Goal: Transaction & Acquisition: Obtain resource

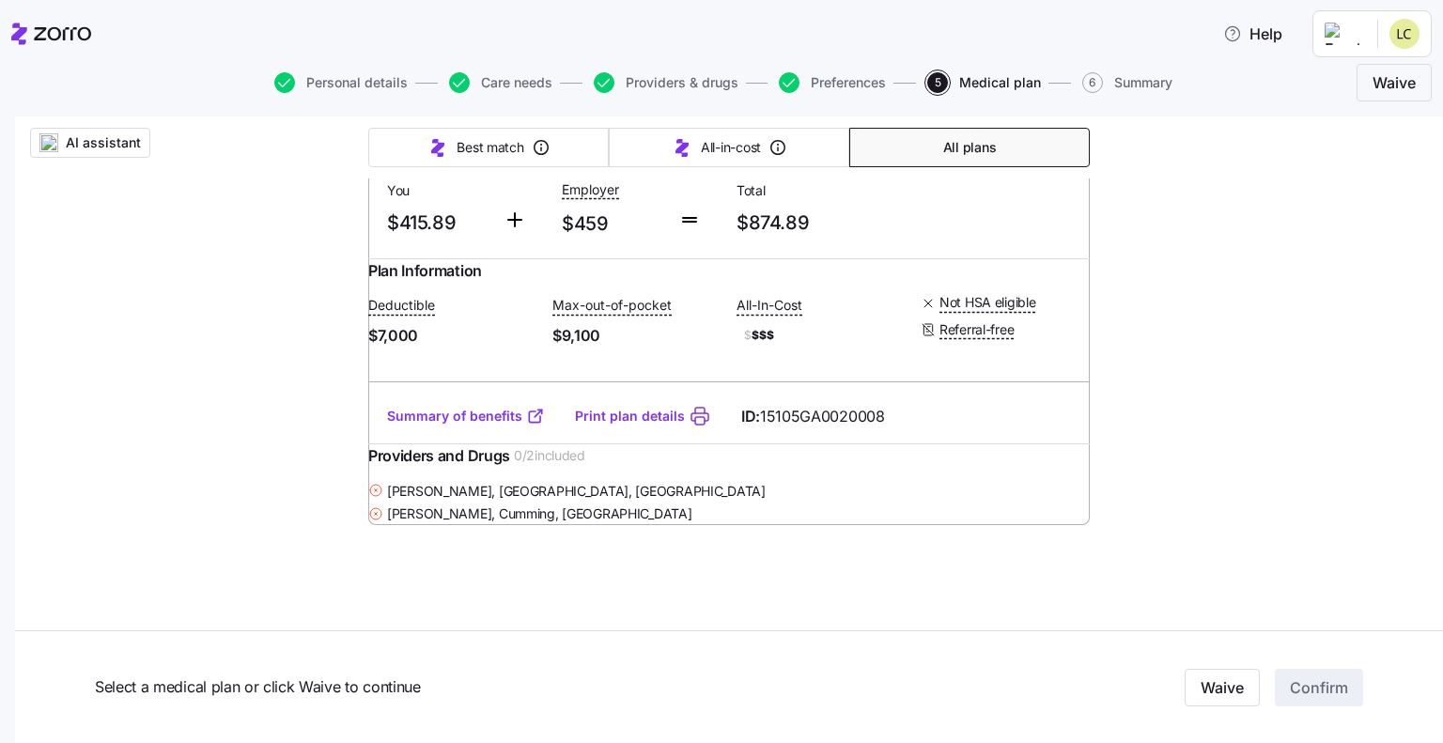
scroll to position [28269, 0]
click at [346, 85] on span "Personal details" at bounding box center [356, 82] width 101 height 13
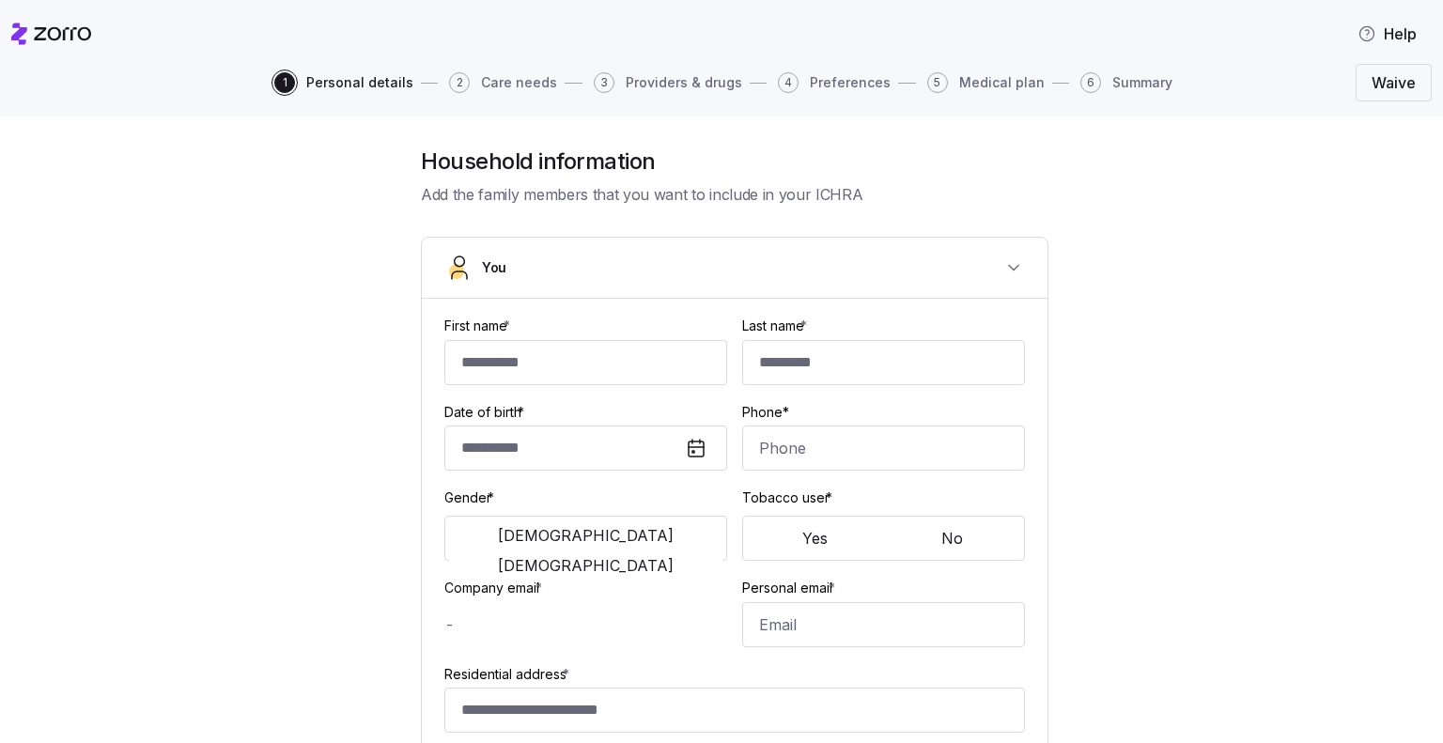
type input "********"
type input "******"
type input "[EMAIL_ADDRESS][DOMAIN_NAME]"
type input "**********"
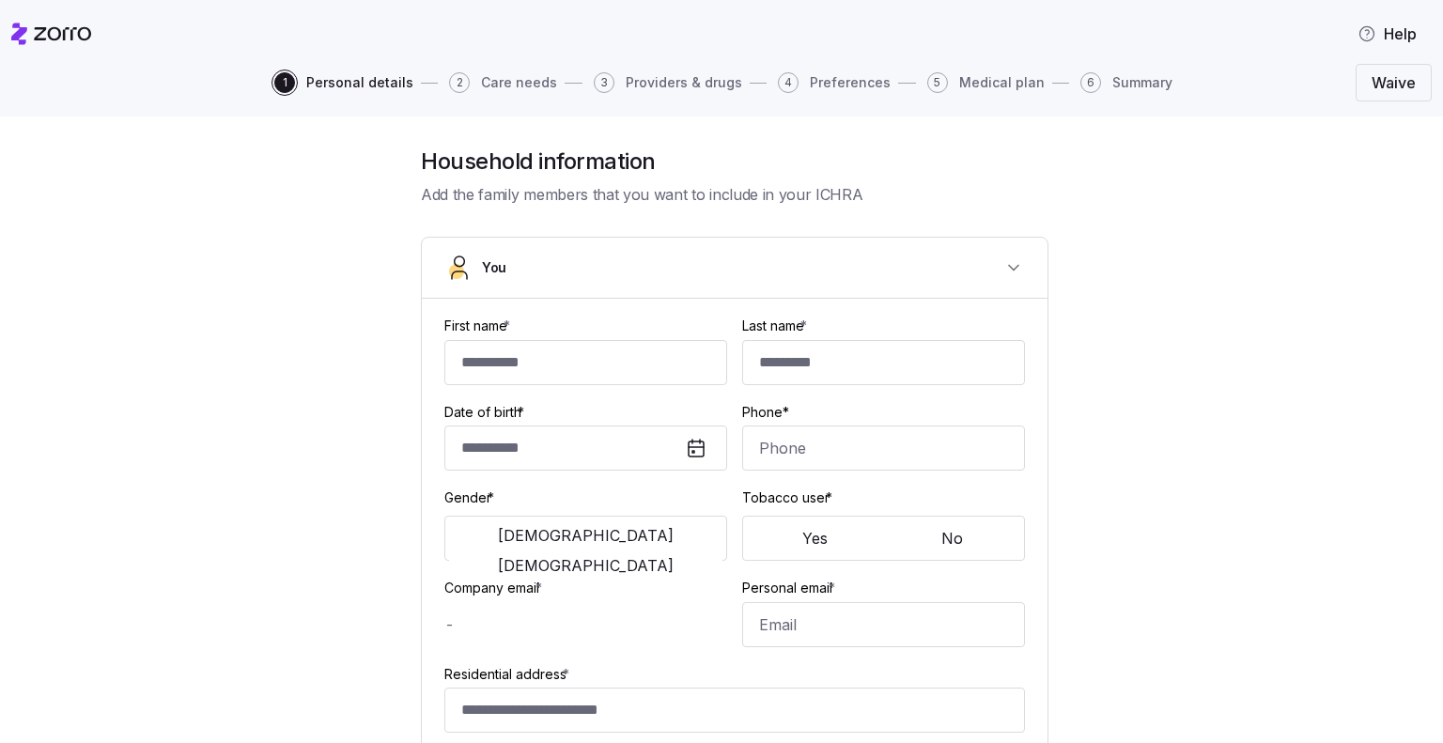
checkbox input "true"
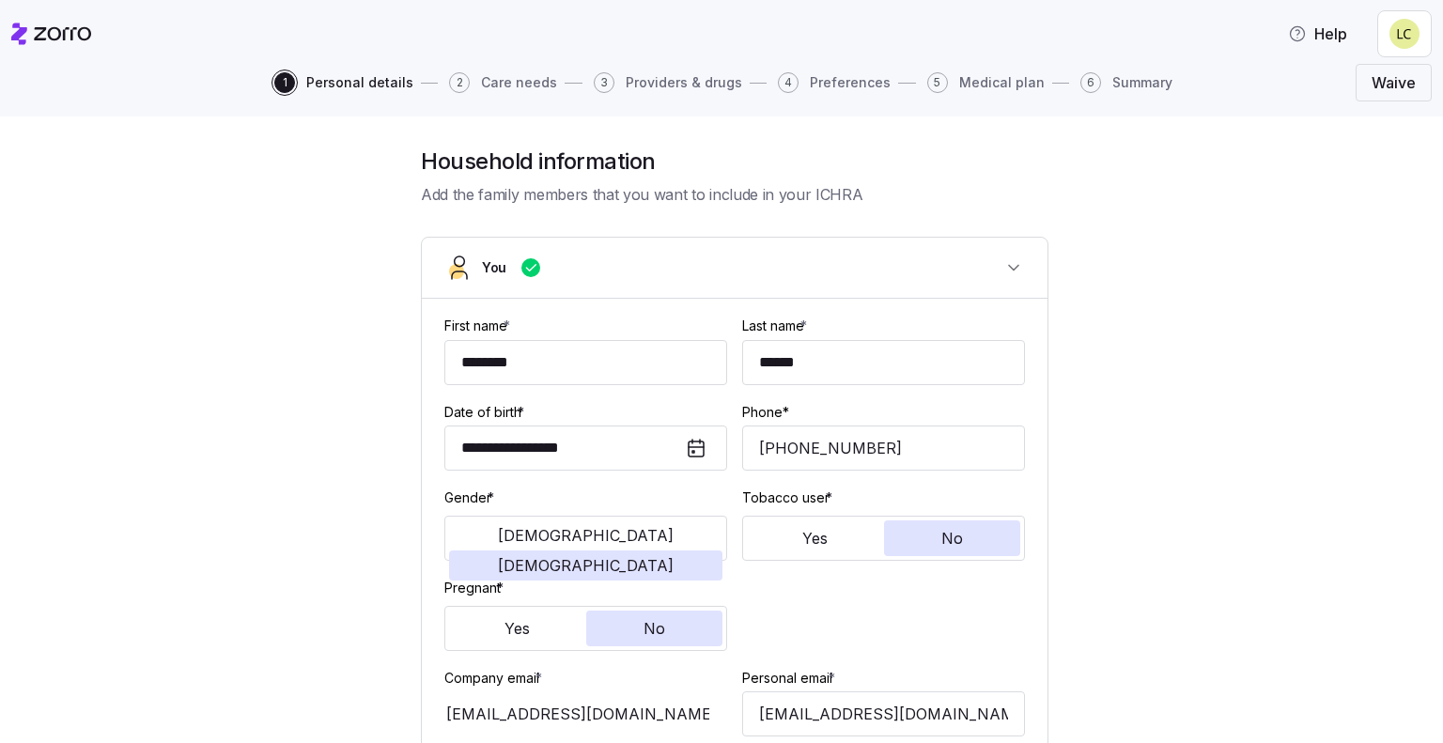
type input "**********"
type input "[PHONE_NUMBER]"
type input "[DEMOGRAPHIC_DATA] citizen"
type input "Married"
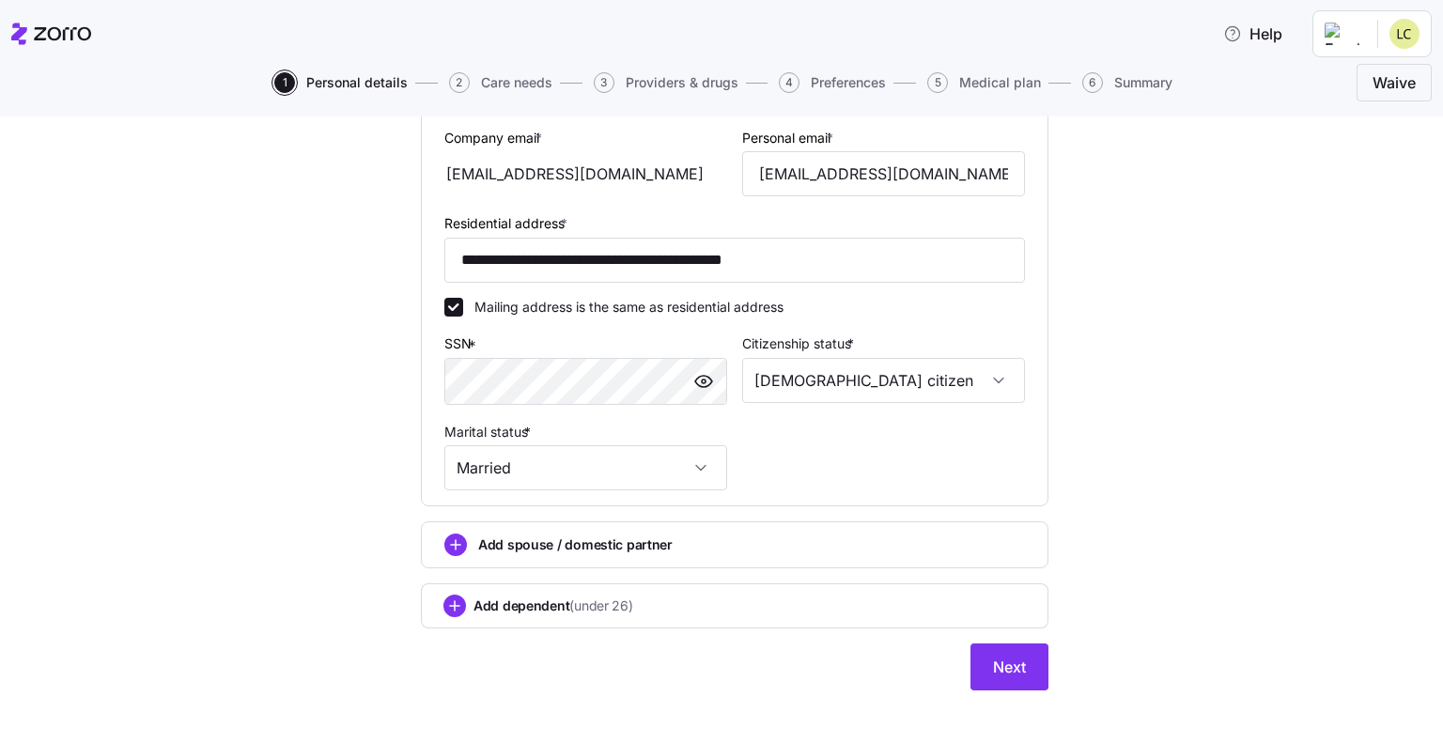
scroll to position [551, 0]
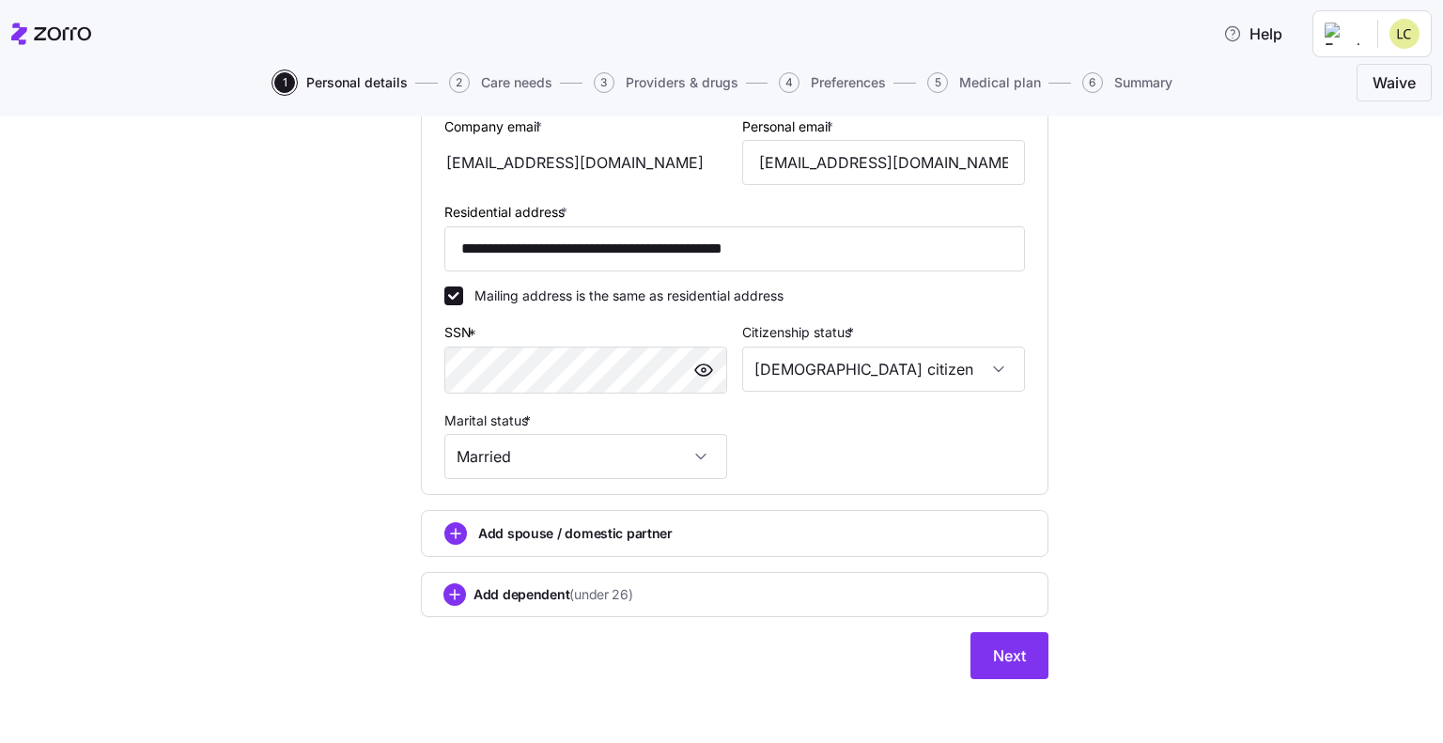
click at [557, 536] on span "Add spouse / domestic partner" at bounding box center [575, 533] width 194 height 19
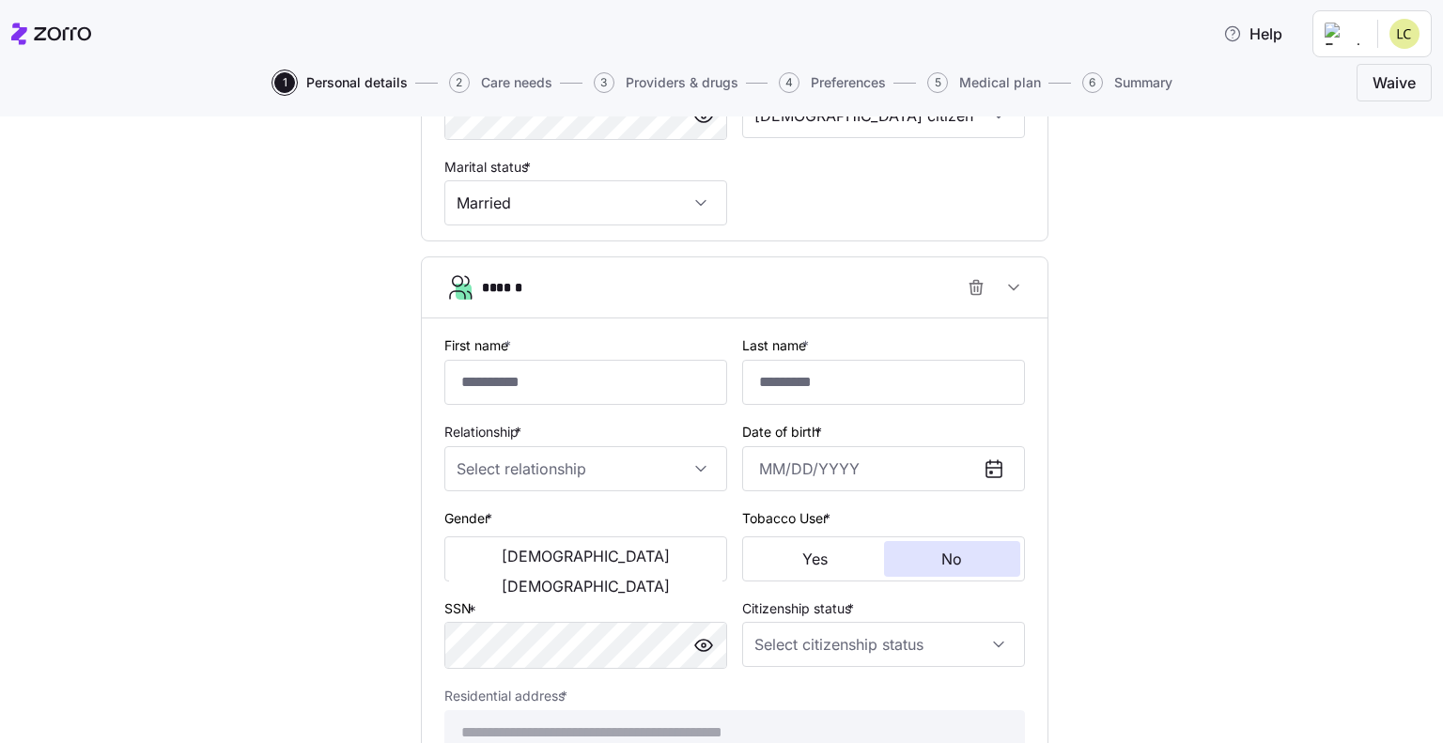
scroll to position [833, 0]
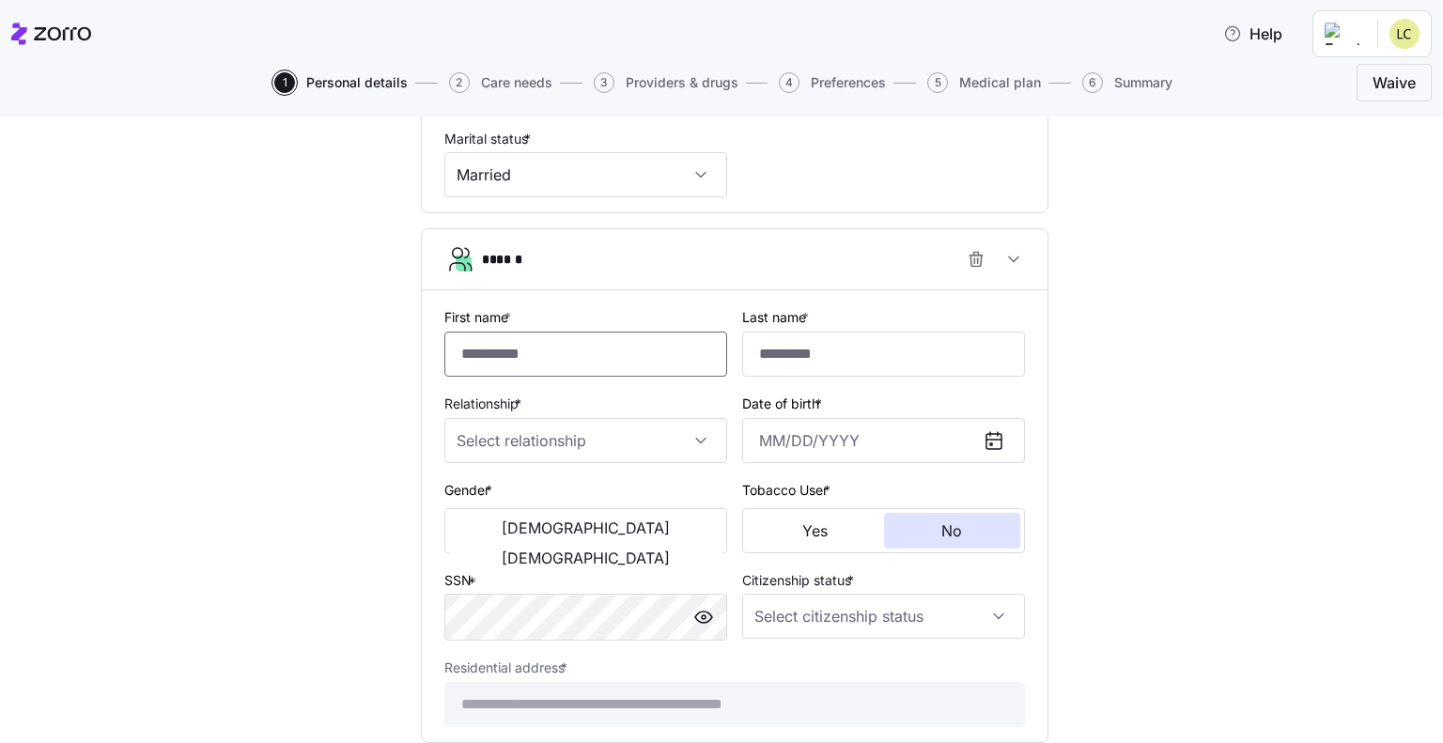
click at [474, 352] on input "First name *" at bounding box center [585, 354] width 283 height 45
type input "*****"
drag, startPoint x: 494, startPoint y: 352, endPoint x: 428, endPoint y: 343, distance: 66.4
click at [428, 343] on div "**********" at bounding box center [734, 515] width 625 height 451
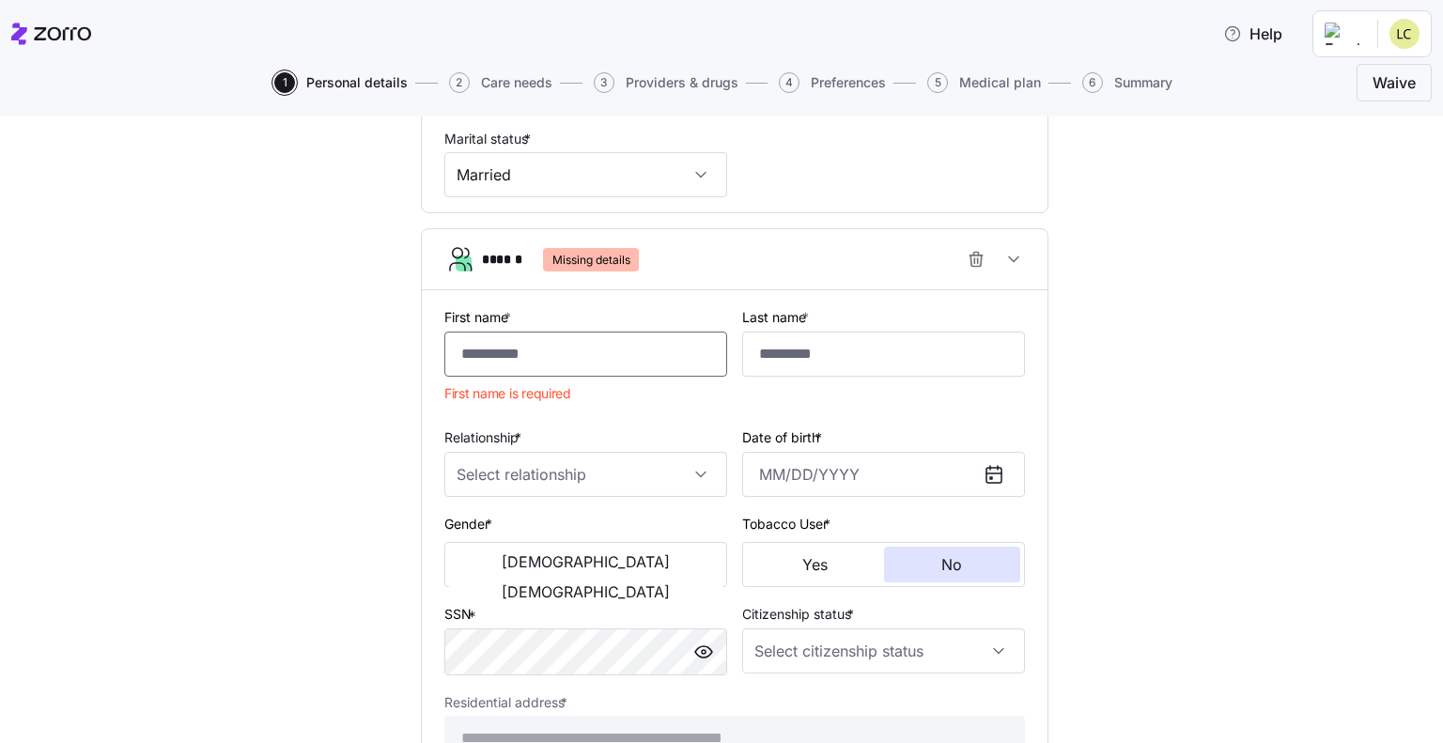
click at [483, 346] on input "First name *" at bounding box center [585, 354] width 283 height 45
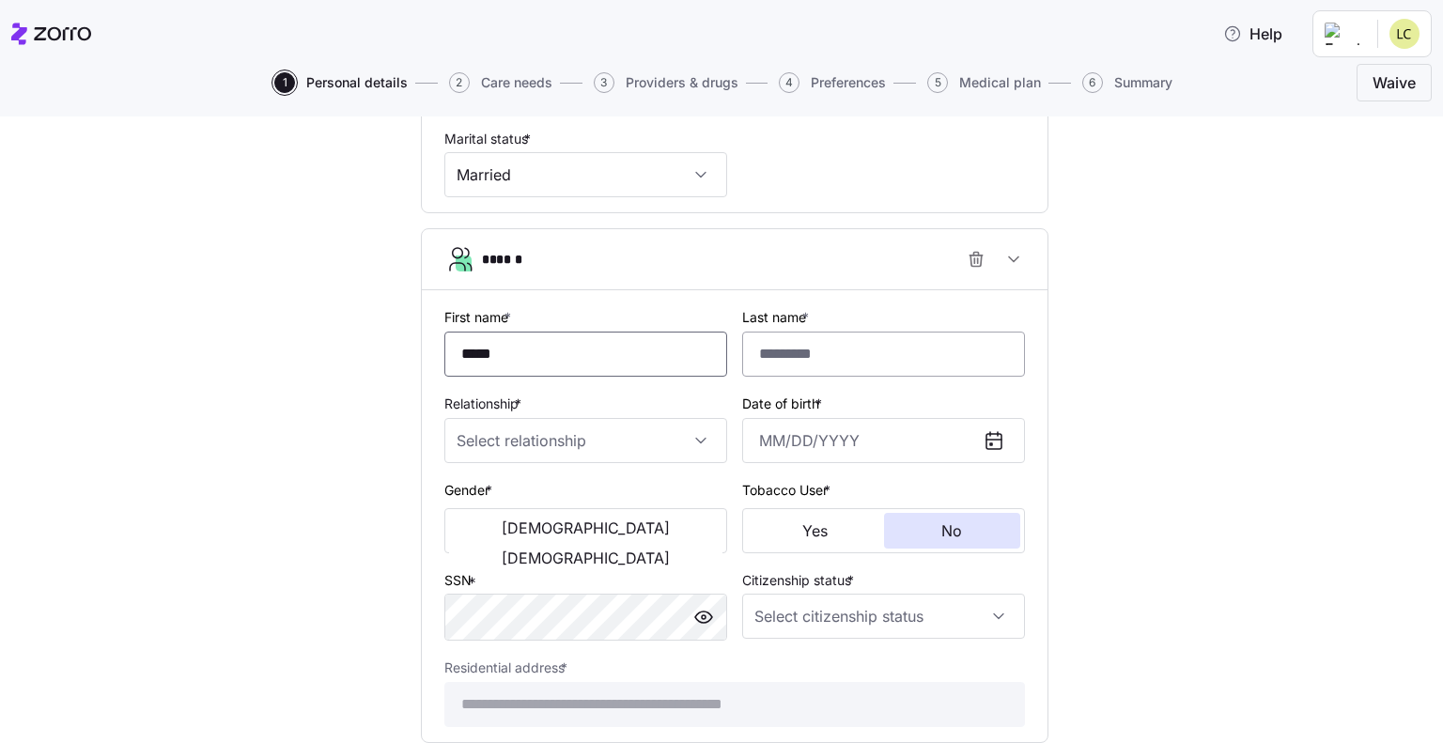
type input "*****"
click at [760, 352] on input "Last name *" at bounding box center [883, 354] width 283 height 45
type input "******"
click at [488, 429] on input "Relationship *" at bounding box center [585, 440] width 283 height 45
click at [483, 494] on span "Spouse" at bounding box center [482, 493] width 46 height 21
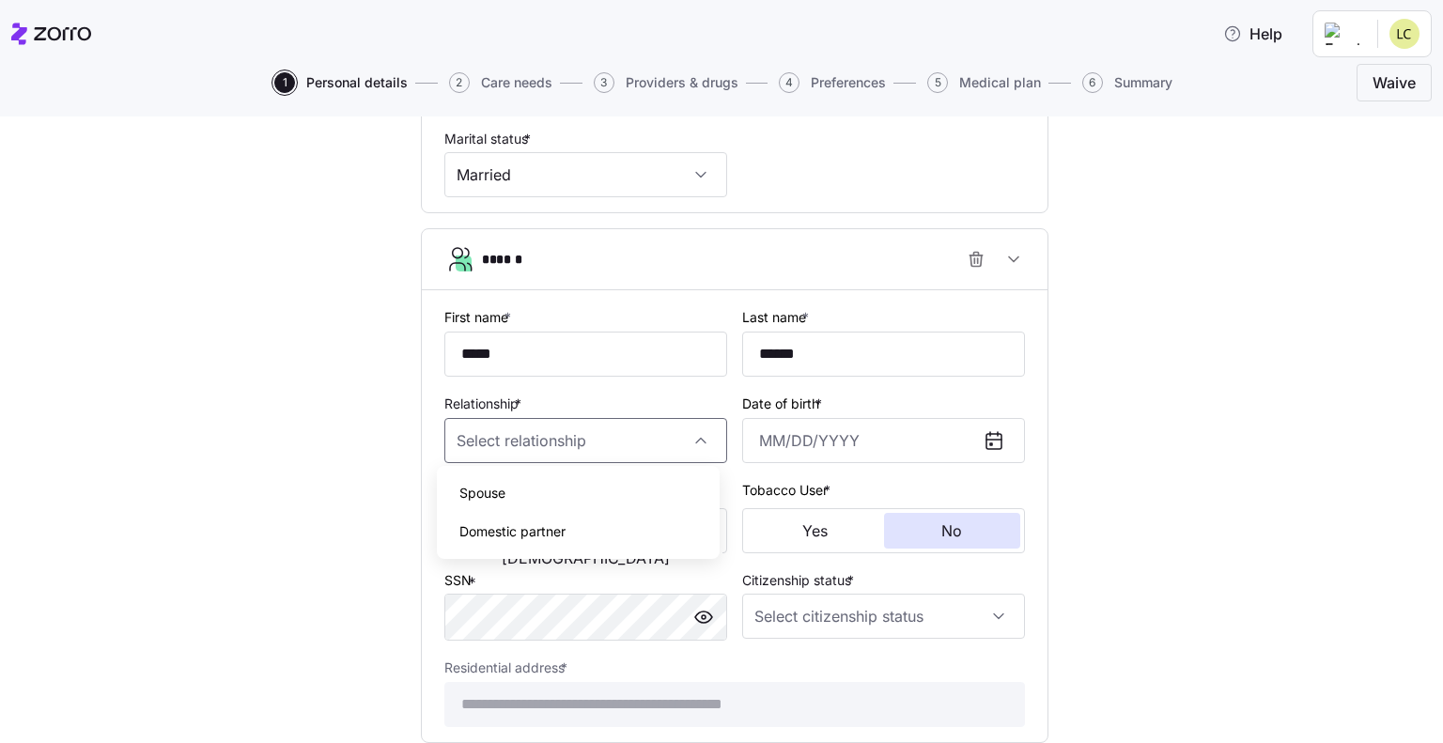
type input "Spouse"
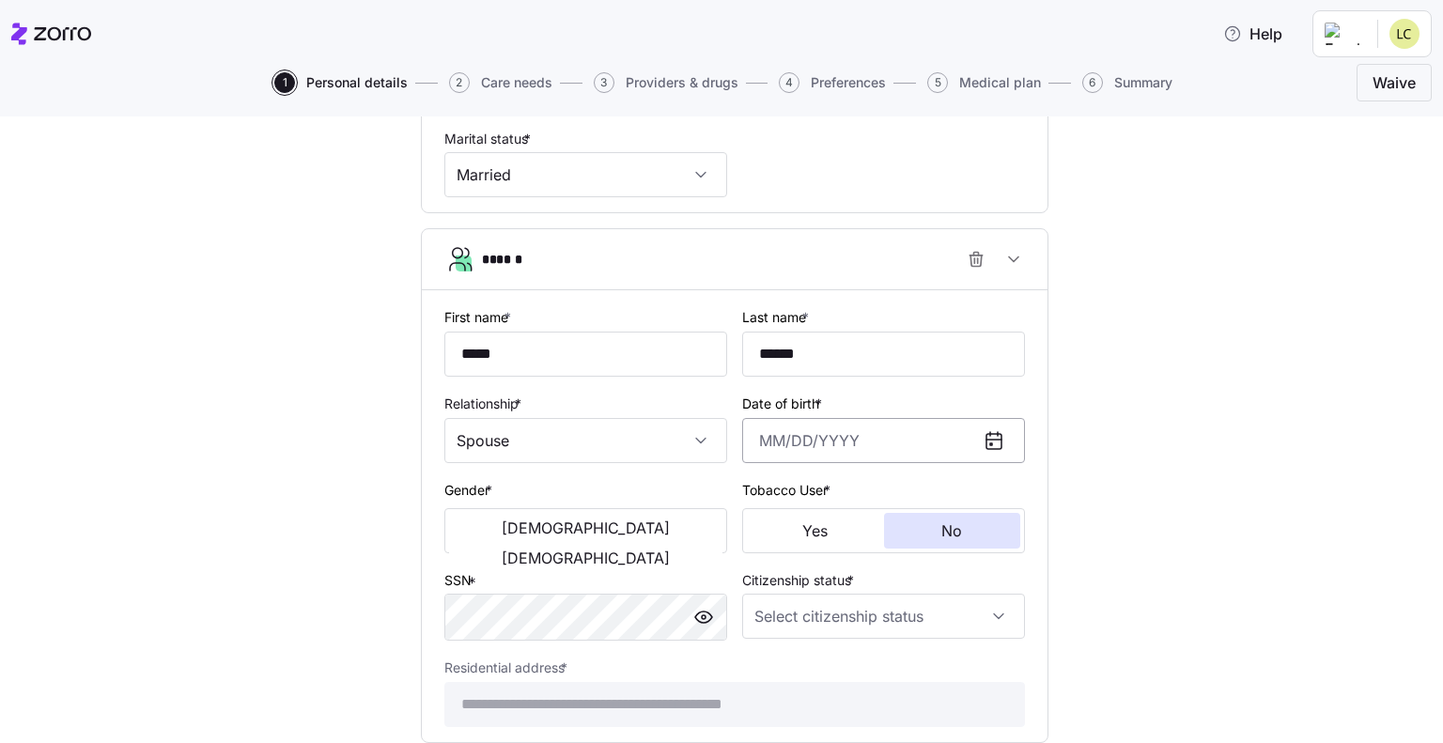
click at [770, 427] on input "Date of birth *" at bounding box center [883, 440] width 283 height 45
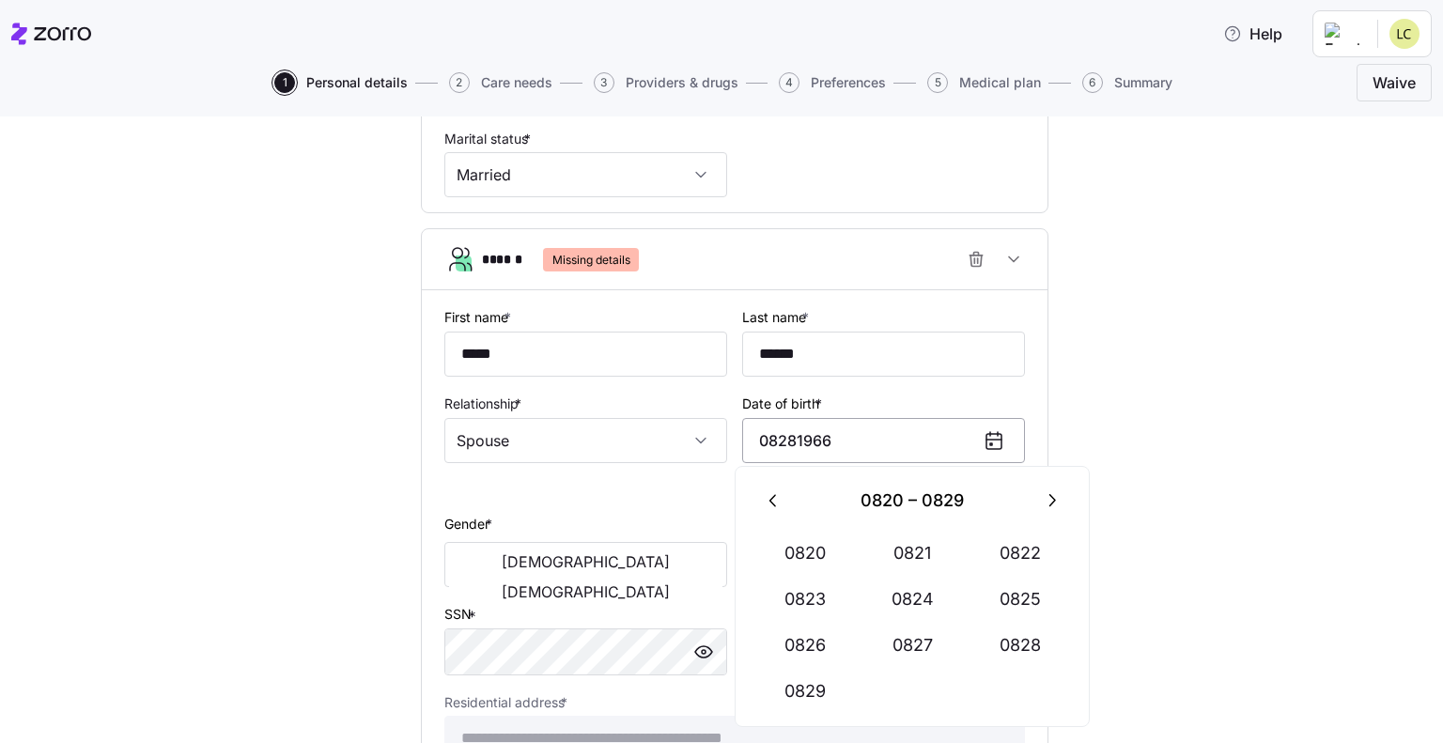
click at [853, 440] on input "08281966" at bounding box center [883, 440] width 283 height 45
click at [886, 548] on button "0821" at bounding box center [911, 553] width 107 height 45
click at [765, 490] on icon "button" at bounding box center [774, 500] width 21 height 21
click at [885, 497] on button "0819" at bounding box center [911, 500] width 233 height 45
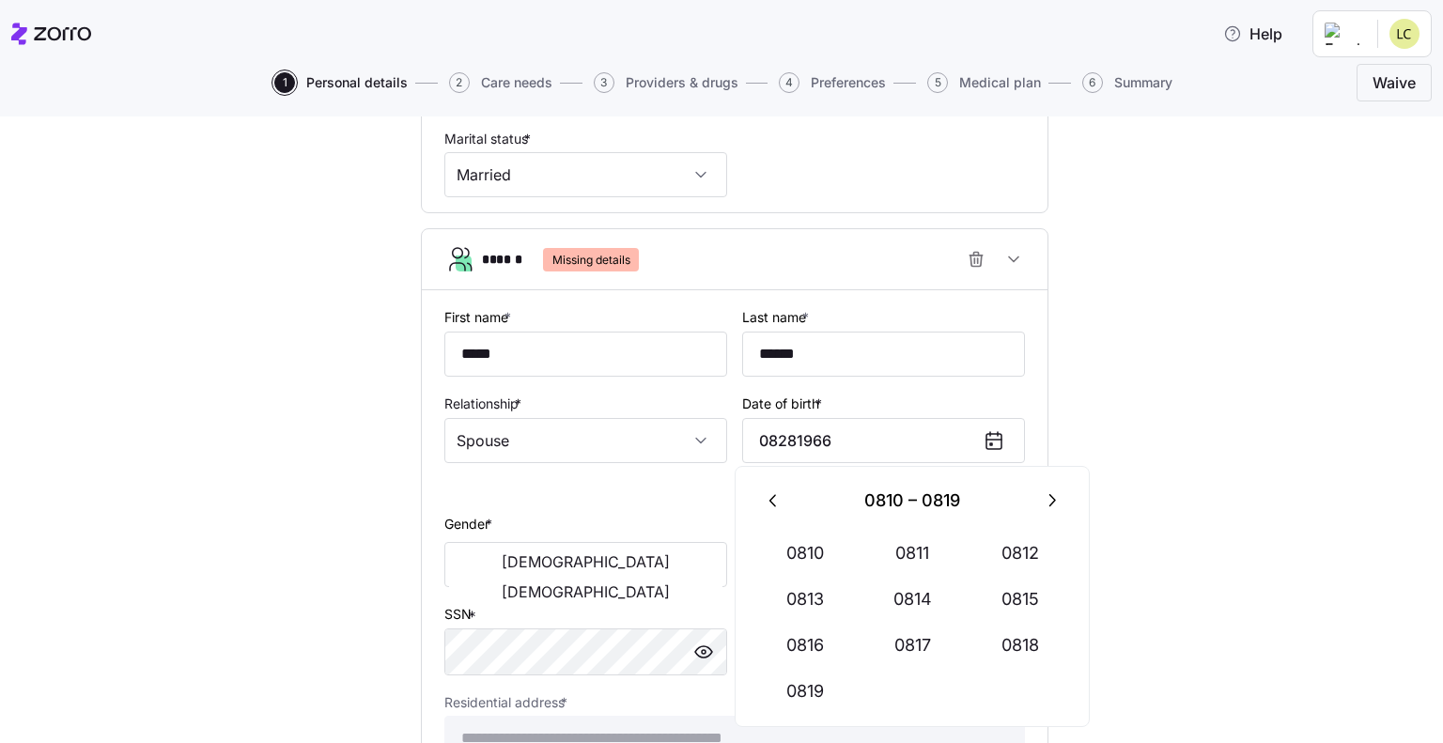
click at [766, 498] on icon "button" at bounding box center [774, 500] width 21 height 21
click at [758, 432] on input "08281966" at bounding box center [883, 440] width 283 height 45
click at [778, 434] on input "8281966" at bounding box center [883, 440] width 283 height 45
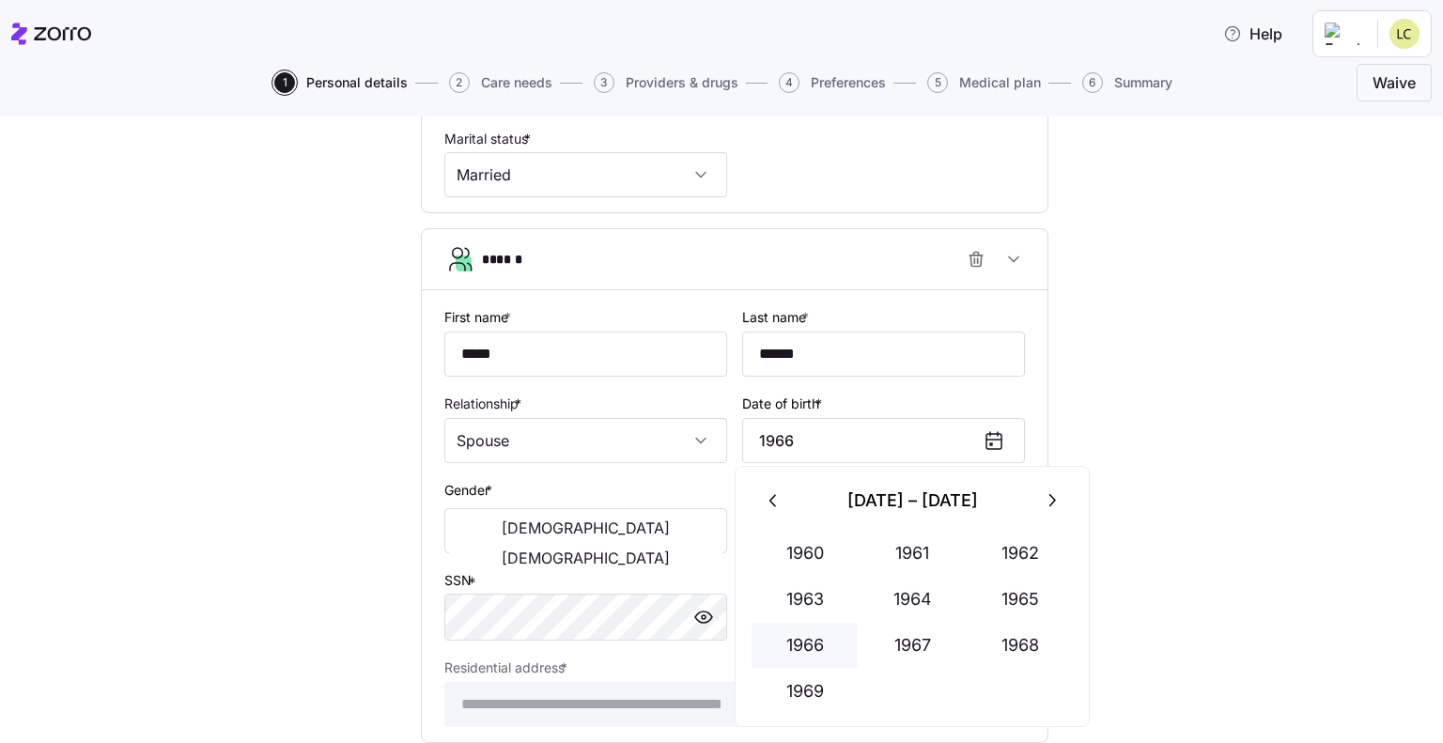
click at [804, 645] on button "1966" at bounding box center [804, 645] width 107 height 45
click at [918, 638] on button "Aug" at bounding box center [911, 645] width 107 height 45
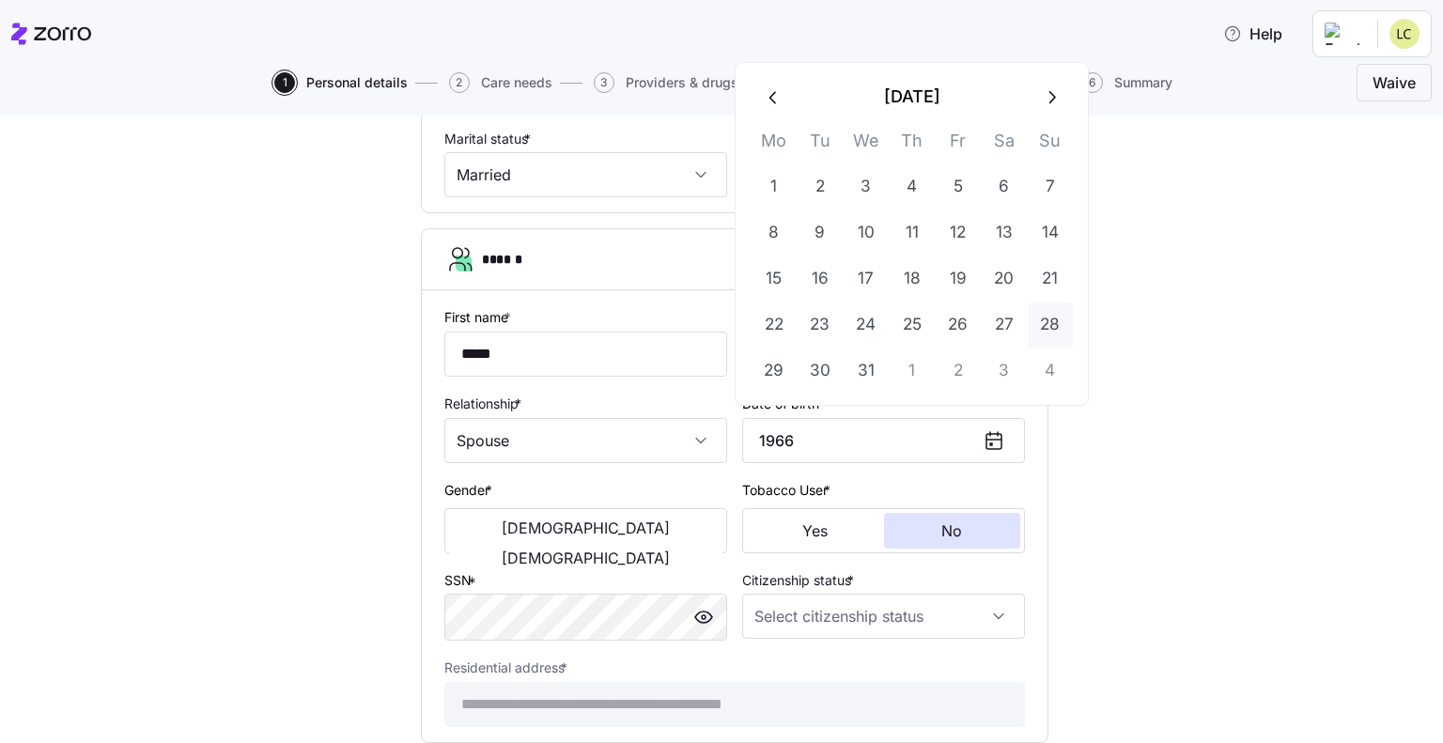
click at [1052, 323] on button "28" at bounding box center [1049, 324] width 45 height 45
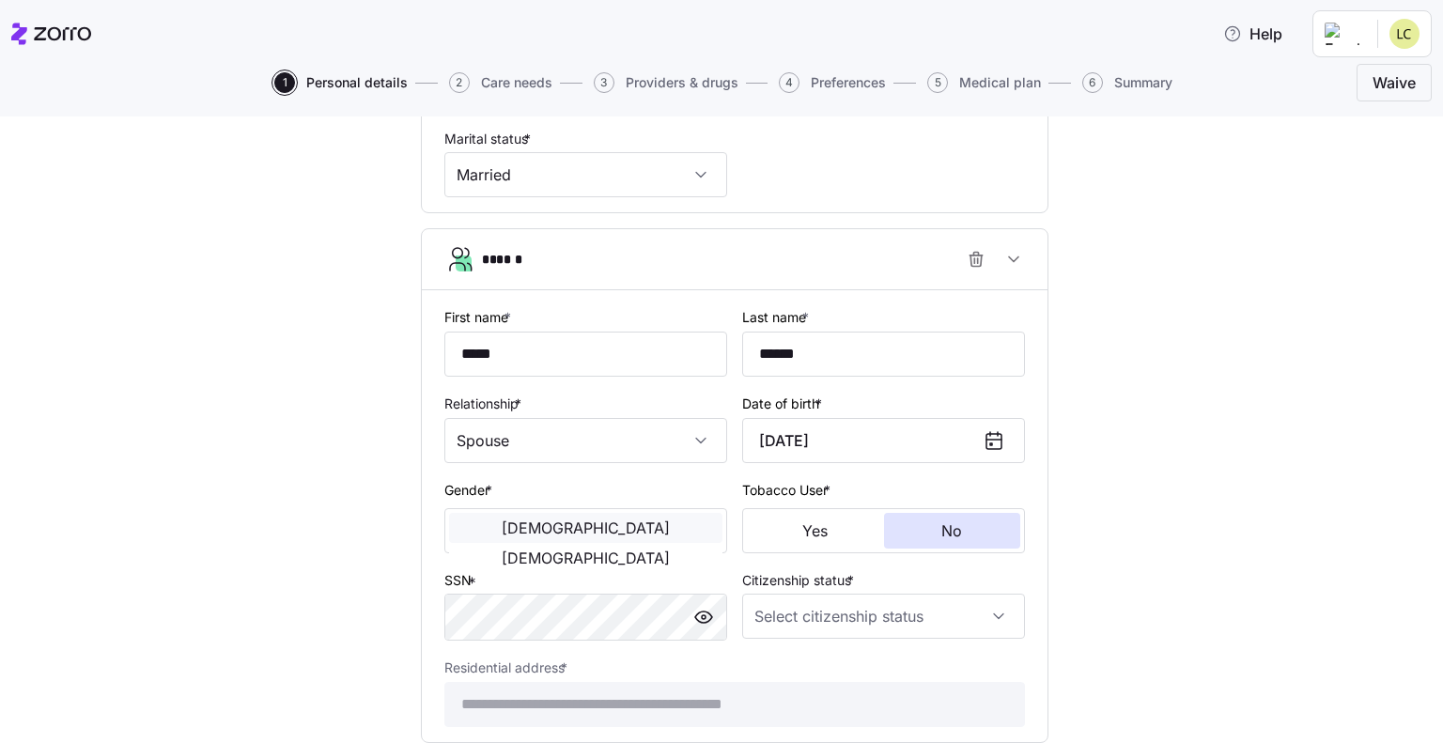
type input "[DATE]"
click at [507, 526] on span "[DEMOGRAPHIC_DATA]" at bounding box center [586, 527] width 168 height 15
click at [852, 619] on input "Citizenship status *" at bounding box center [883, 616] width 283 height 45
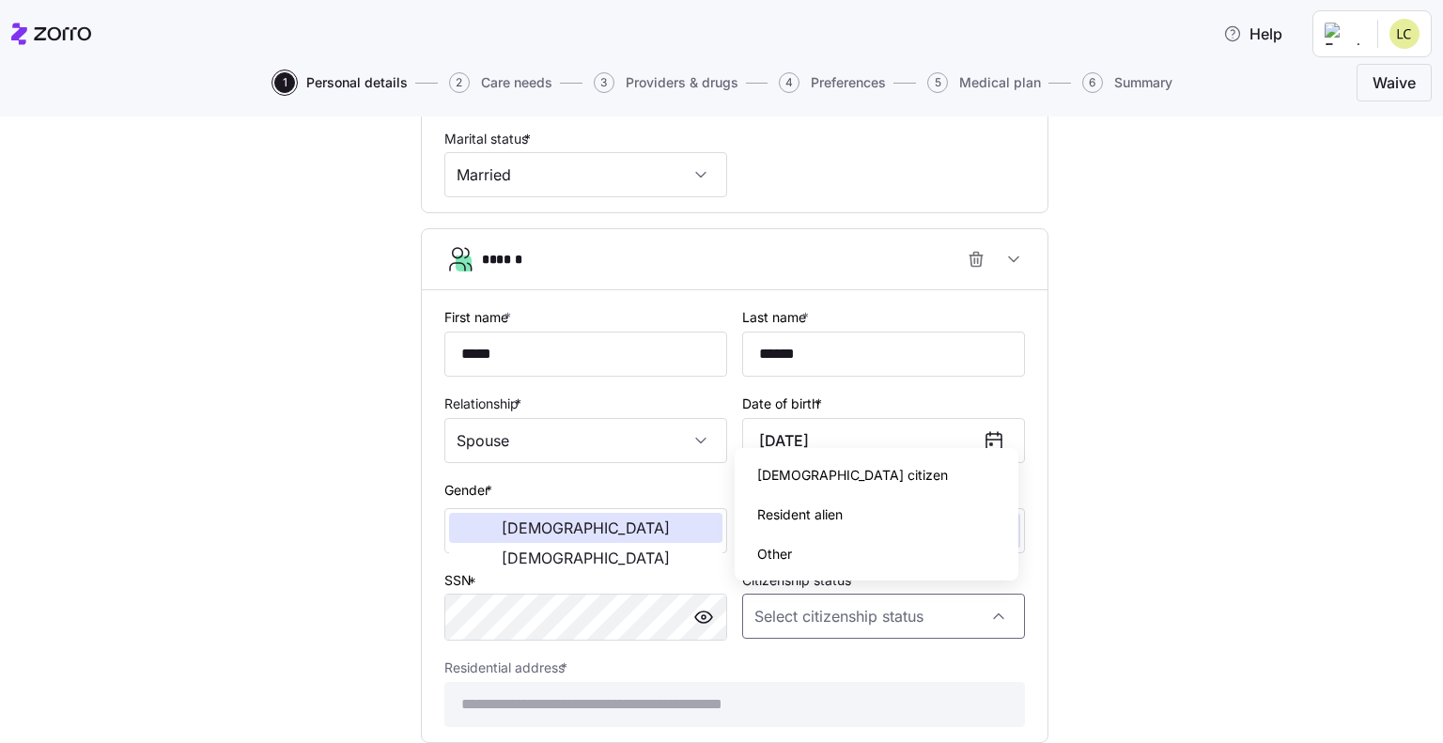
click at [795, 471] on span "[DEMOGRAPHIC_DATA] citizen" at bounding box center [852, 475] width 191 height 21
type input "[DEMOGRAPHIC_DATA] citizen"
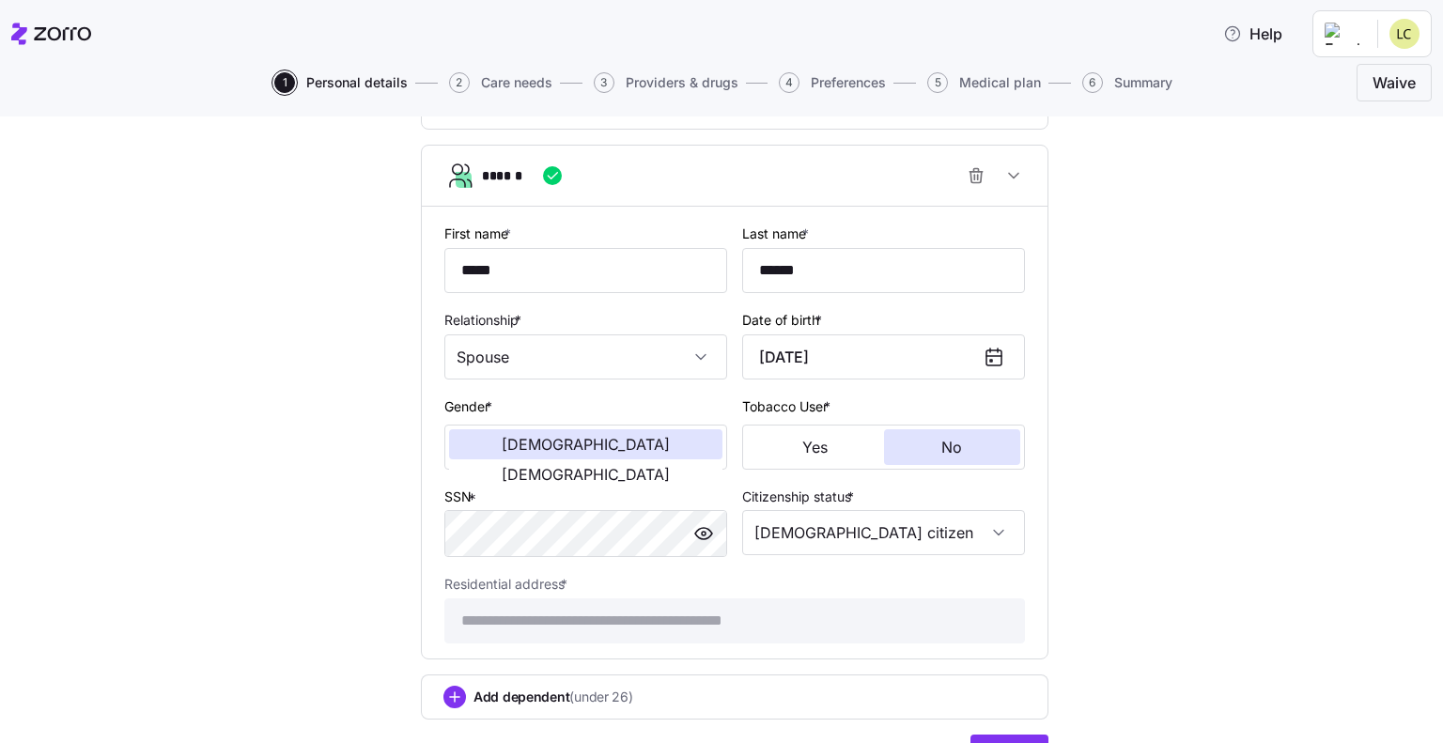
scroll to position [1016, 0]
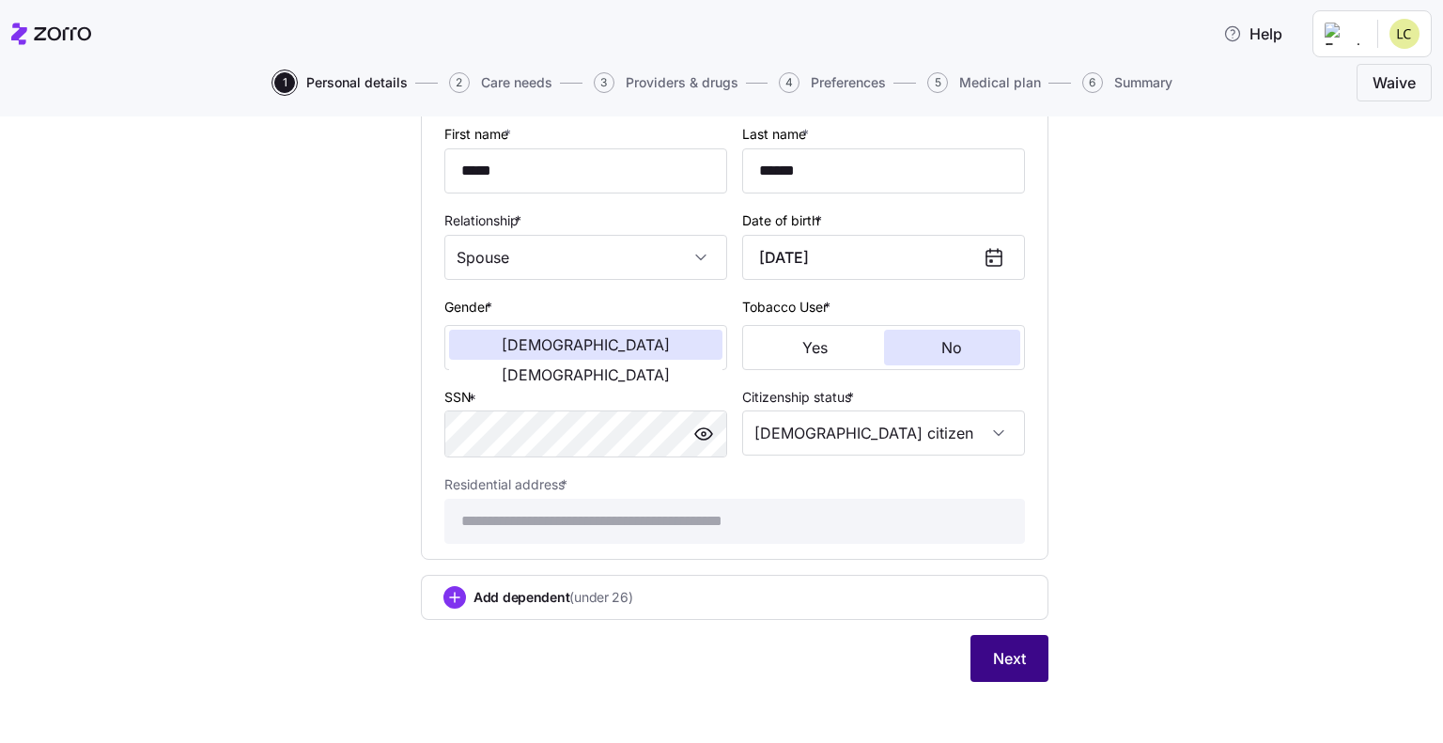
click at [993, 647] on span "Next" at bounding box center [1009, 658] width 33 height 23
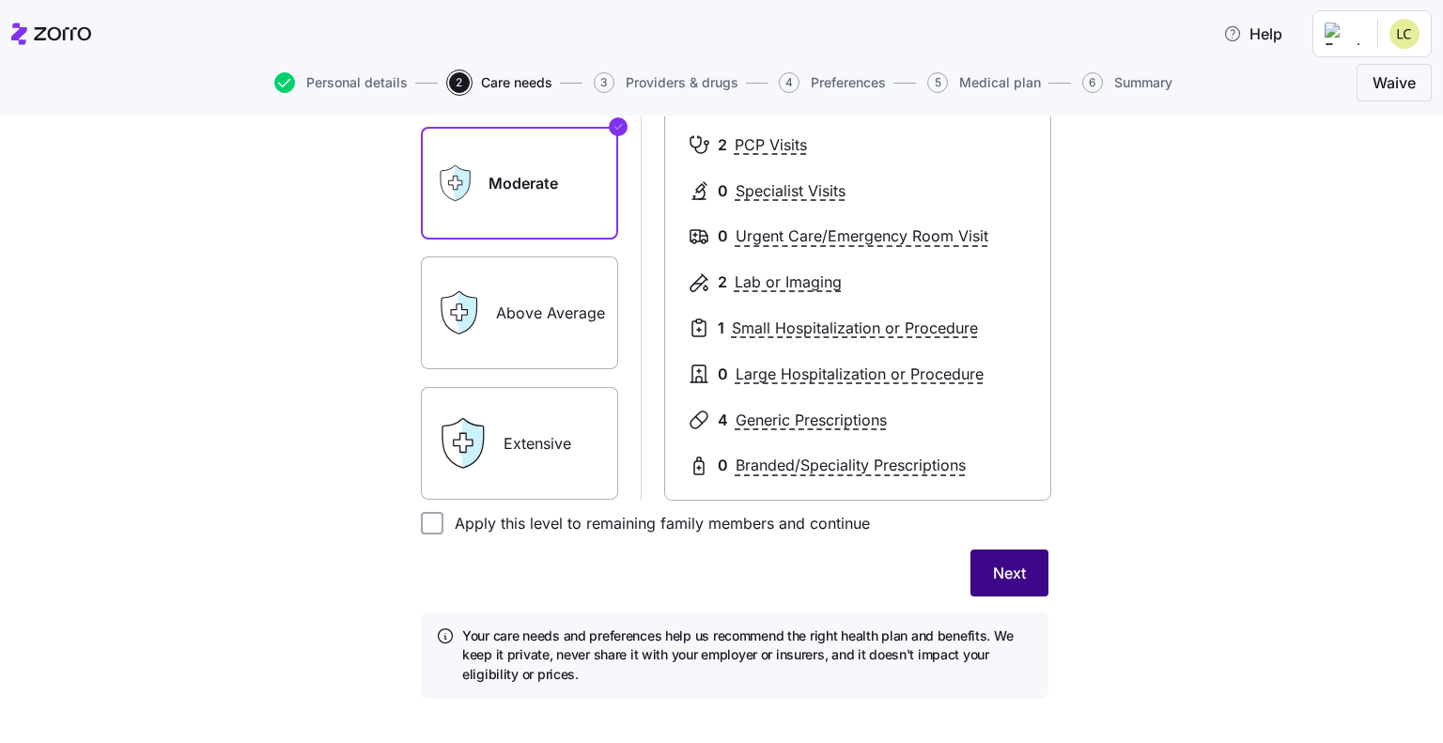
click at [993, 579] on span "Next" at bounding box center [1009, 573] width 33 height 23
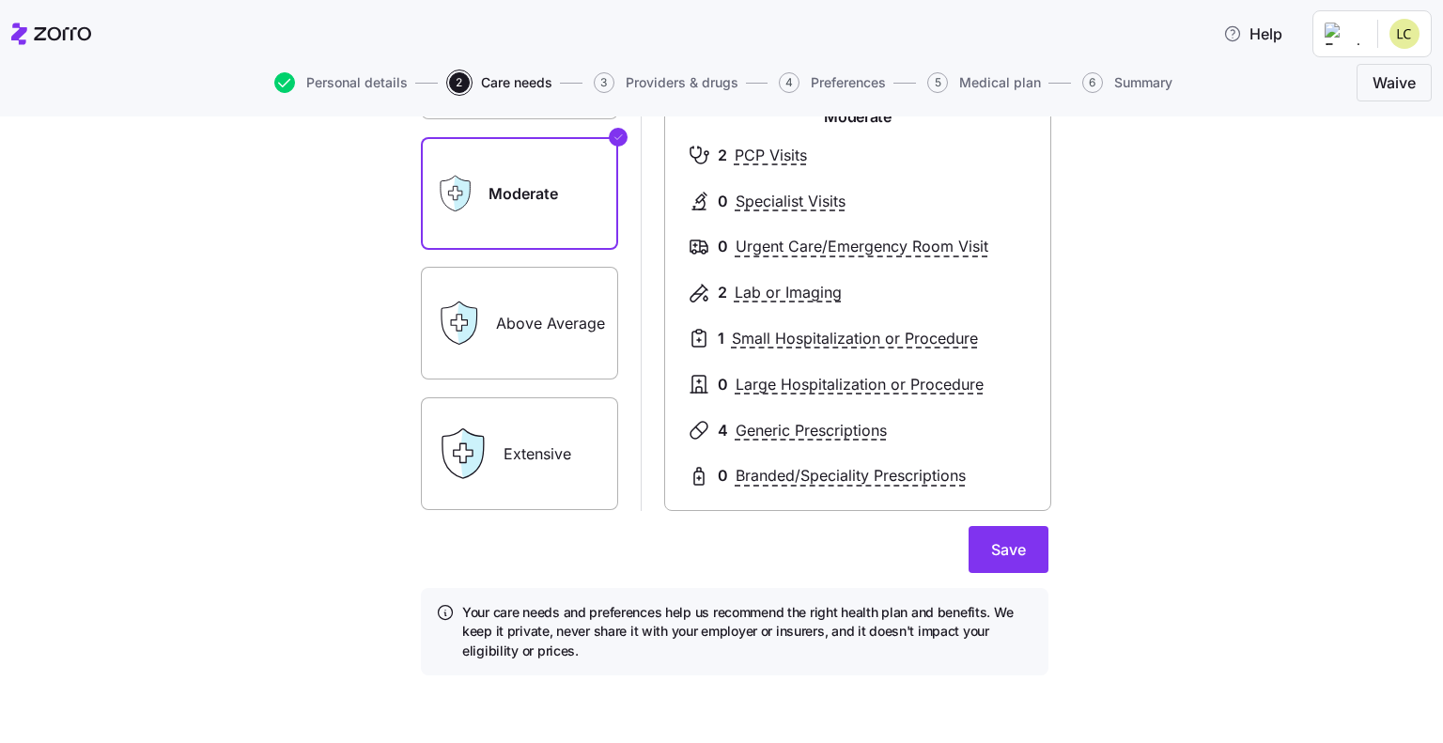
scroll to position [280, 0]
click at [991, 544] on span "Save" at bounding box center [1008, 549] width 35 height 23
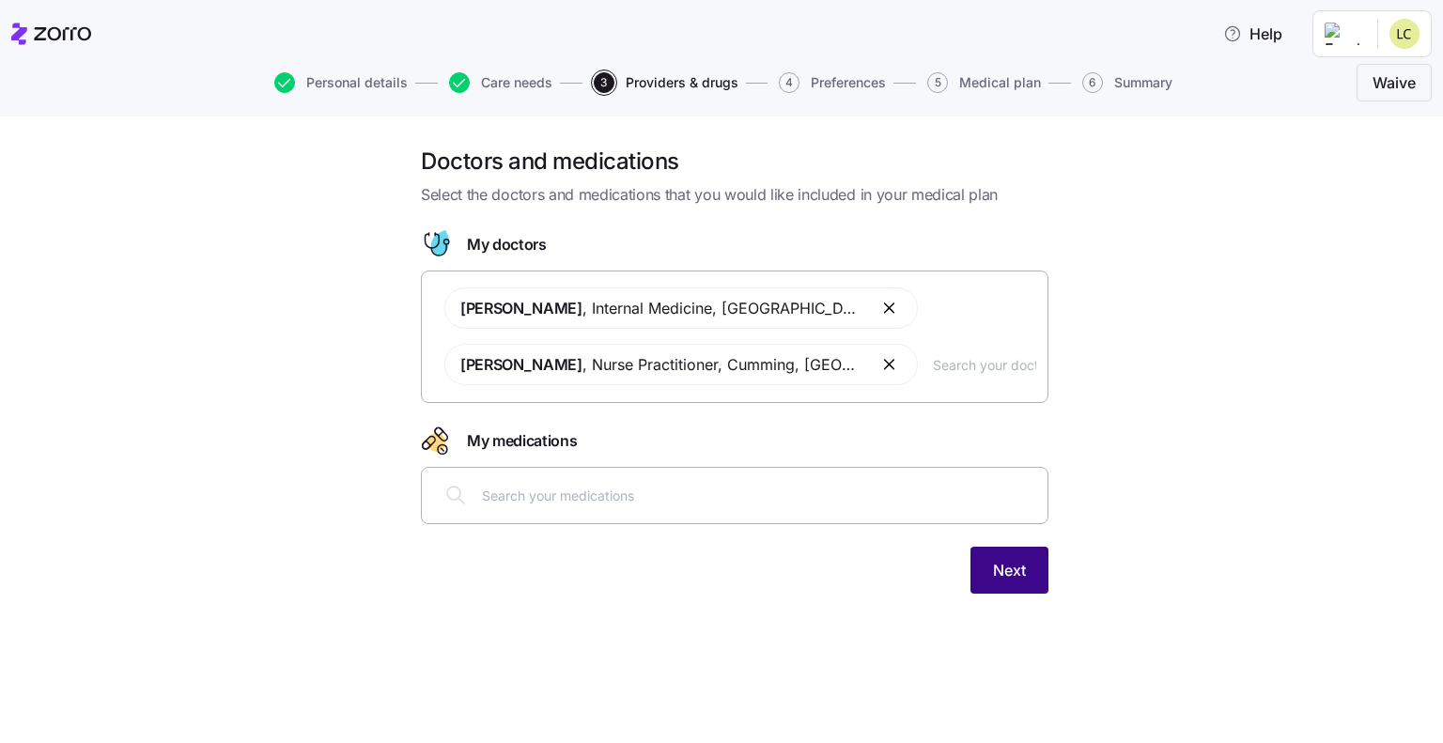
click at [997, 576] on span "Next" at bounding box center [1009, 570] width 33 height 23
click at [473, 495] on div at bounding box center [734, 494] width 603 height 45
type input "carvedelol"
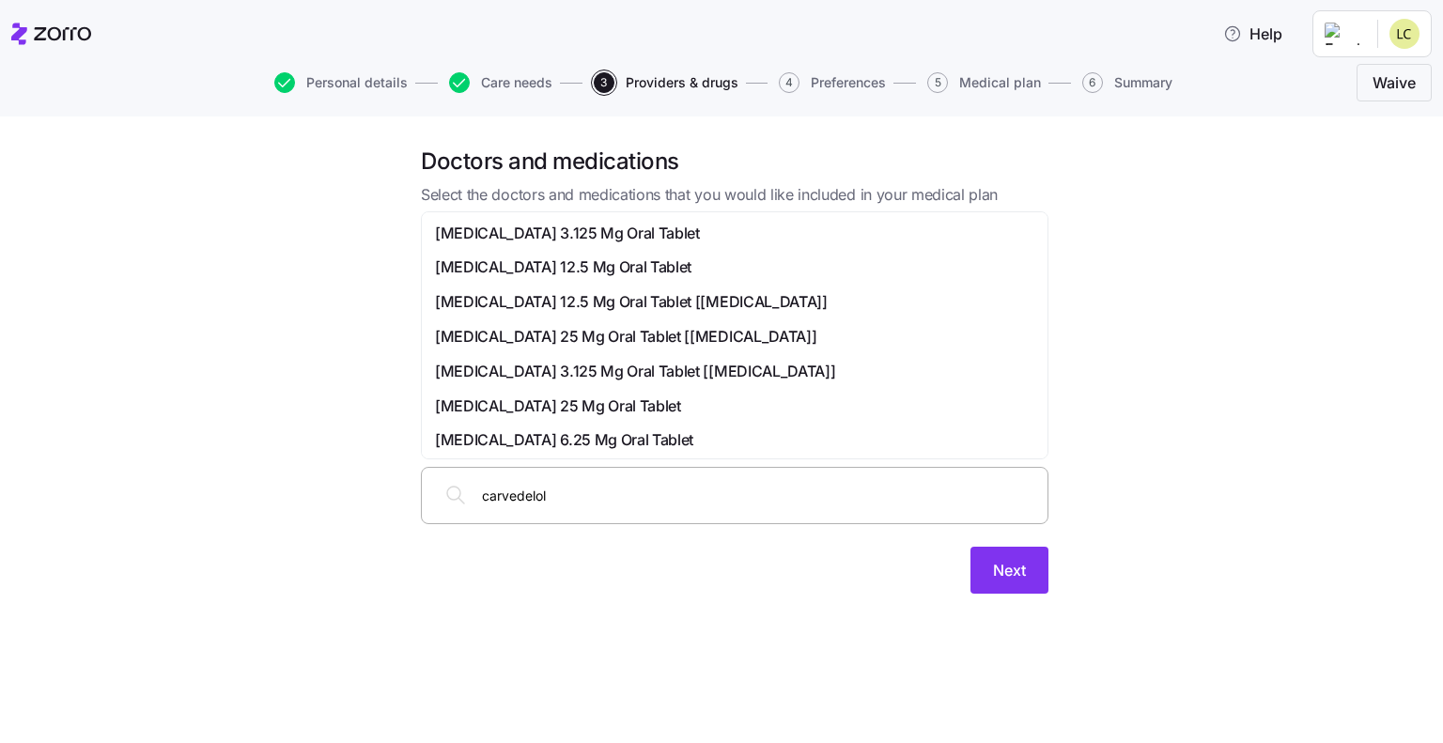
click at [518, 330] on span "[MEDICAL_DATA] 25 Mg Oral Tablet [[MEDICAL_DATA]]" at bounding box center [625, 336] width 381 height 23
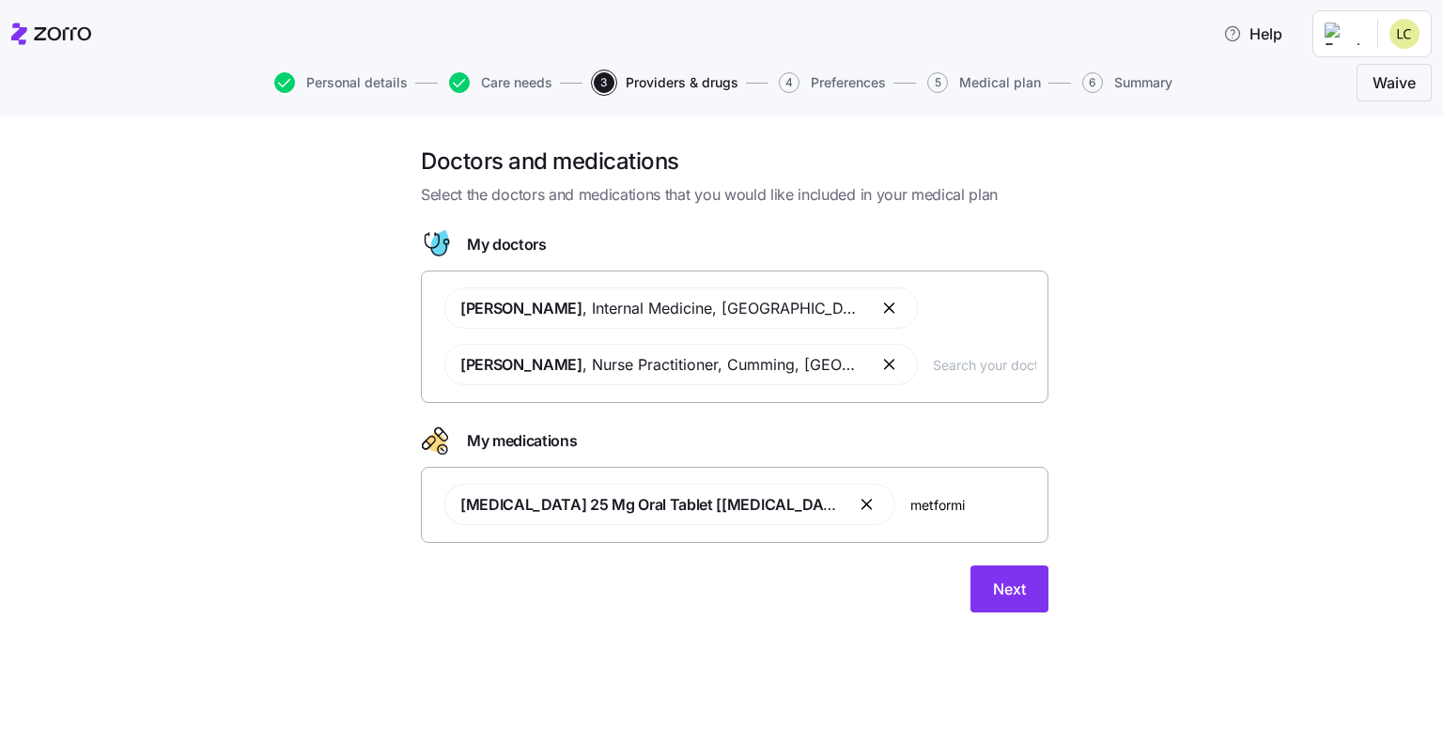
type input "[MEDICAL_DATA]"
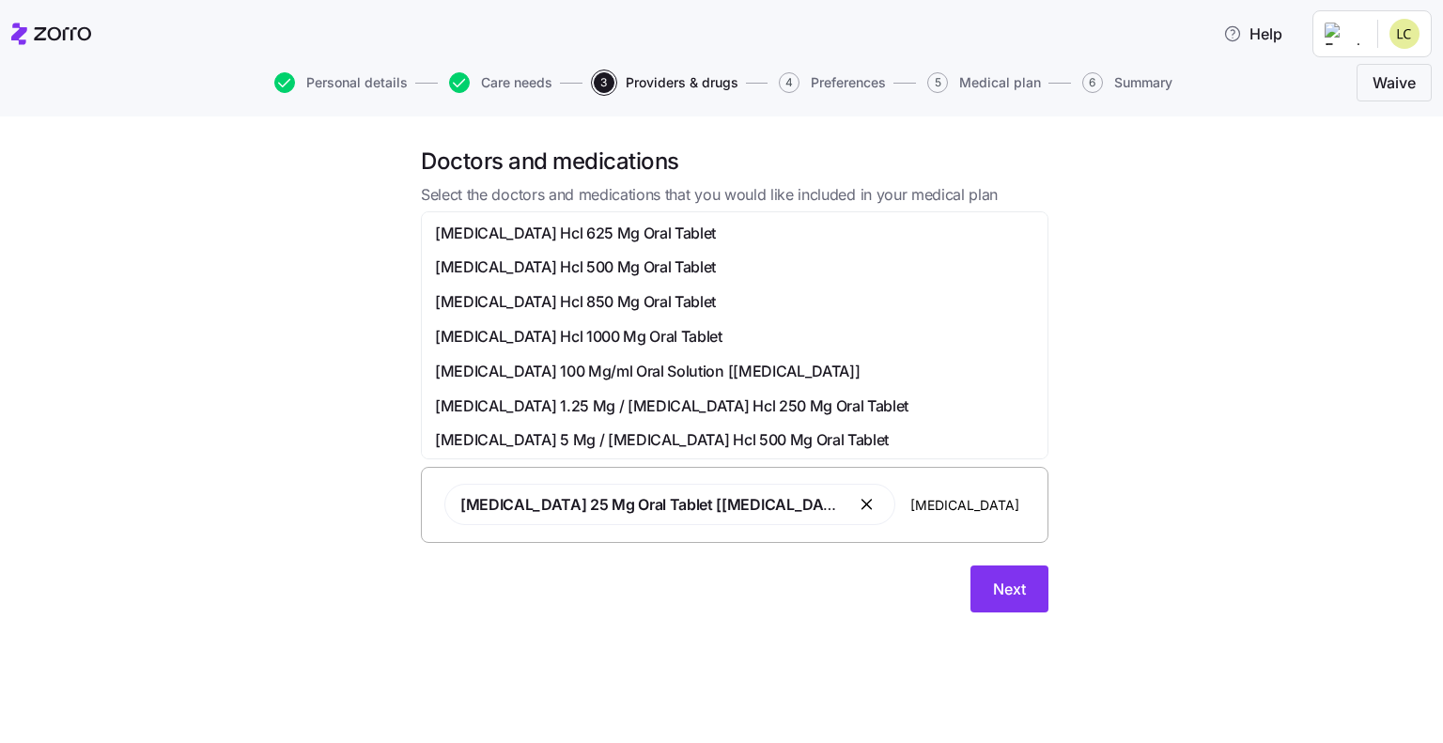
click at [523, 266] on span "[MEDICAL_DATA] Hcl 500 Mg Oral Tablet" at bounding box center [575, 266] width 281 height 23
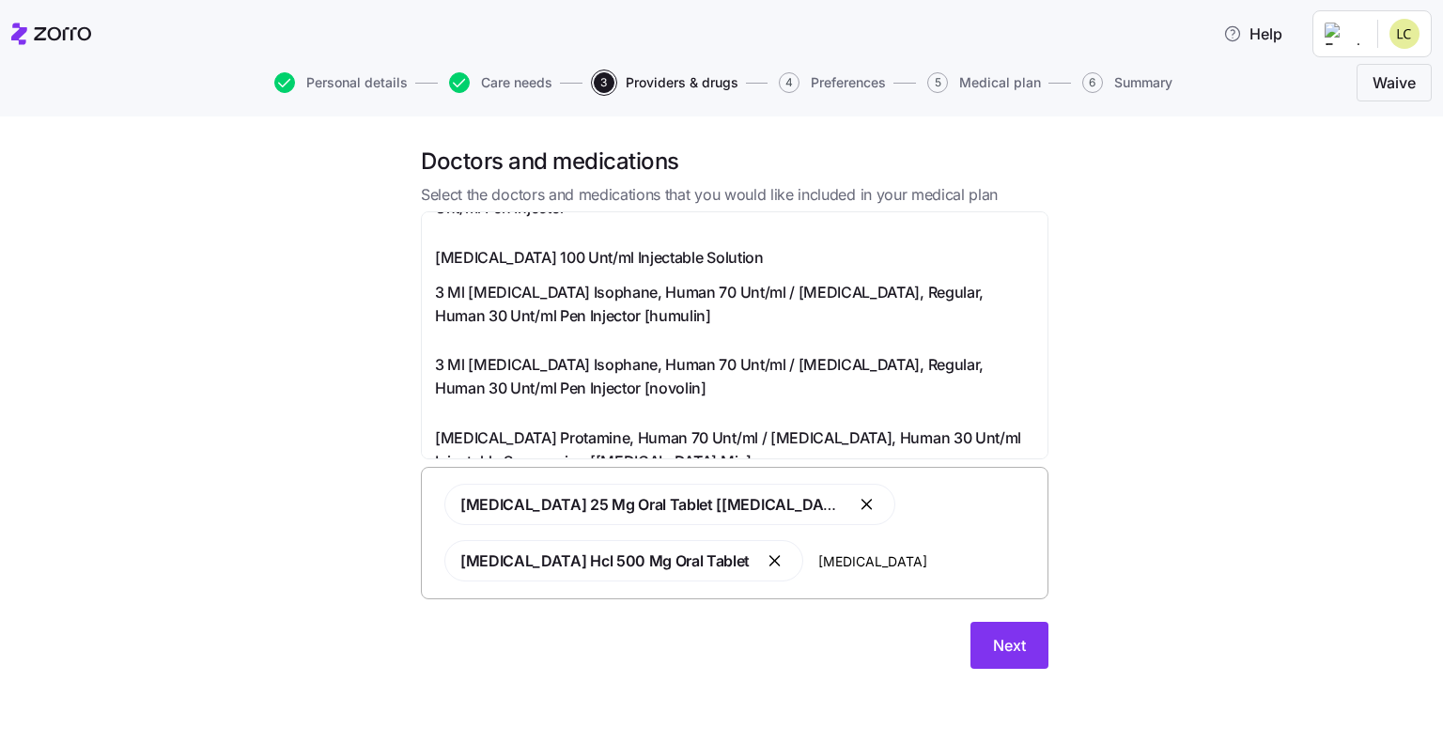
scroll to position [376, 0]
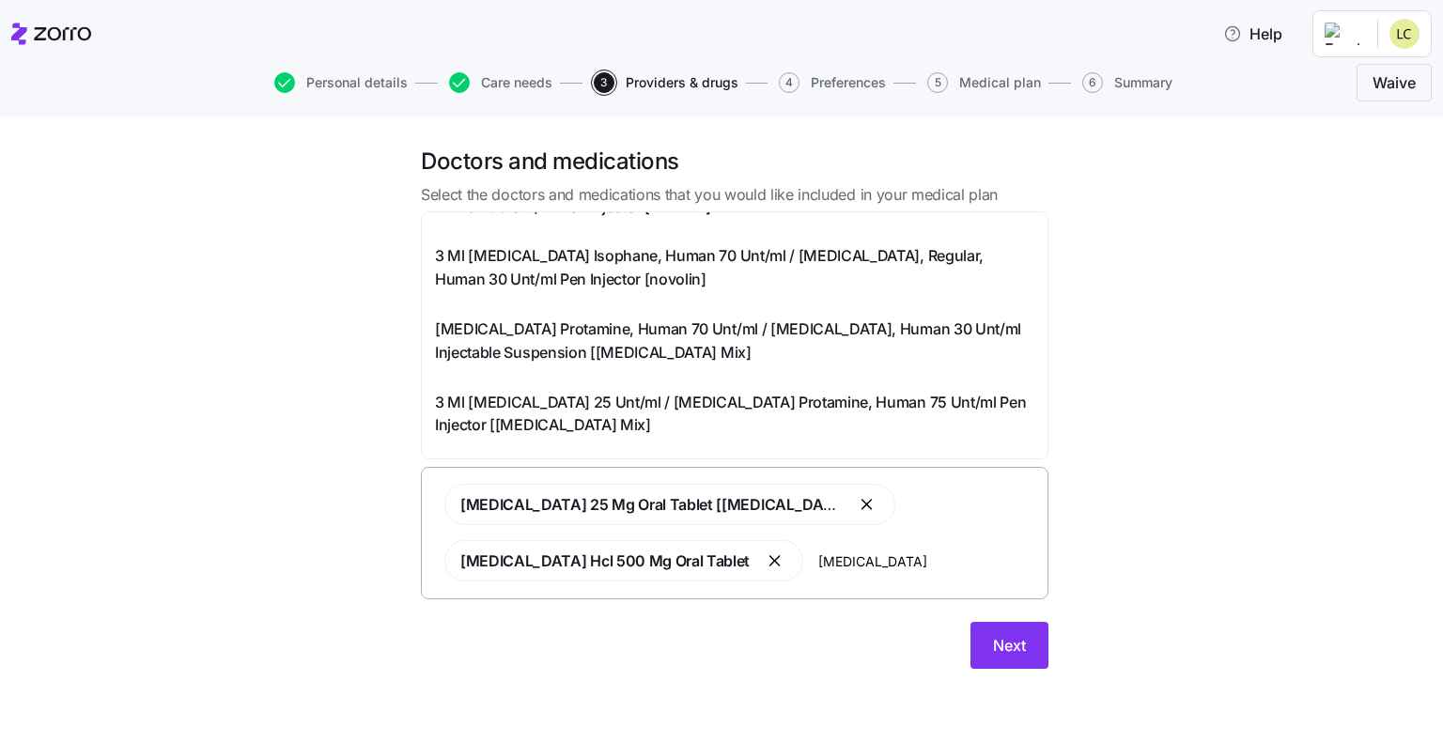
drag, startPoint x: 763, startPoint y: 558, endPoint x: 826, endPoint y: 569, distance: 64.9
click at [826, 569] on input "[MEDICAL_DATA]" at bounding box center [927, 560] width 218 height 21
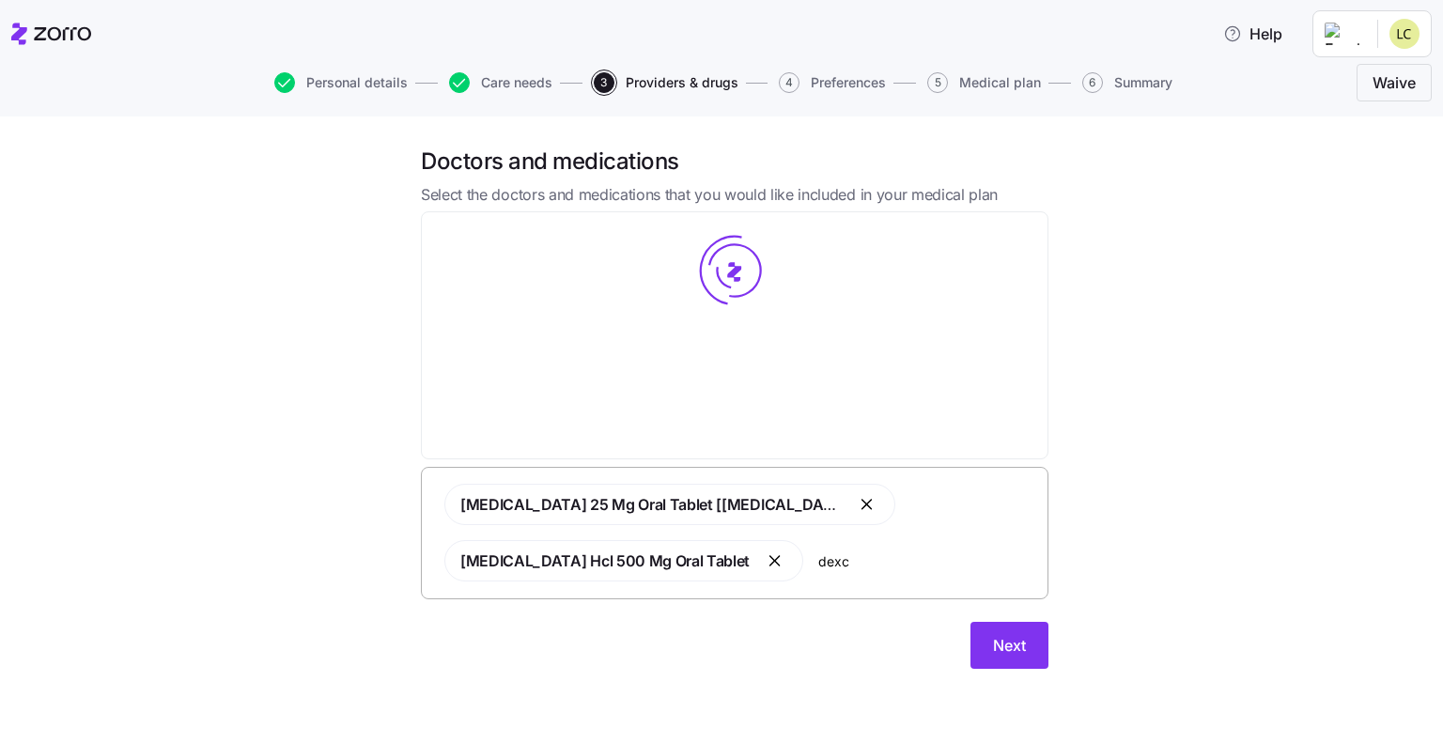
scroll to position [0, 0]
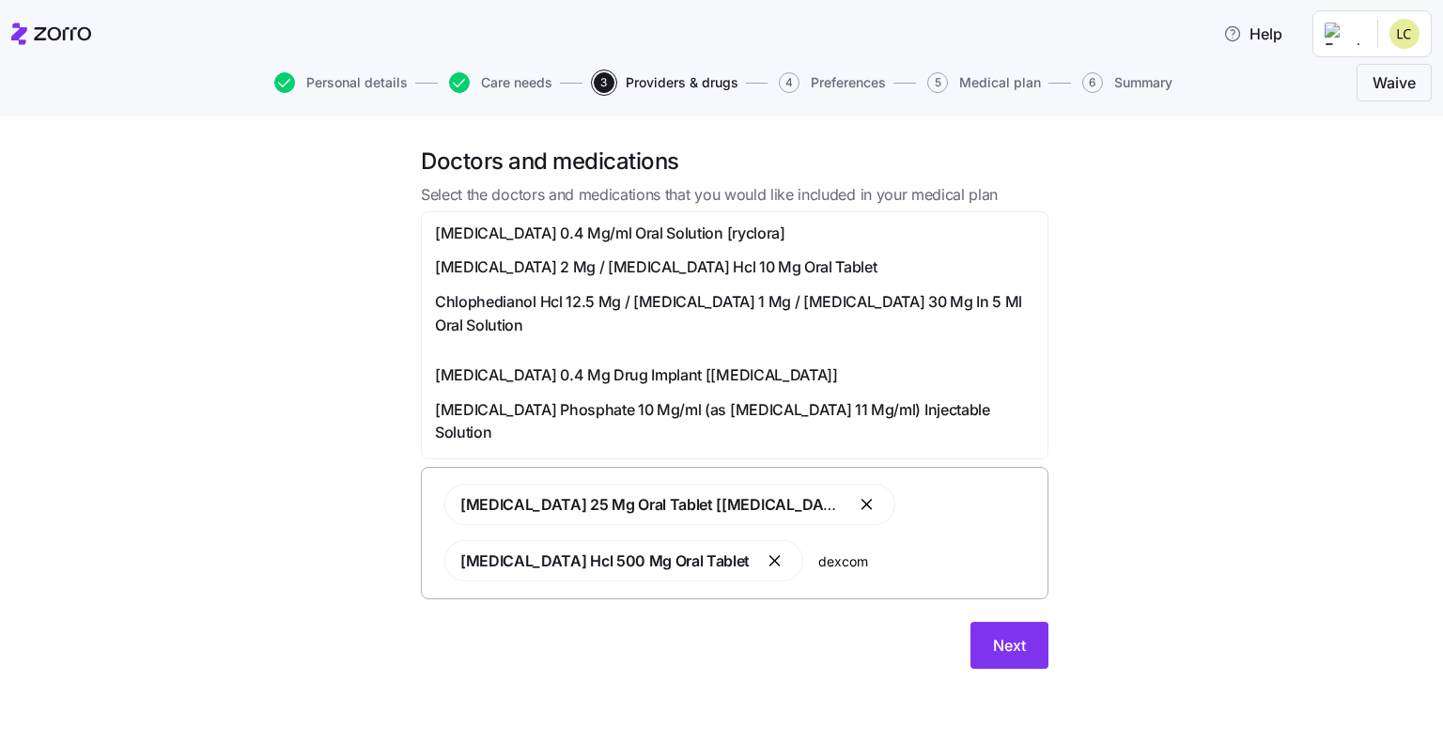
drag, startPoint x: 762, startPoint y: 560, endPoint x: 849, endPoint y: 571, distance: 88.1
click at [849, 571] on div "[MEDICAL_DATA] 25 Mg Oral Tablet [[MEDICAL_DATA]] [MEDICAL_DATA] Hcl 500 Mg Ora…" at bounding box center [734, 532] width 603 height 120
type input "d"
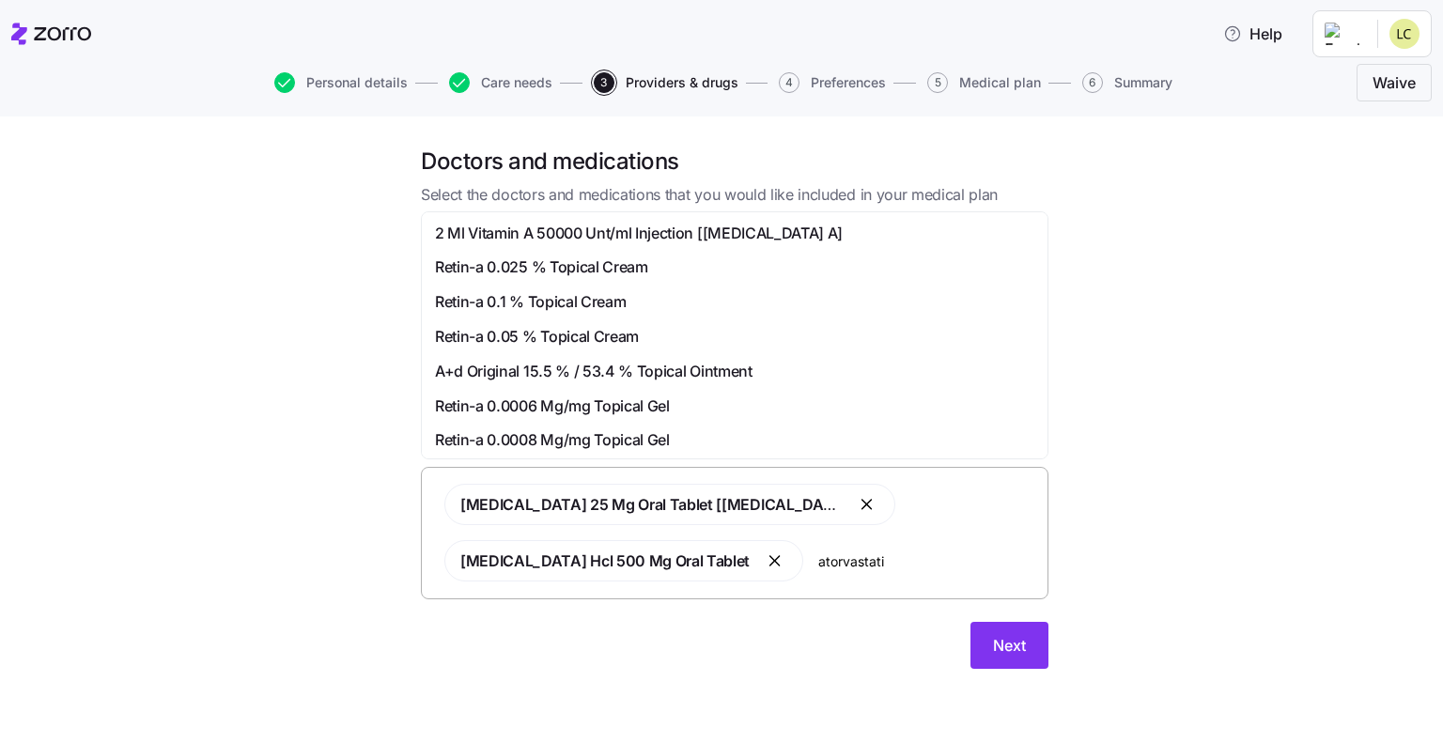
type input "[MEDICAL_DATA]"
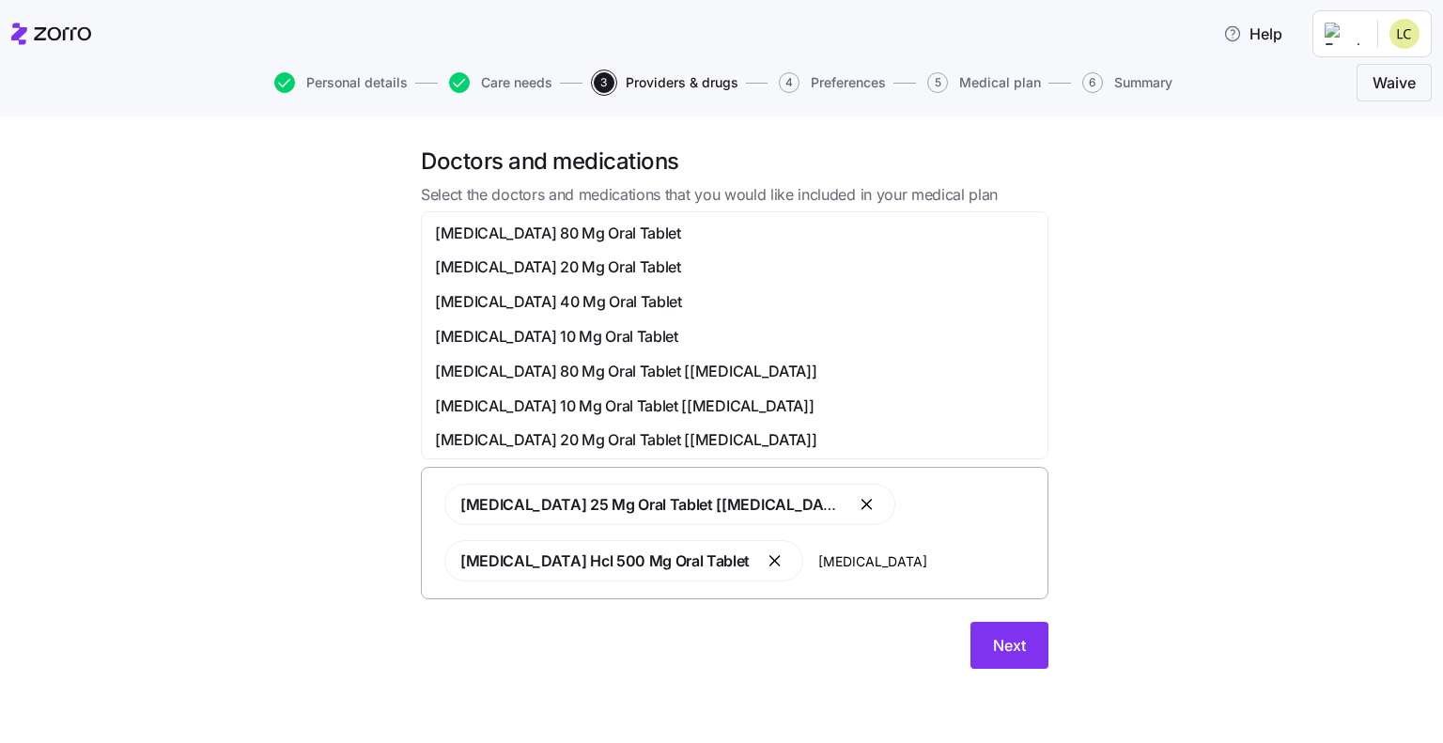
click at [570, 295] on span "[MEDICAL_DATA] 40 Mg Oral Tablet" at bounding box center [558, 301] width 247 height 23
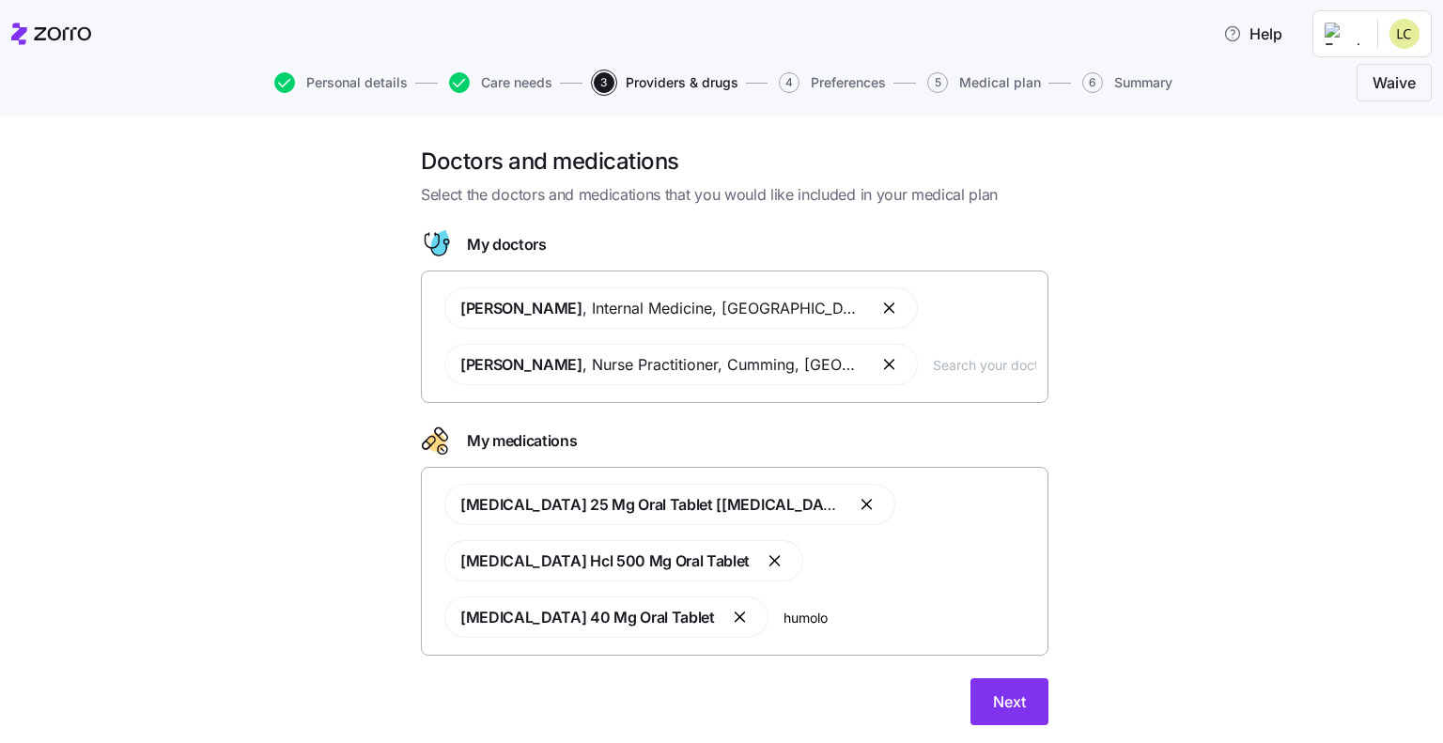
type input "humolog"
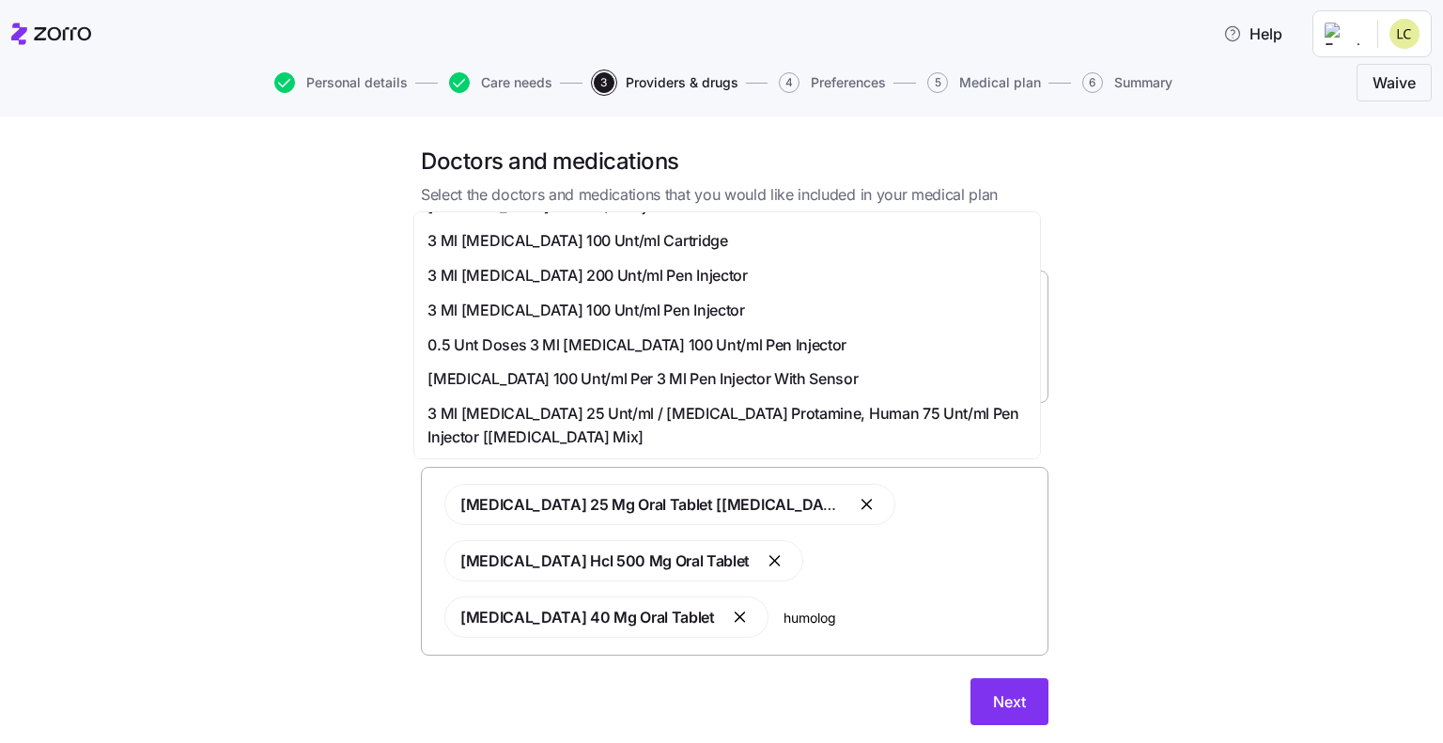
scroll to position [94, 0]
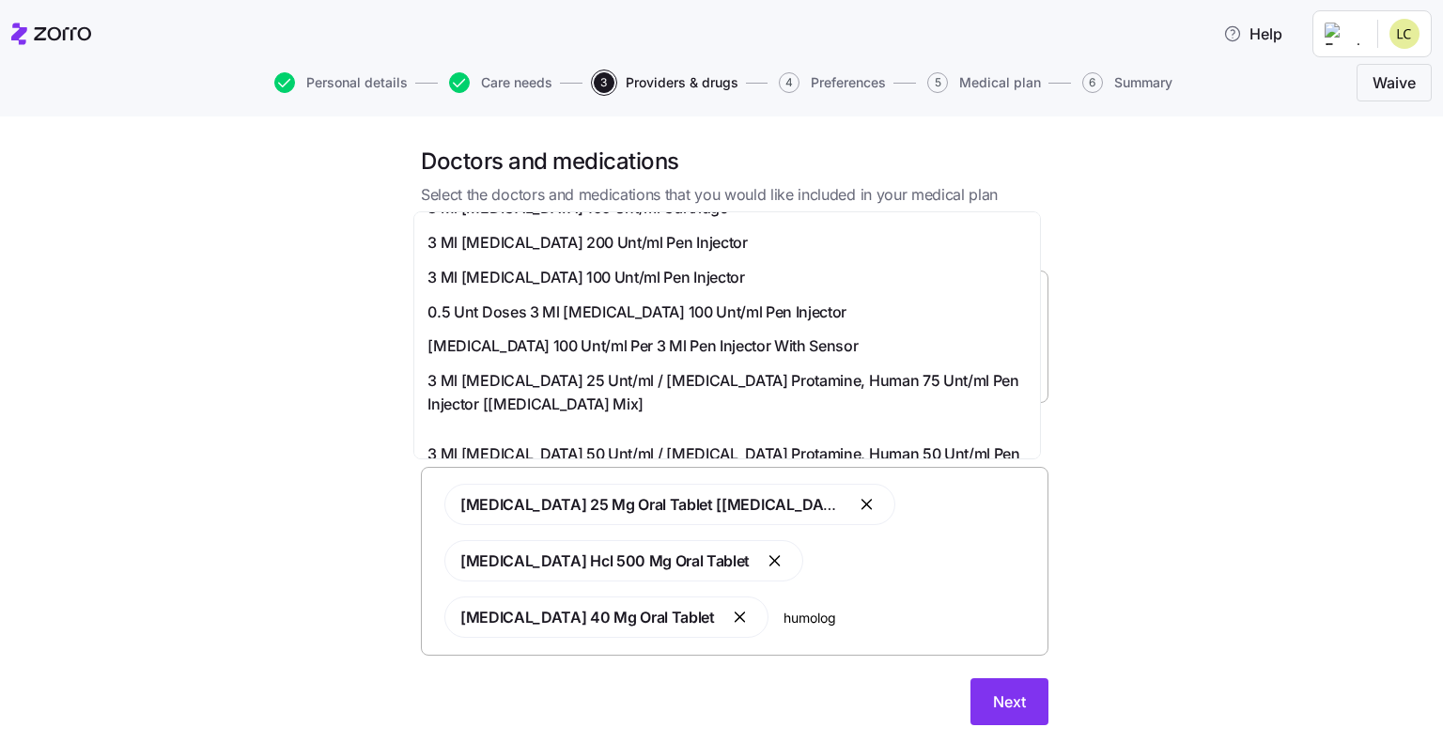
click at [547, 346] on span "[MEDICAL_DATA] 100 Unt/ml Per 3 Ml Pen Injector With Sensor" at bounding box center [642, 345] width 430 height 23
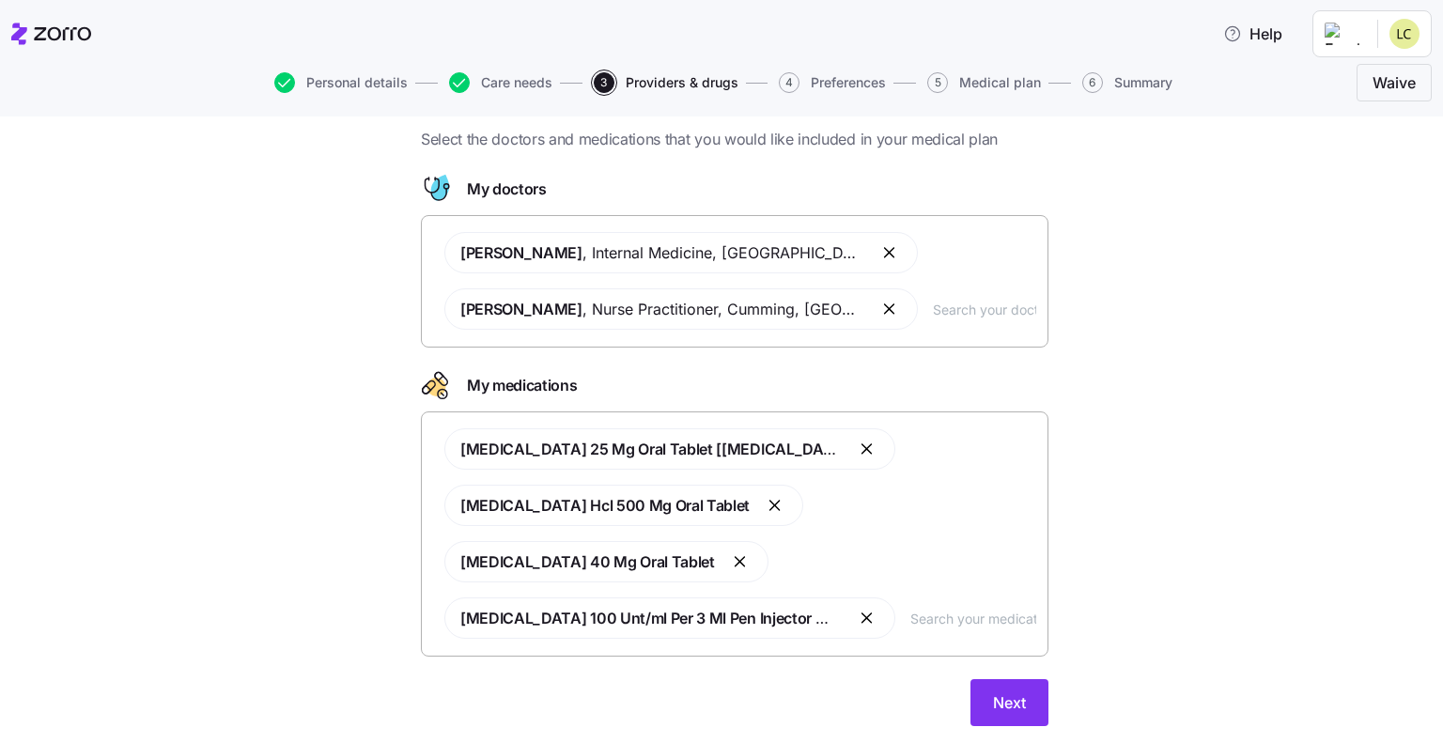
scroll to position [105, 0]
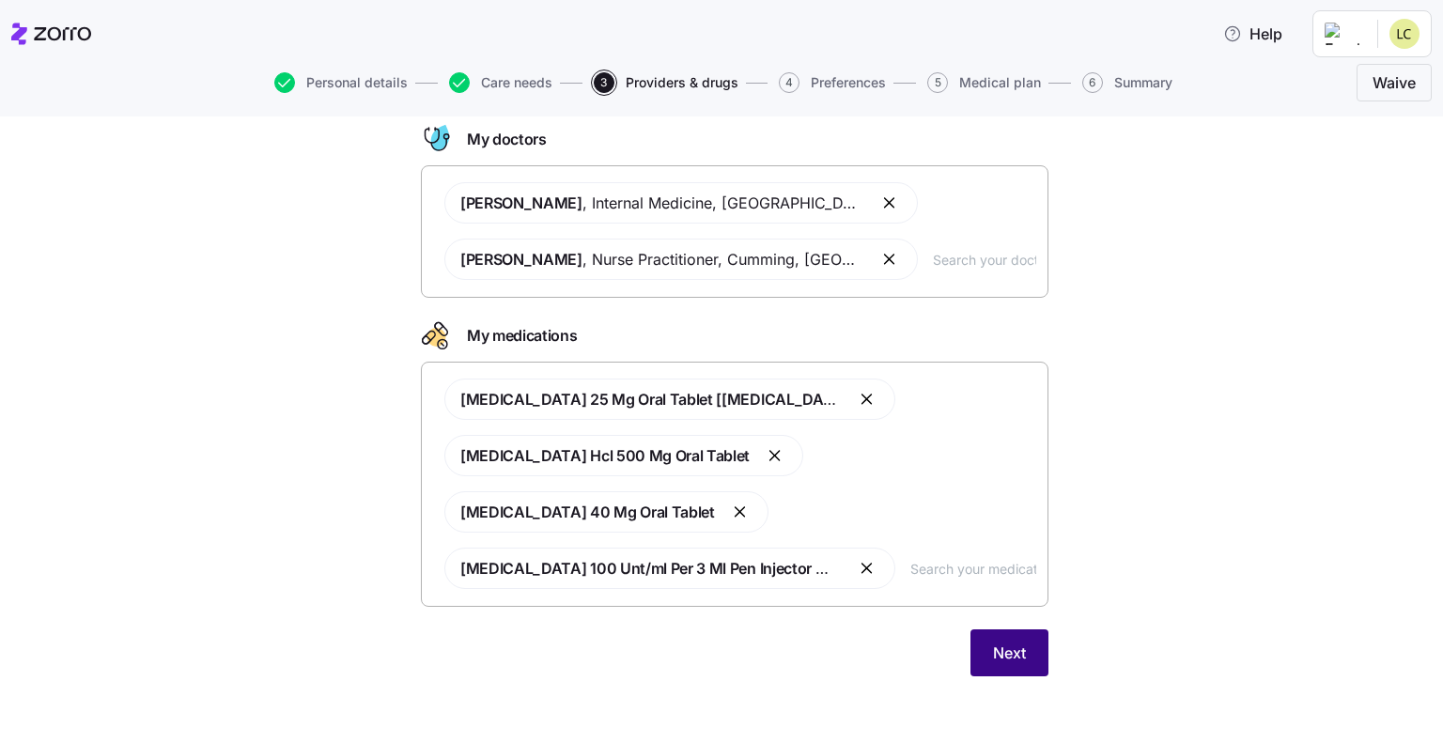
click at [972, 668] on button "Next" at bounding box center [1009, 652] width 78 height 47
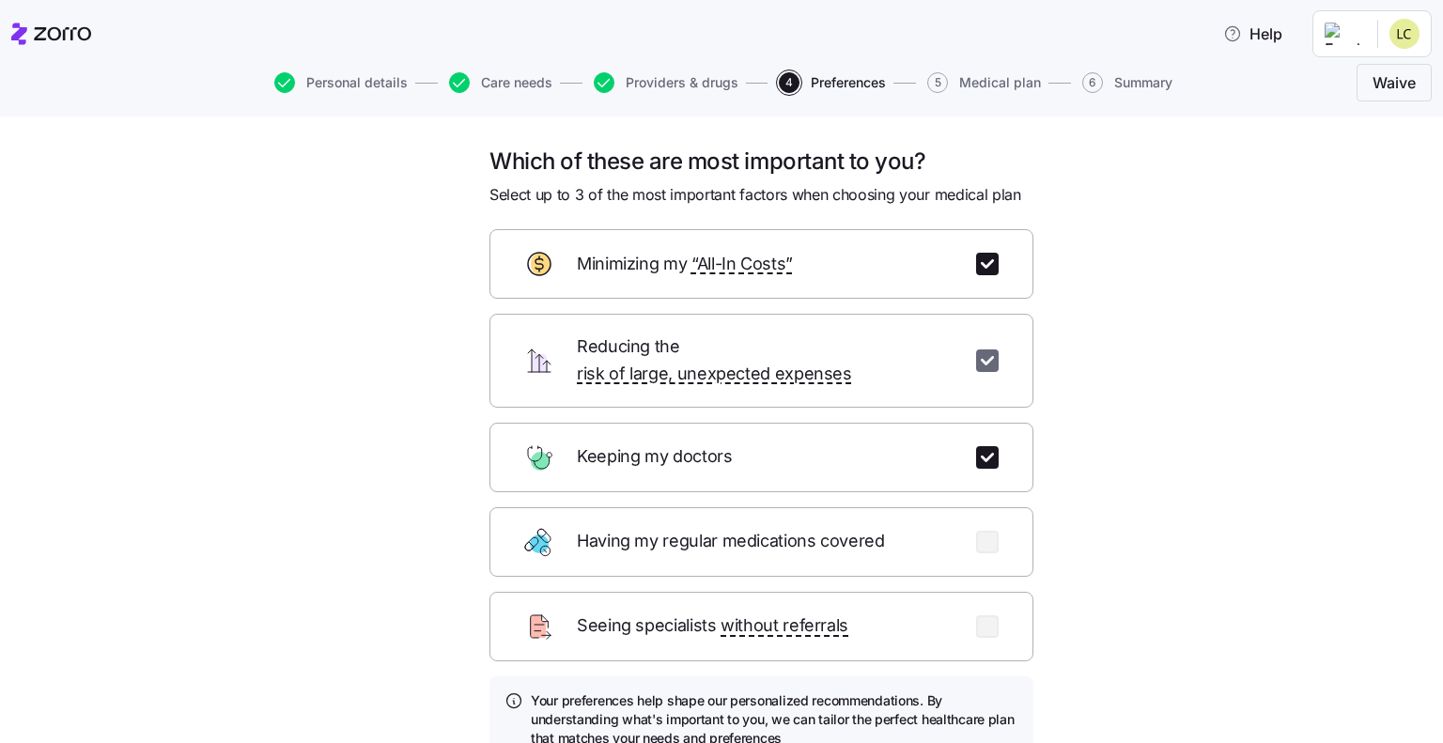
click at [976, 349] on input "checkbox" at bounding box center [987, 360] width 23 height 23
checkbox input "false"
click at [976, 531] on input "checkbox" at bounding box center [987, 542] width 23 height 23
checkbox input "true"
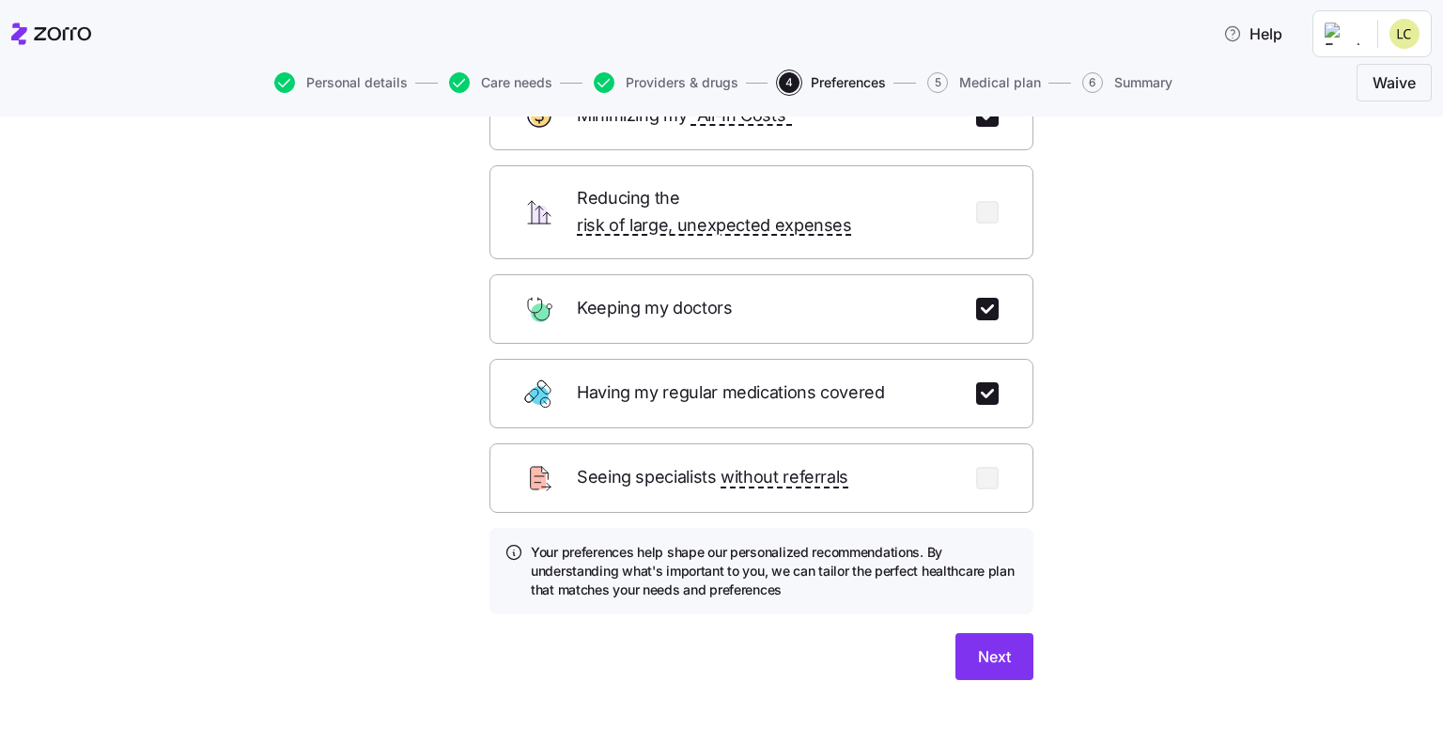
scroll to position [150, 0]
click at [1017, 631] on button "Next" at bounding box center [994, 654] width 78 height 47
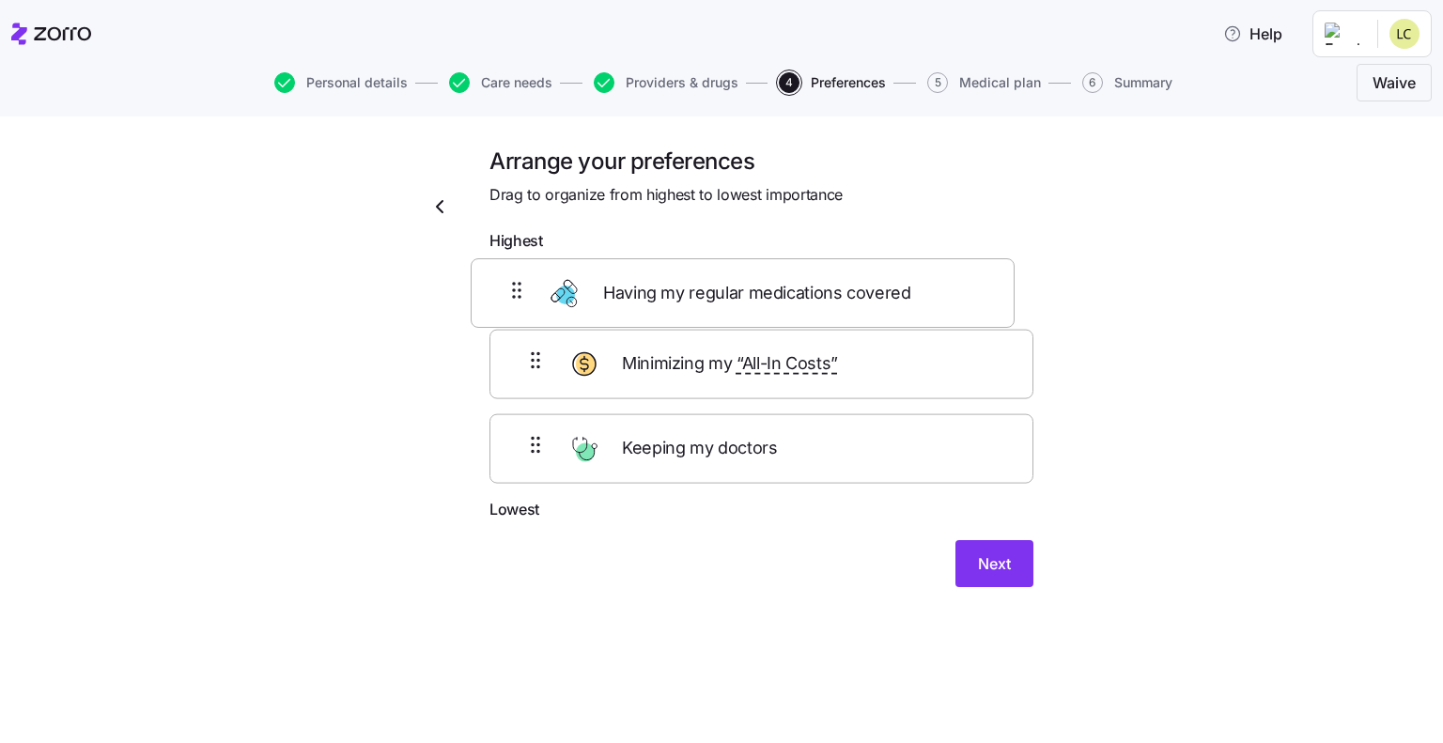
drag, startPoint x: 735, startPoint y: 471, endPoint x: 714, endPoint y: 286, distance: 185.3
click at [714, 286] on div "Minimizing my “All-In Costs” Keeping my doctors Having my regular medications c…" at bounding box center [761, 379] width 544 height 239
drag, startPoint x: 724, startPoint y: 468, endPoint x: 719, endPoint y: 363, distance: 104.4
click at [719, 363] on div "Having my regular medications covered Keeping my doctors Minimizing my “All-In …" at bounding box center [761, 379] width 544 height 239
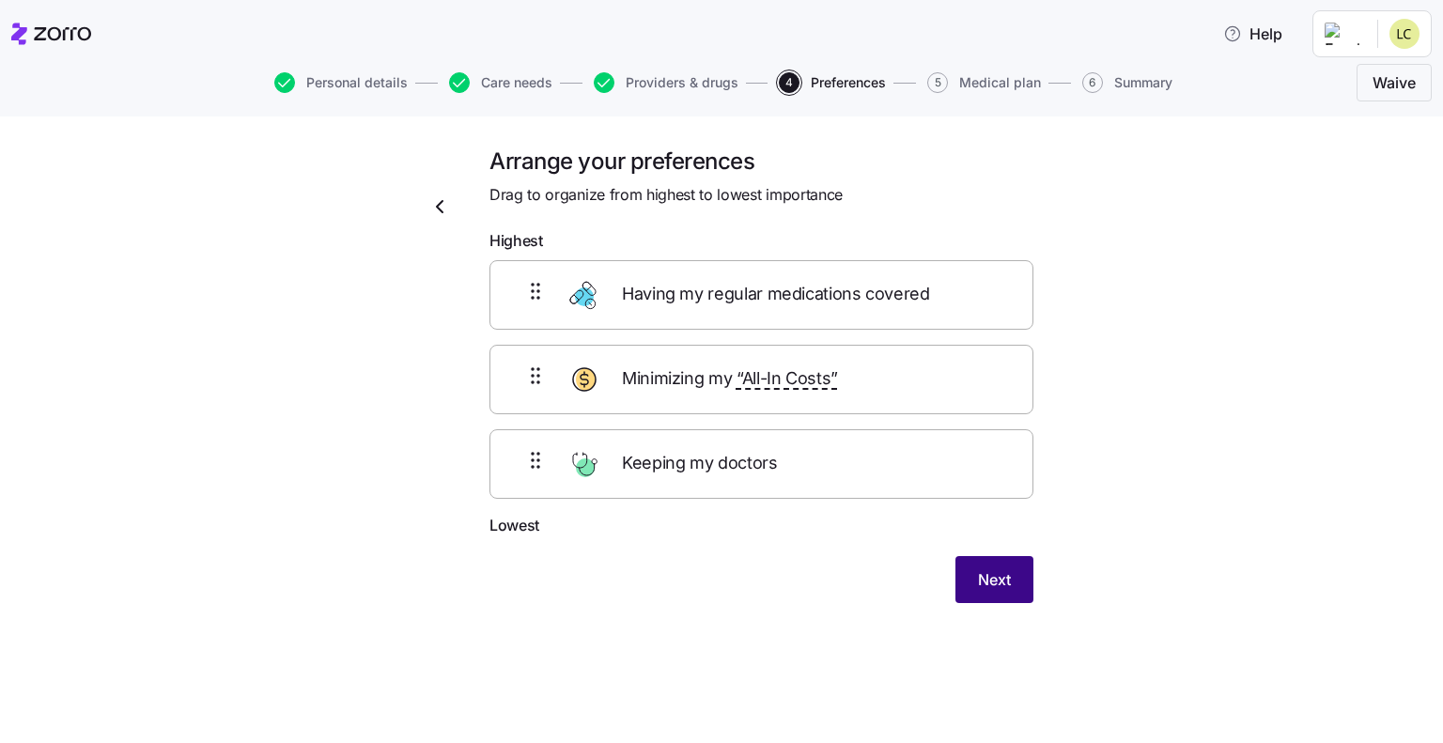
click at [973, 593] on button "Next" at bounding box center [994, 579] width 78 height 47
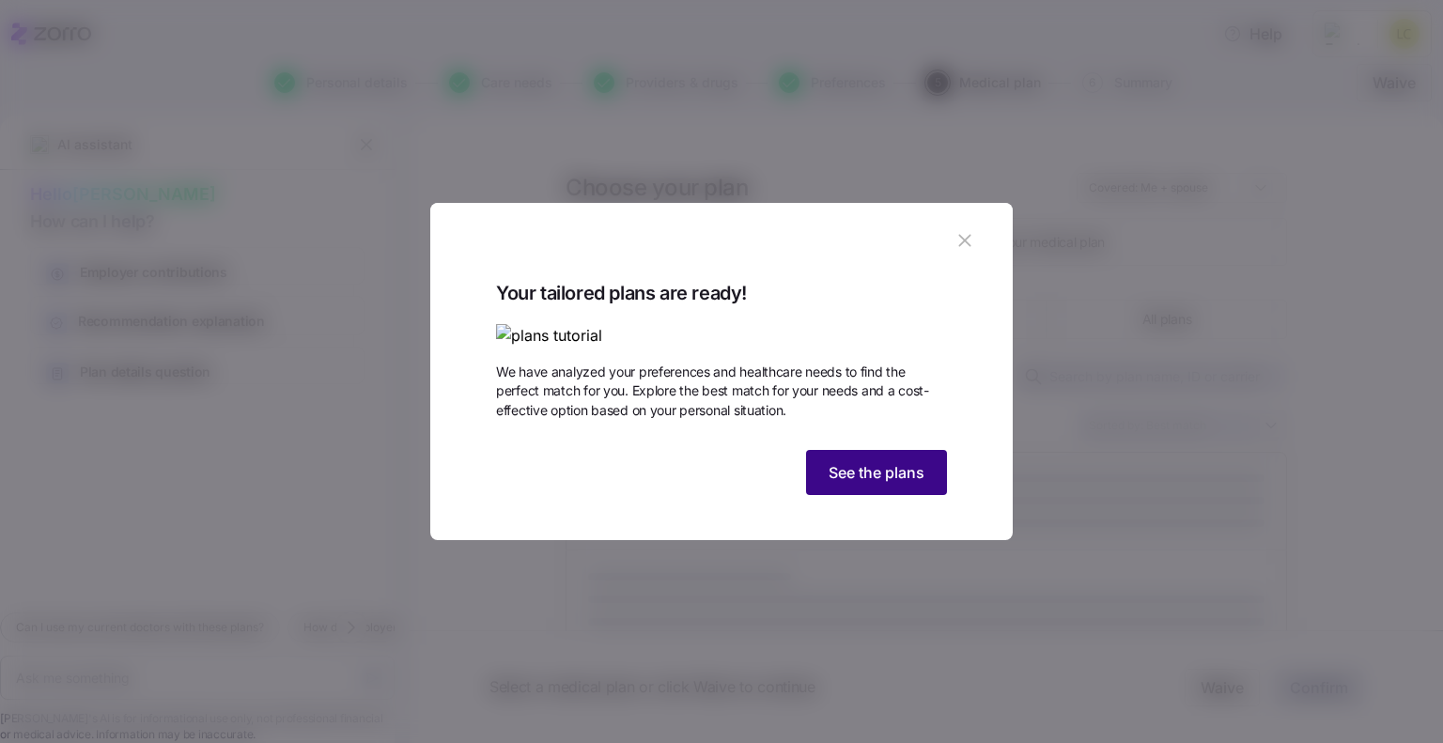
click at [859, 484] on span "See the plans" at bounding box center [876, 472] width 96 height 23
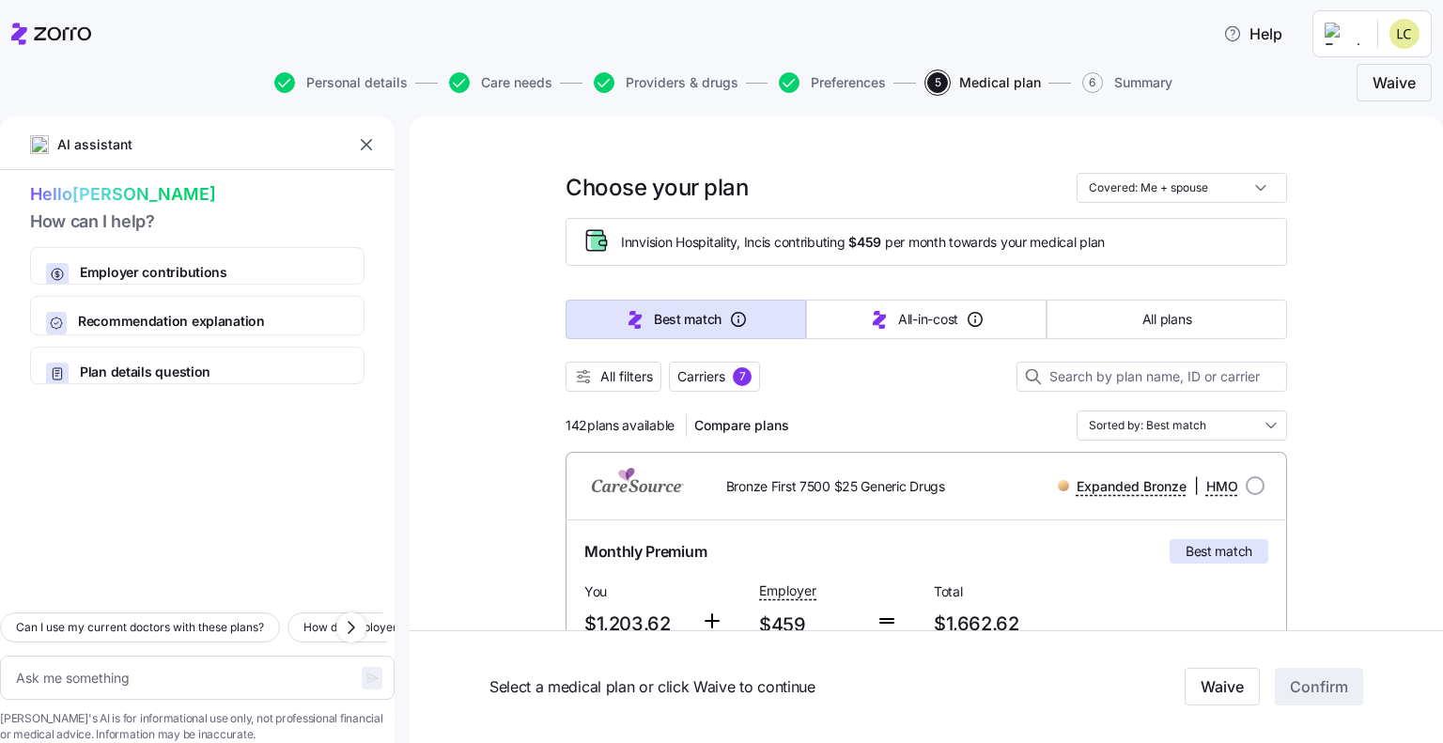
type textarea "x"
click at [364, 148] on icon "button" at bounding box center [366, 144] width 19 height 19
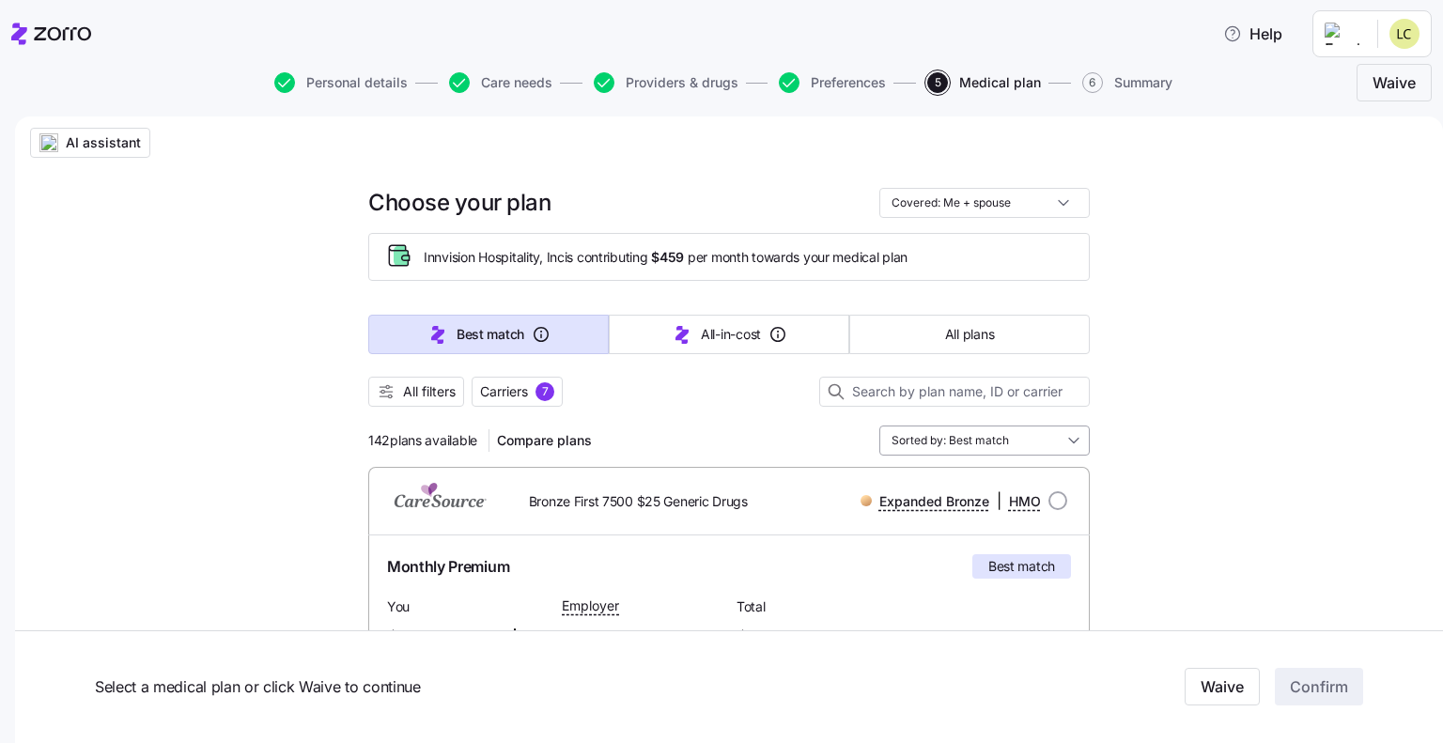
click at [946, 443] on input "Sorted by: Best match" at bounding box center [984, 440] width 210 height 30
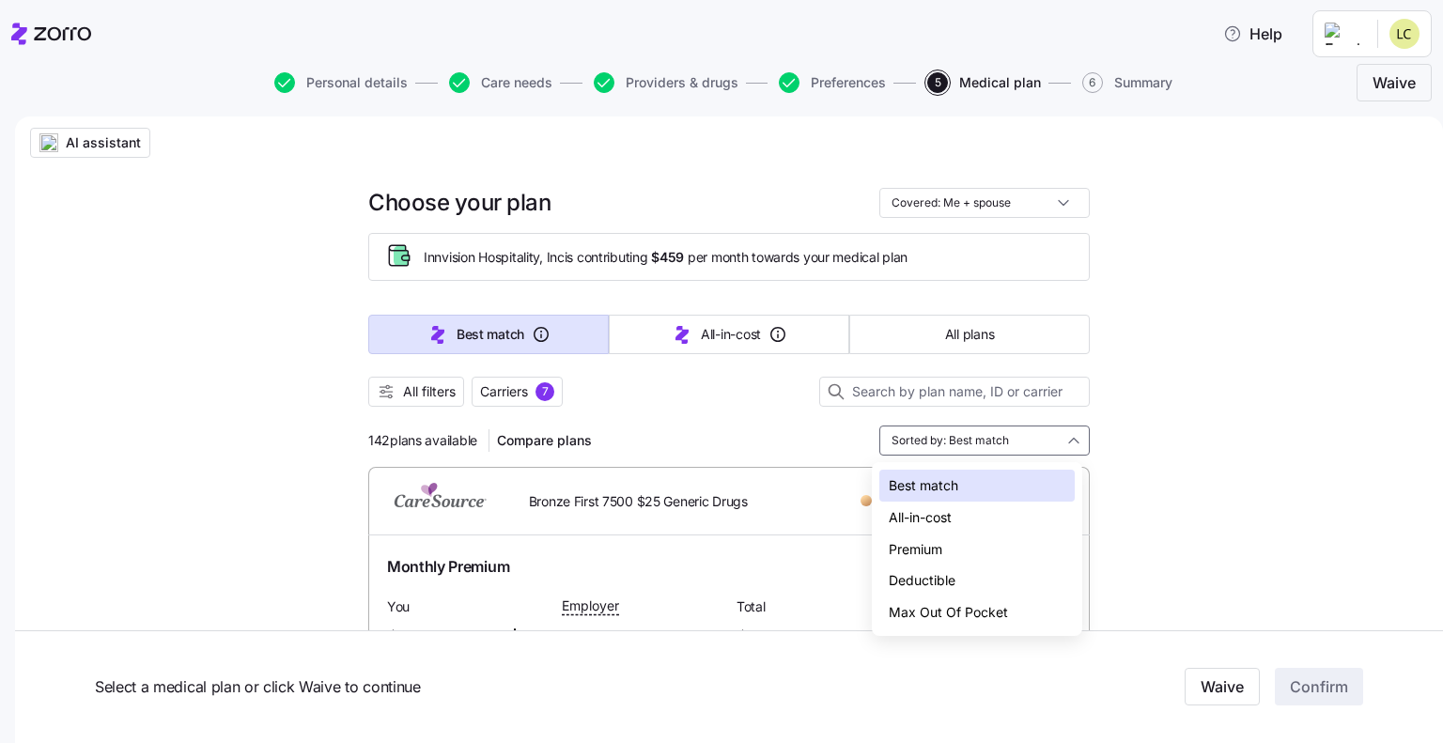
click at [937, 526] on div "All-in-cost" at bounding box center [976, 518] width 195 height 32
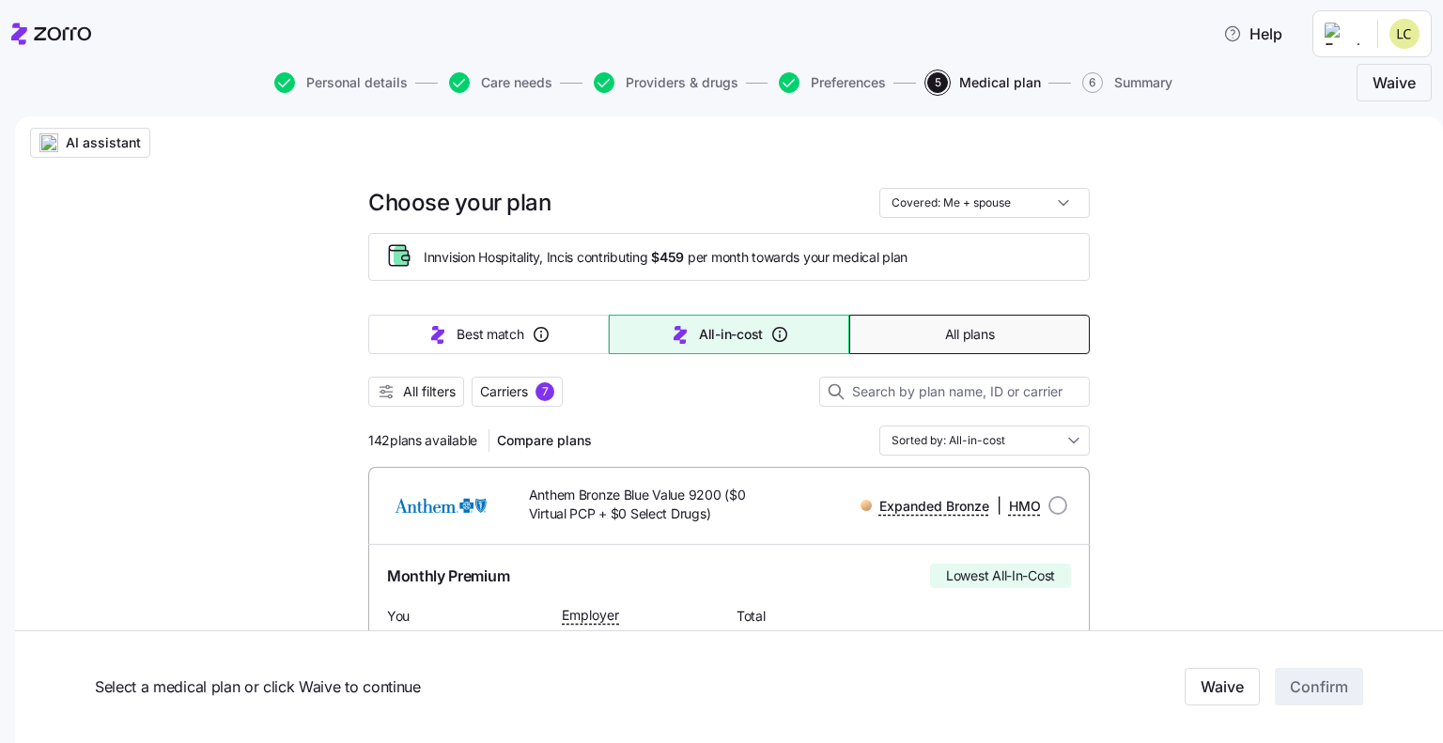
click at [930, 337] on button "All plans" at bounding box center [969, 334] width 240 height 39
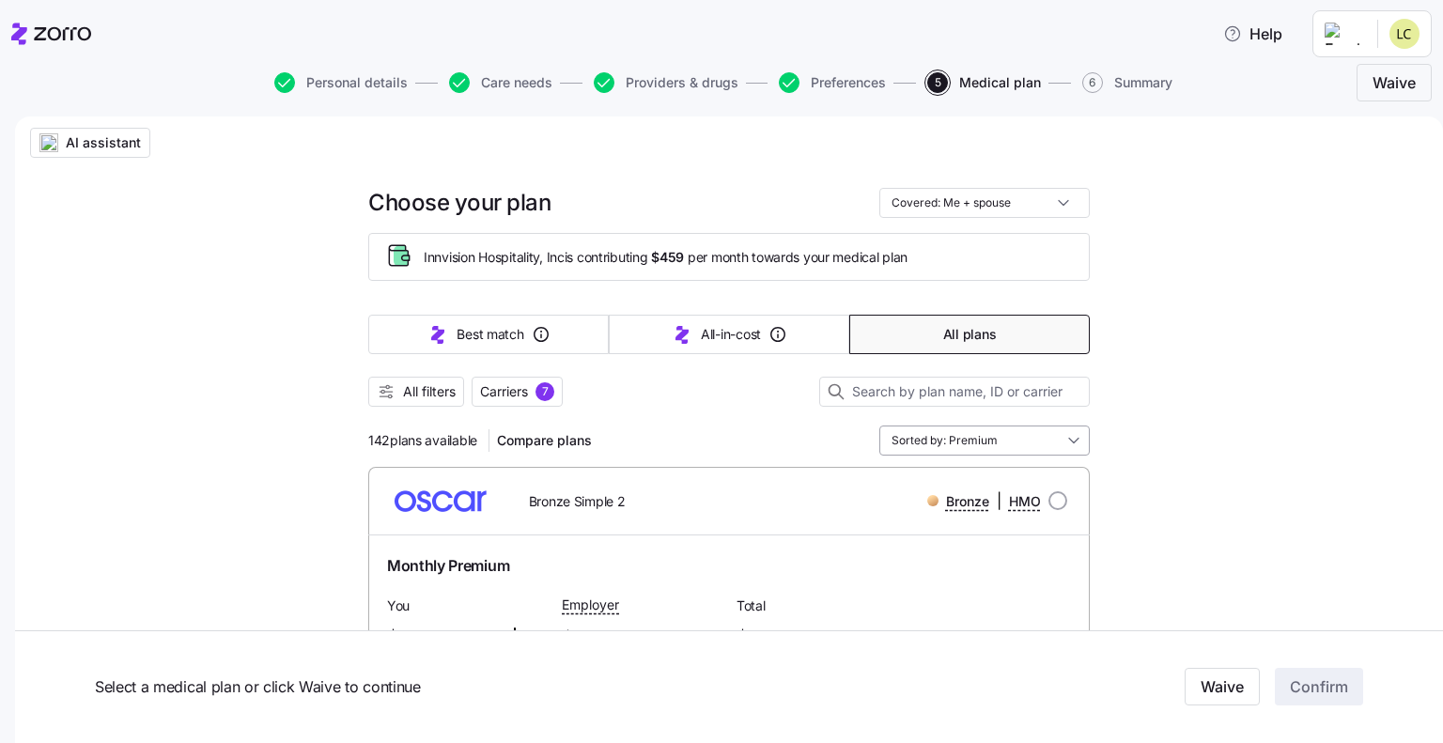
click at [975, 447] on input "Sorted by: Premium" at bounding box center [984, 440] width 210 height 30
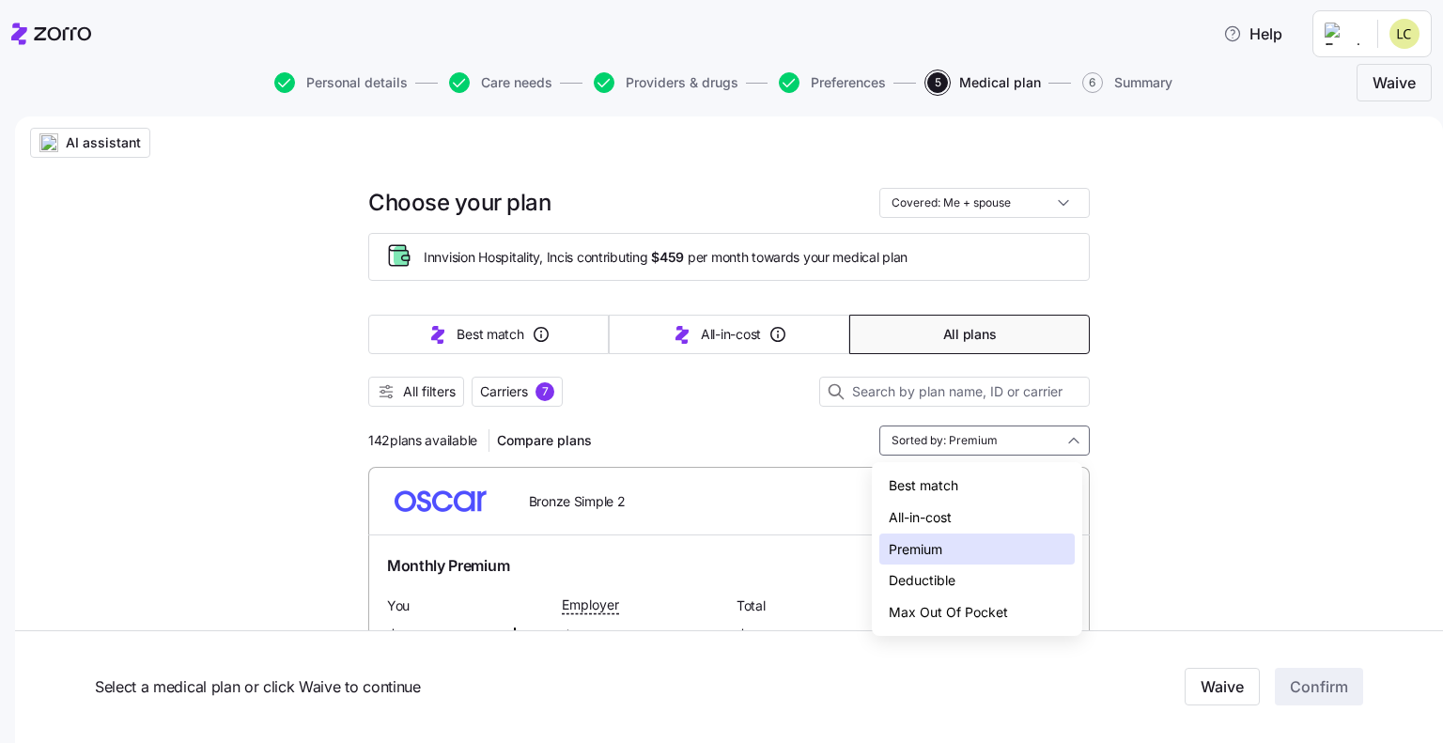
click at [945, 526] on div "All-in-cost" at bounding box center [976, 518] width 195 height 32
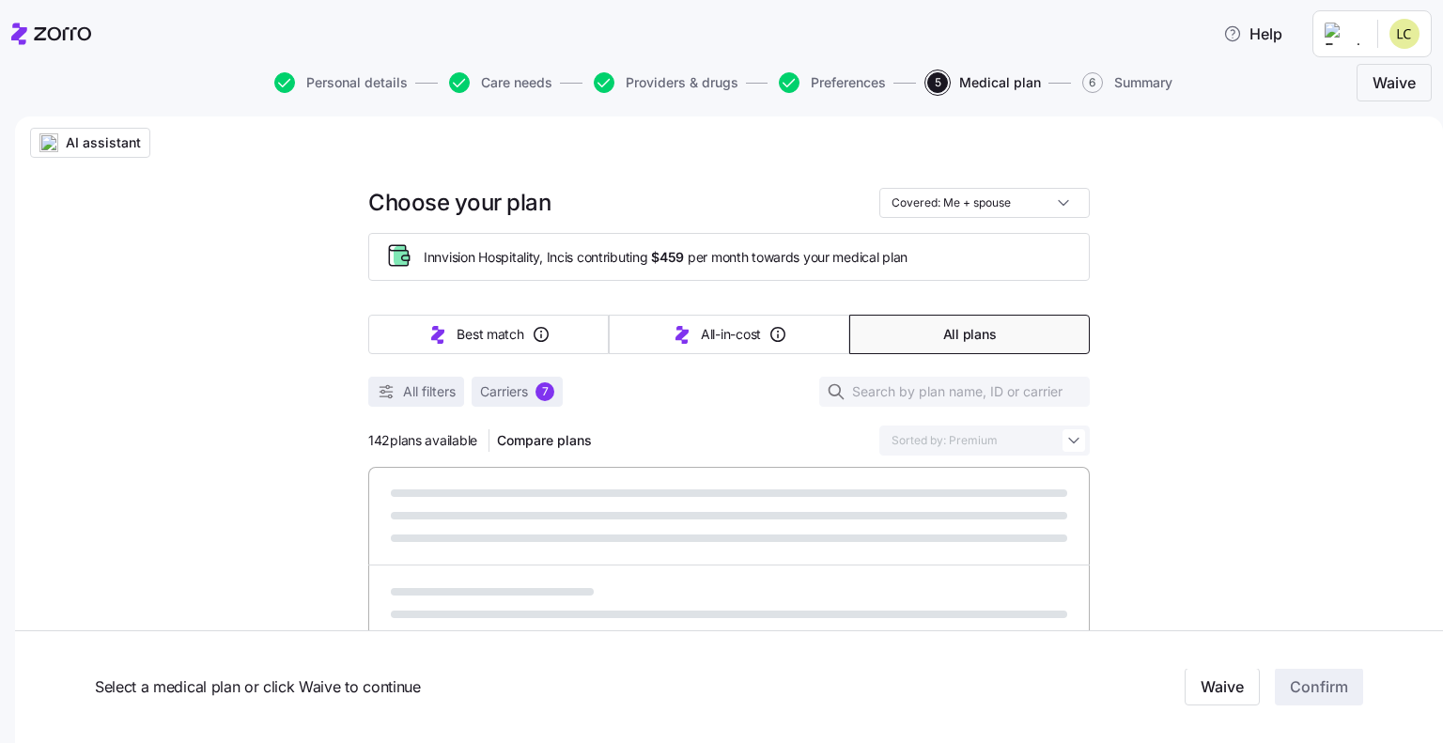
type input "Sorted by: All-in-cost"
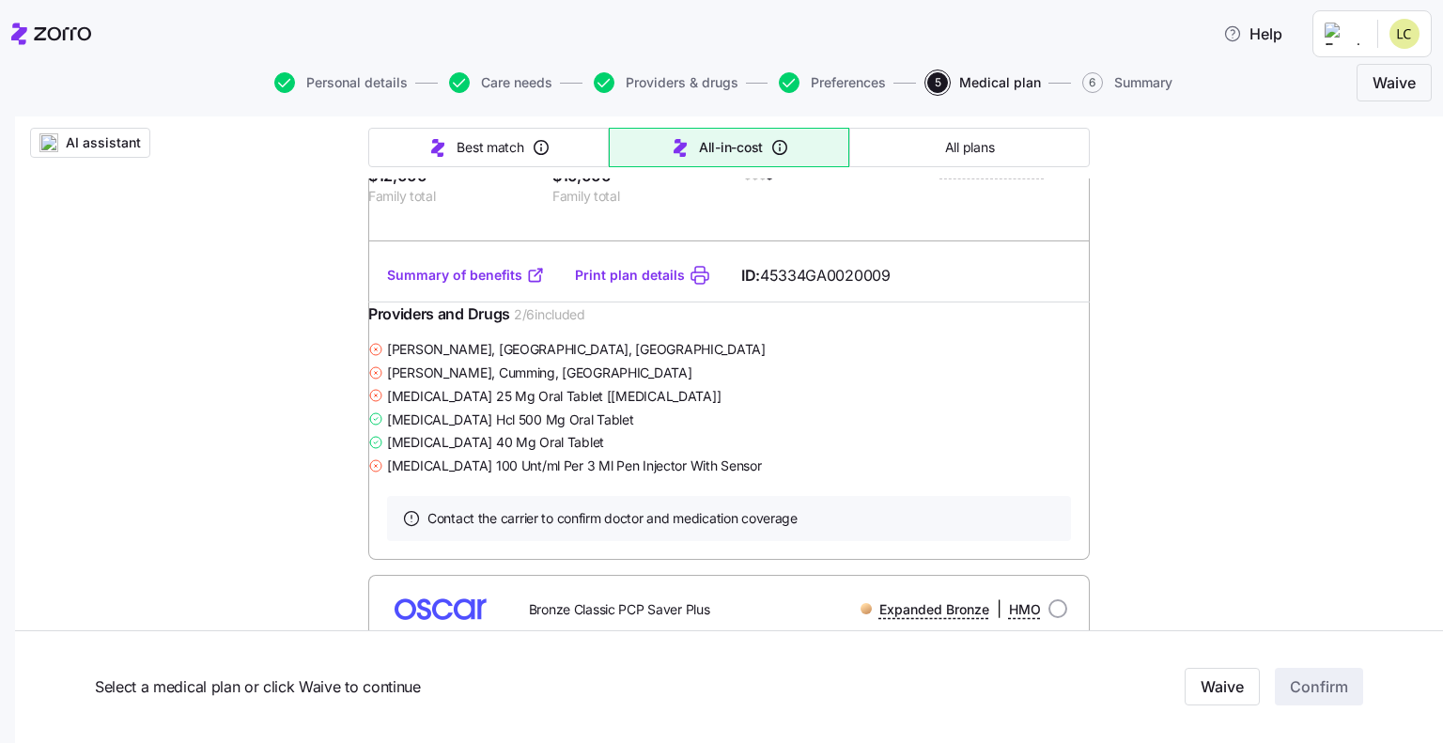
scroll to position [4790, 0]
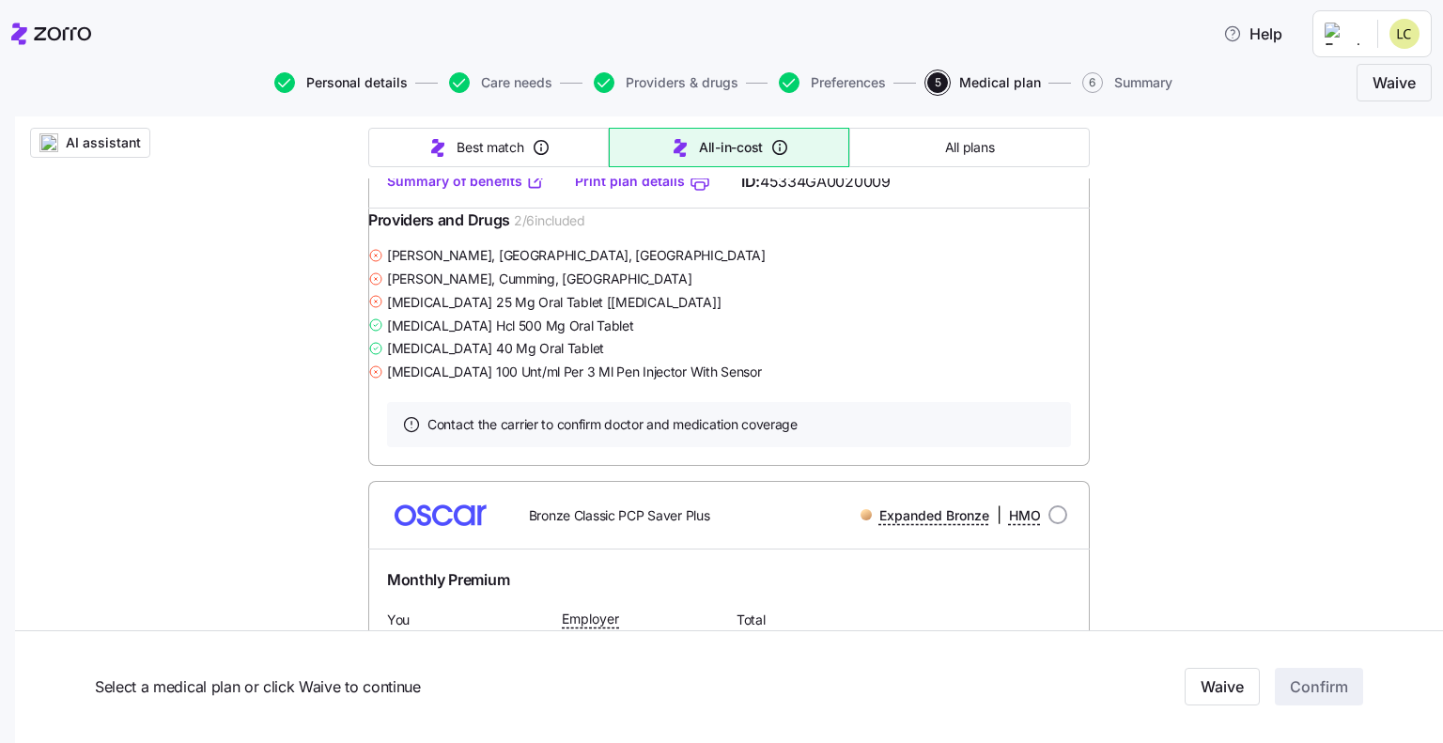
click at [349, 85] on span "Personal details" at bounding box center [356, 82] width 101 height 13
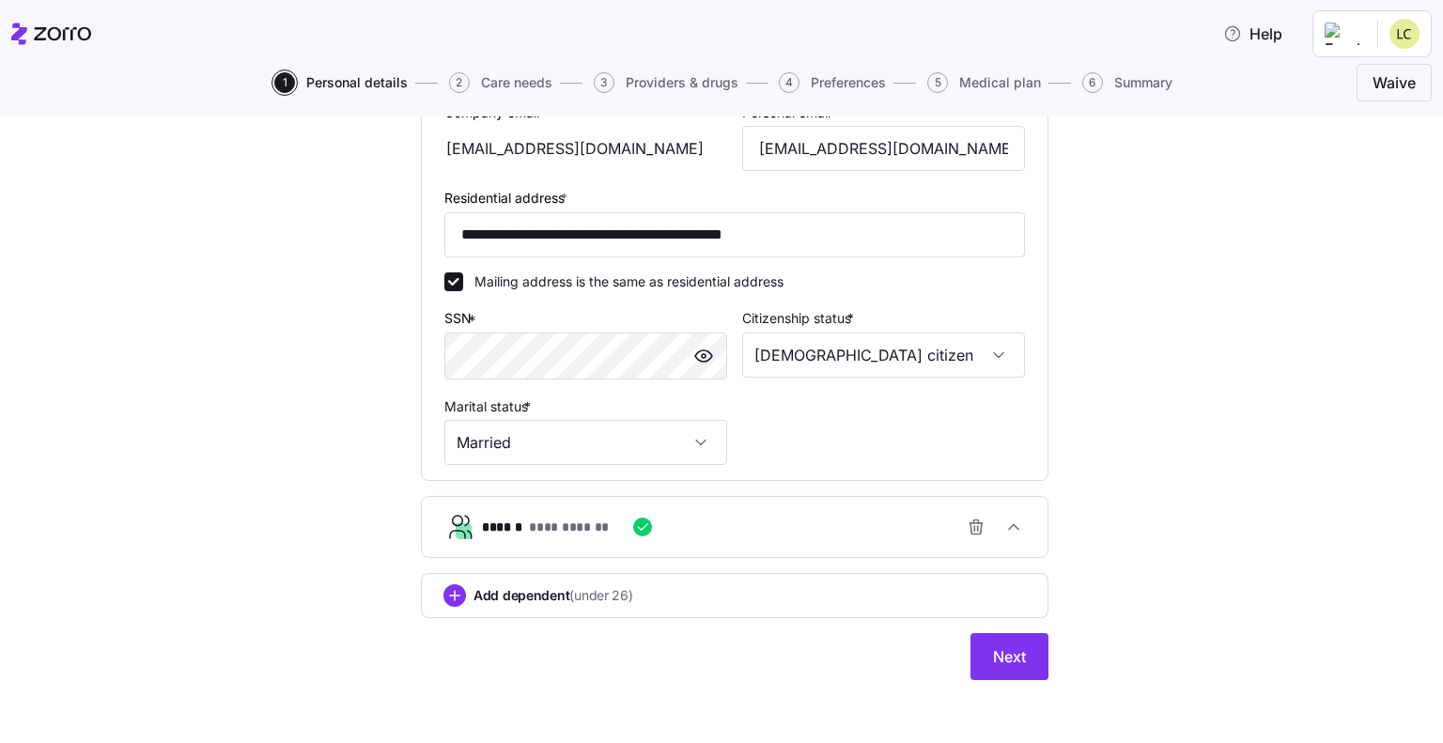
scroll to position [566, 0]
click at [974, 526] on icon "button" at bounding box center [974, 528] width 0 height 5
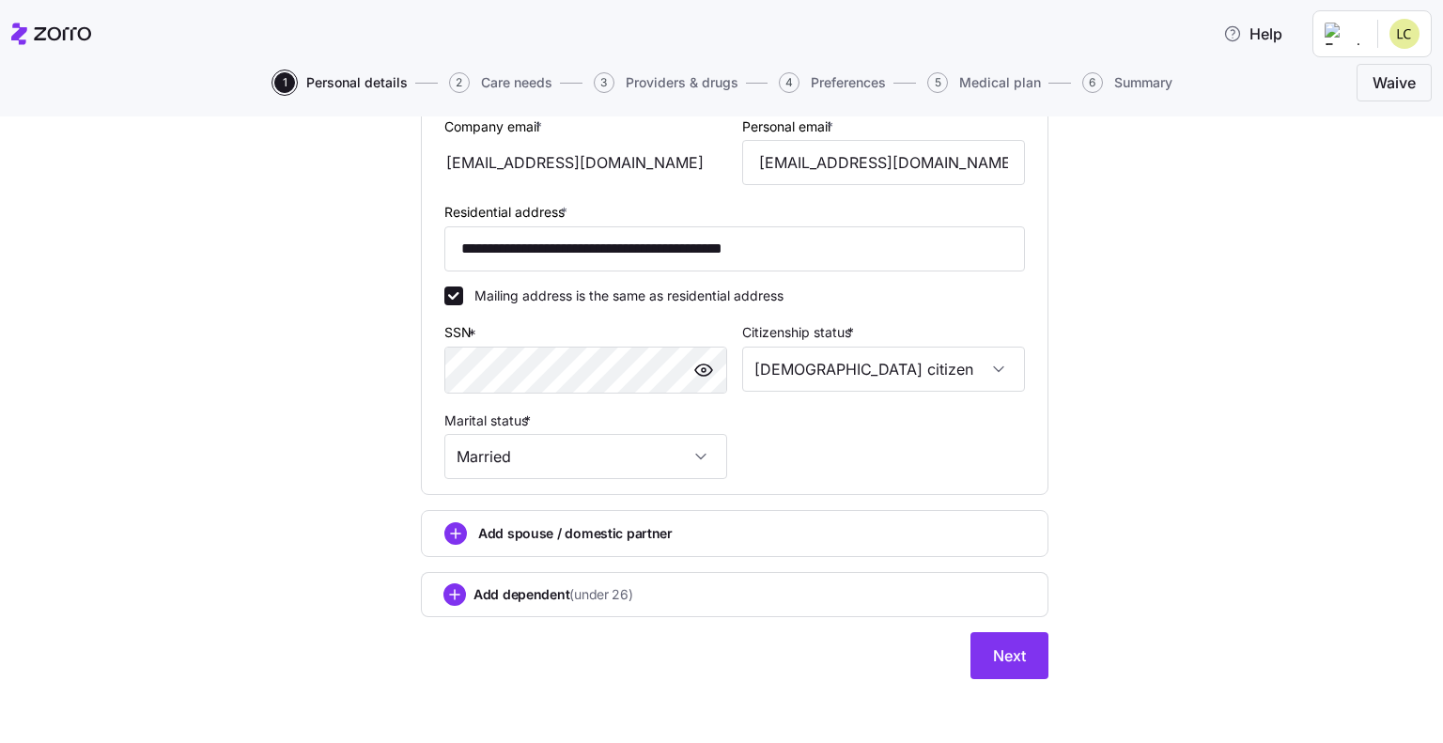
click at [569, 589] on span "(under 26)" at bounding box center [600, 594] width 63 height 19
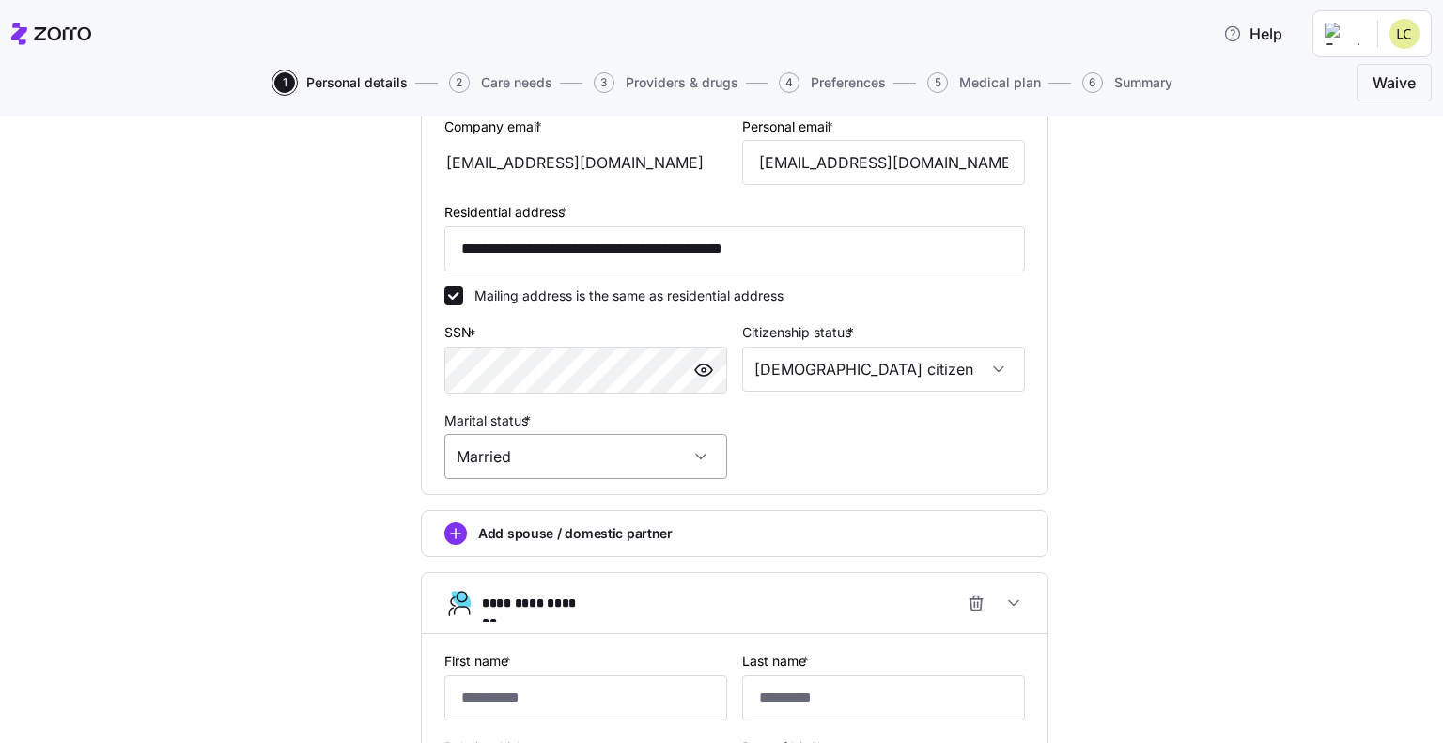
scroll to position [927, 0]
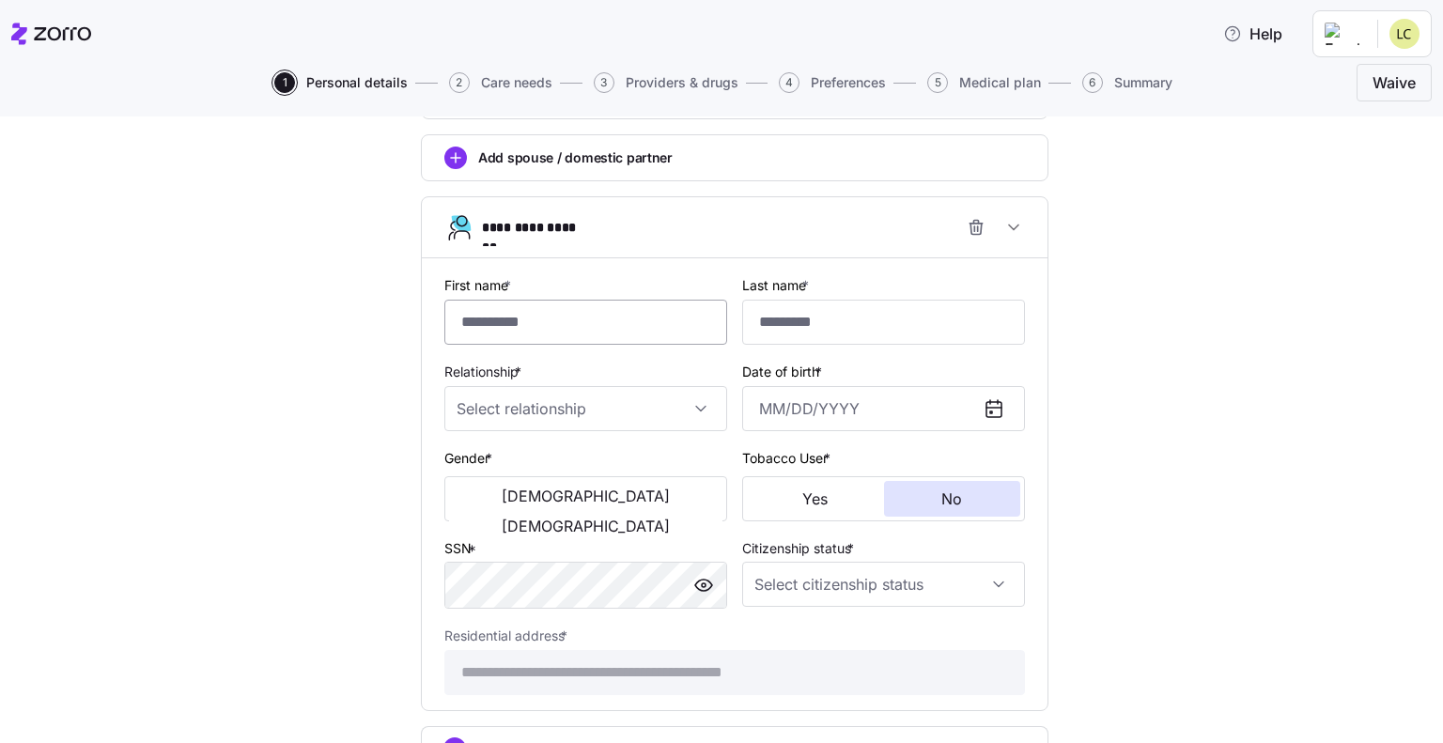
click at [489, 323] on input "First name *" at bounding box center [585, 322] width 283 height 45
type input "******"
click at [773, 307] on input "Last name *" at bounding box center [883, 322] width 283 height 45
type input "******"
click at [594, 408] on input "Relationship *" at bounding box center [585, 408] width 283 height 45
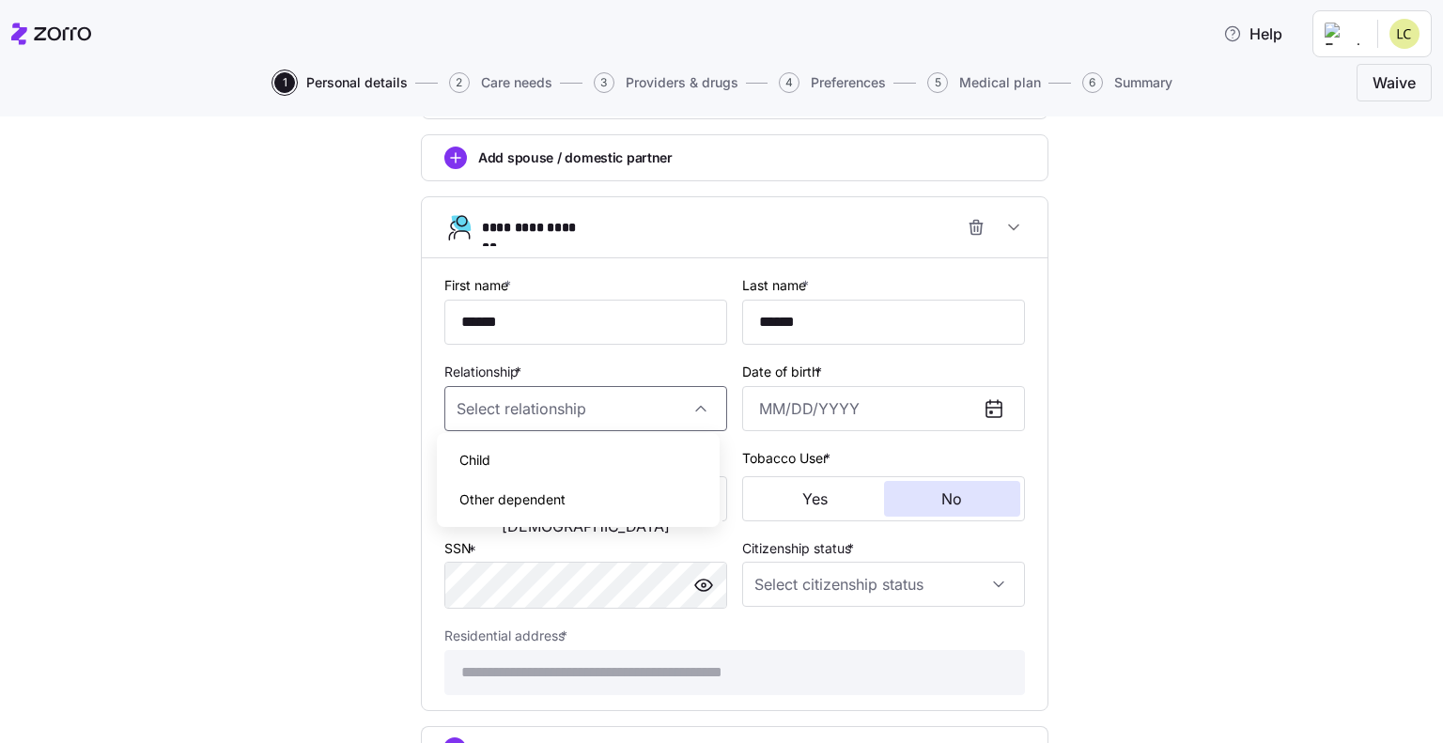
click at [525, 458] on div "Child" at bounding box center [578, 459] width 268 height 39
type input "Child"
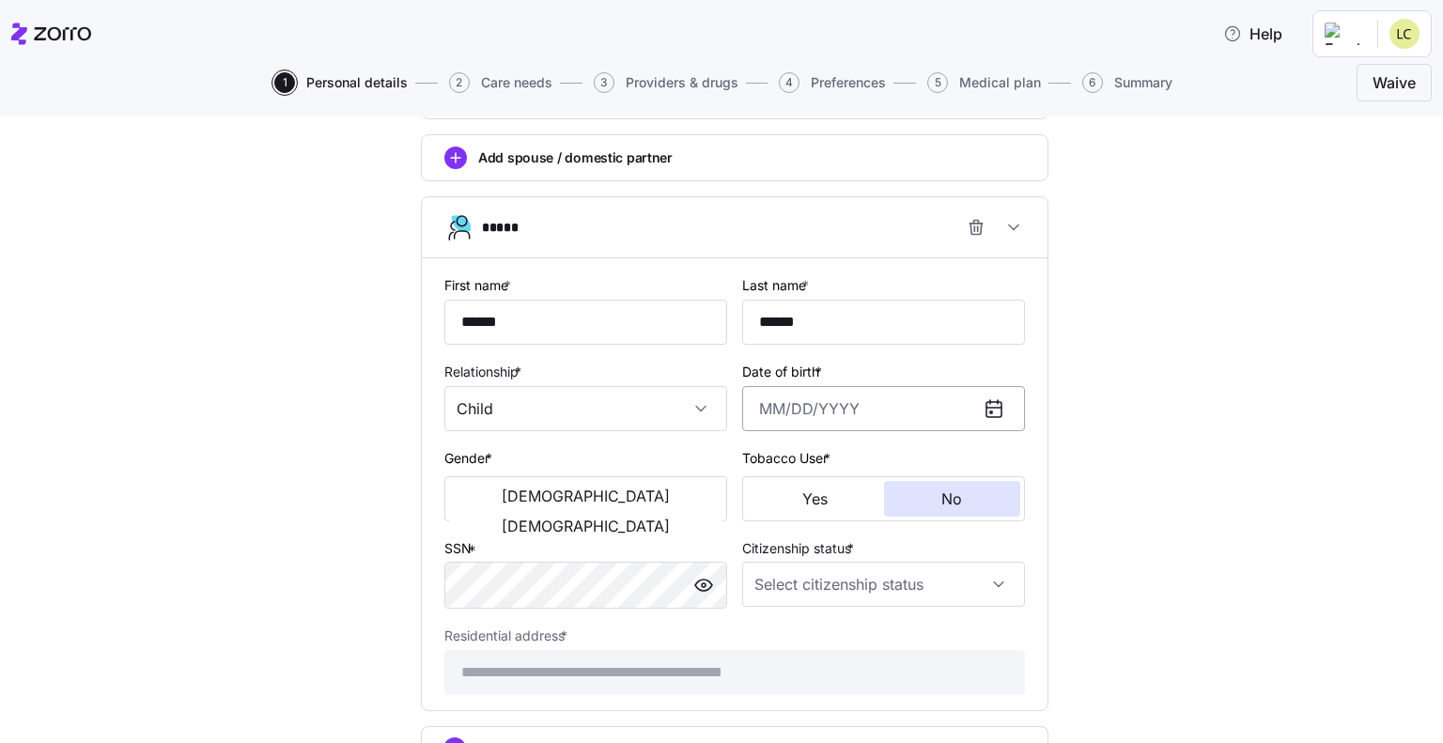
click at [753, 412] on input "Date of birth *" at bounding box center [883, 408] width 283 height 45
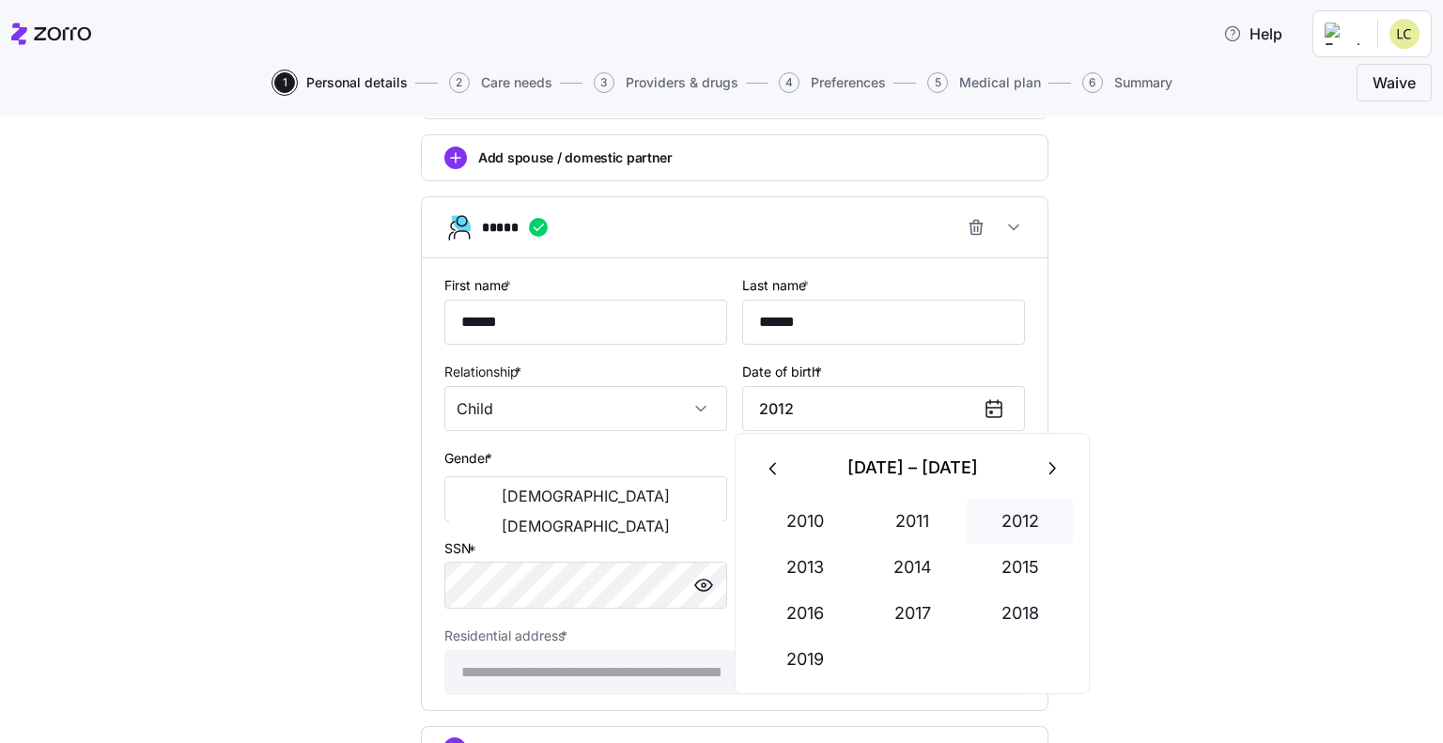
click at [1021, 520] on button "2012" at bounding box center [1019, 521] width 107 height 45
click at [900, 654] on button "Nov" at bounding box center [911, 659] width 107 height 45
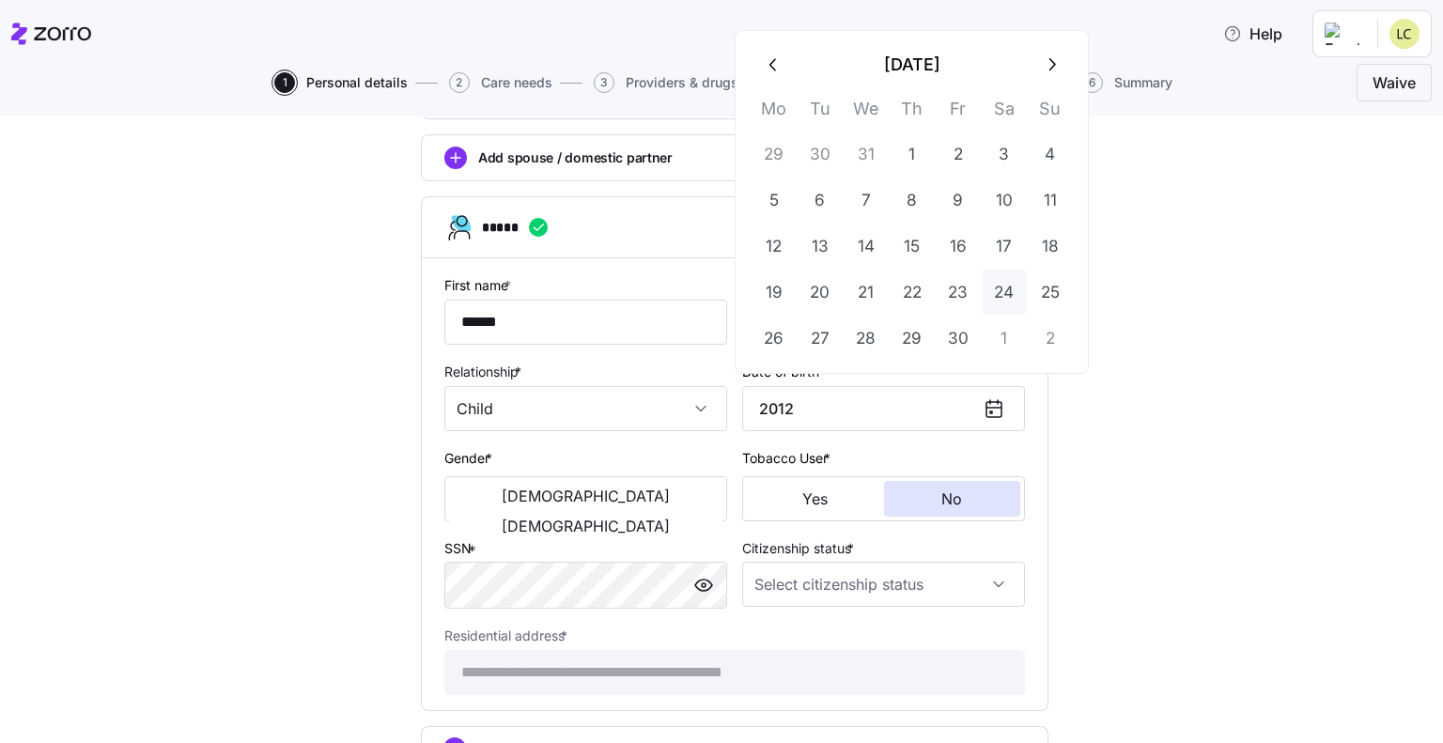
click at [1007, 286] on button "24" at bounding box center [1003, 292] width 45 height 45
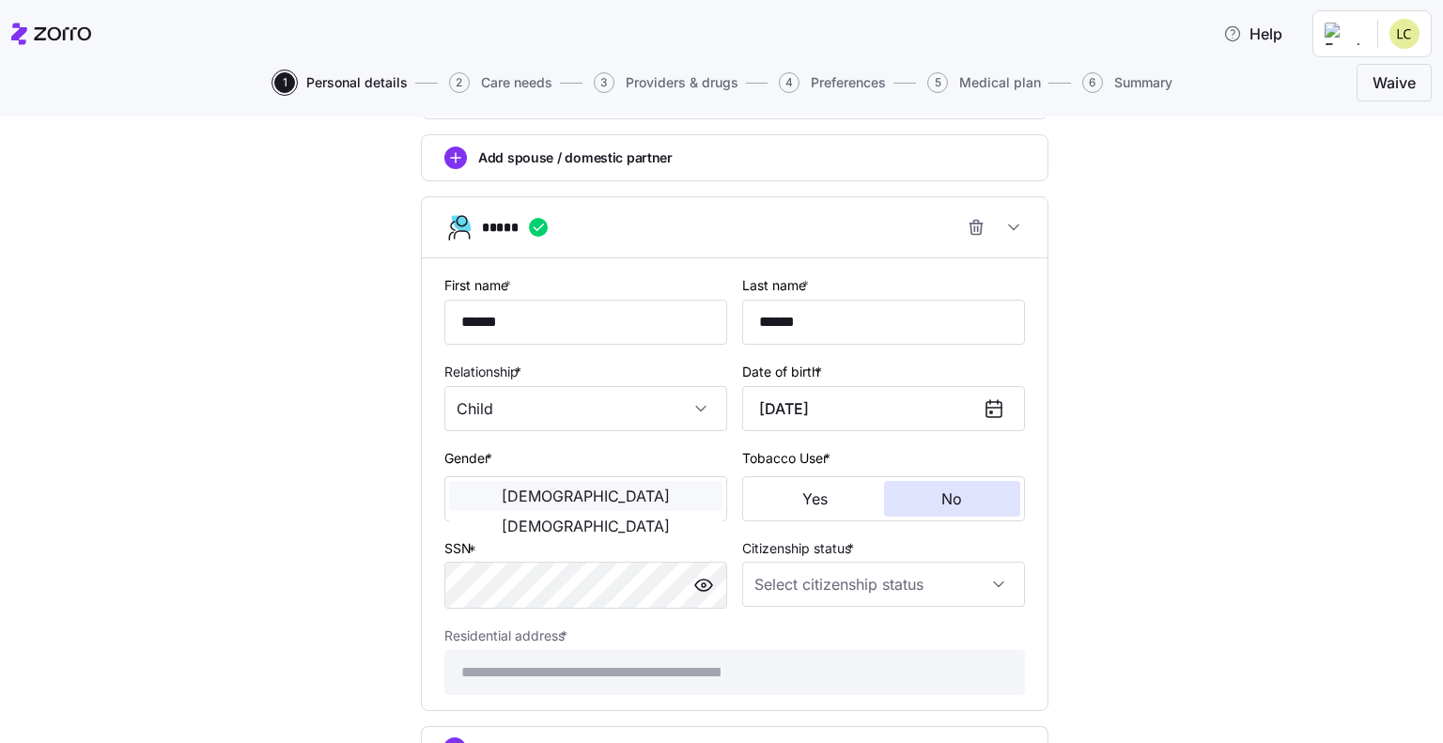
type input "[DATE]"
click at [521, 502] on button "[DEMOGRAPHIC_DATA]" at bounding box center [585, 496] width 273 height 30
click at [780, 578] on input "Citizenship status *" at bounding box center [883, 584] width 283 height 45
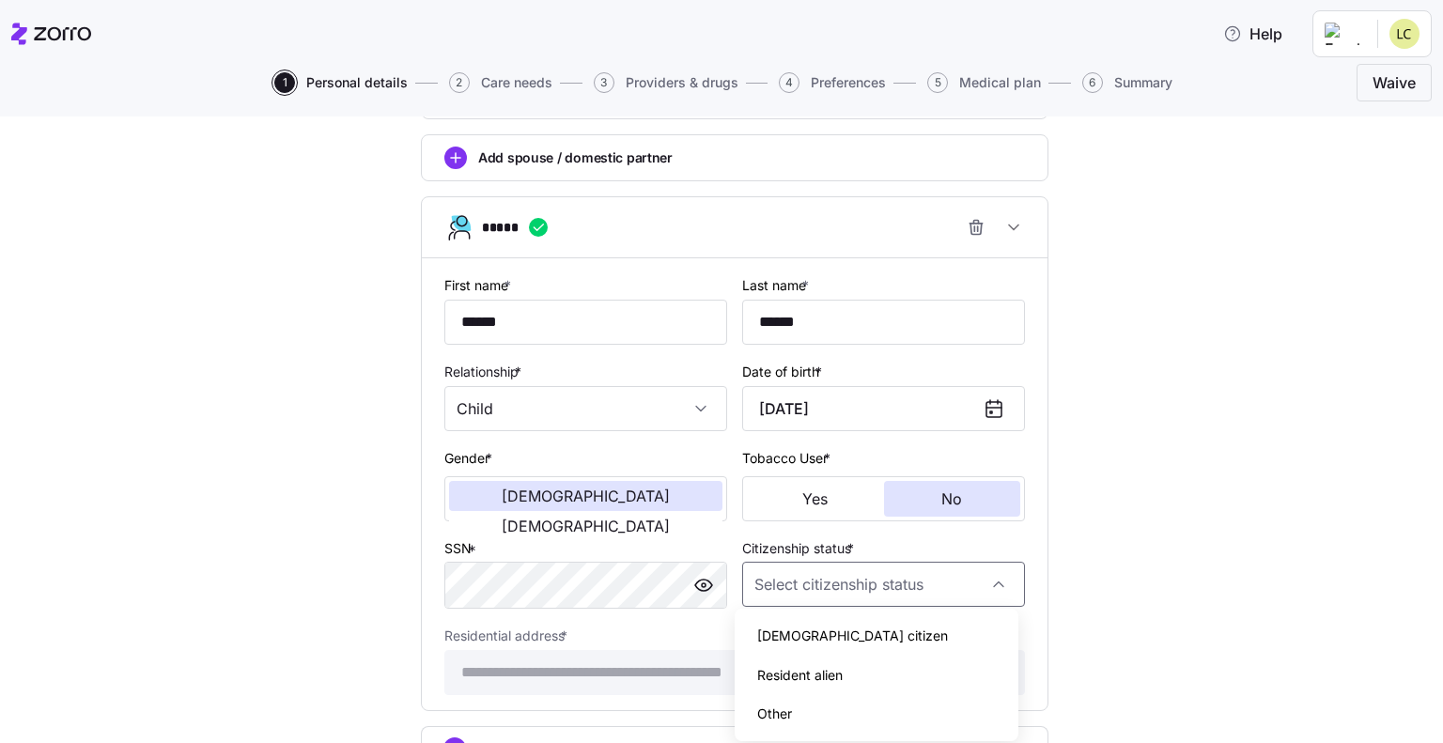
click at [782, 635] on span "[DEMOGRAPHIC_DATA] citizen" at bounding box center [852, 635] width 191 height 21
type input "[DEMOGRAPHIC_DATA] citizen"
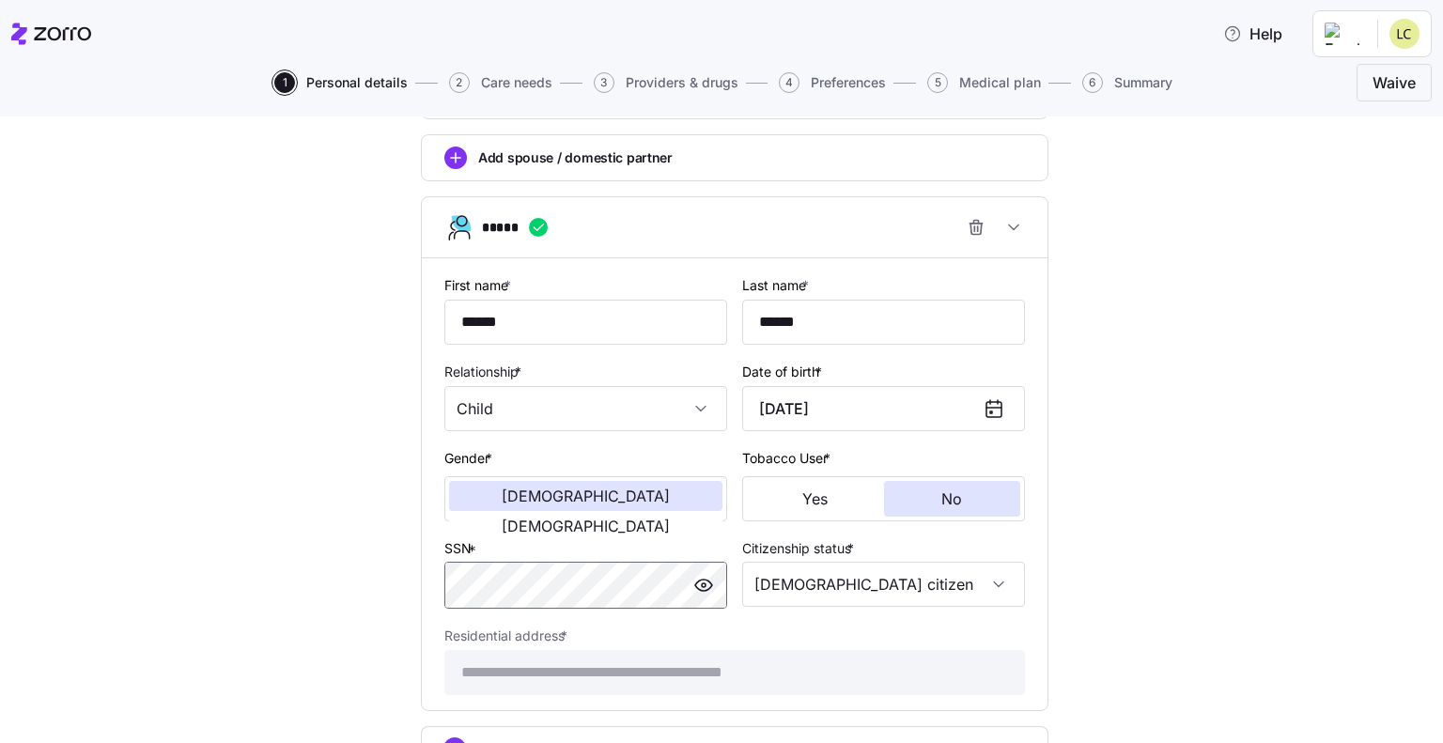
scroll to position [1078, 0]
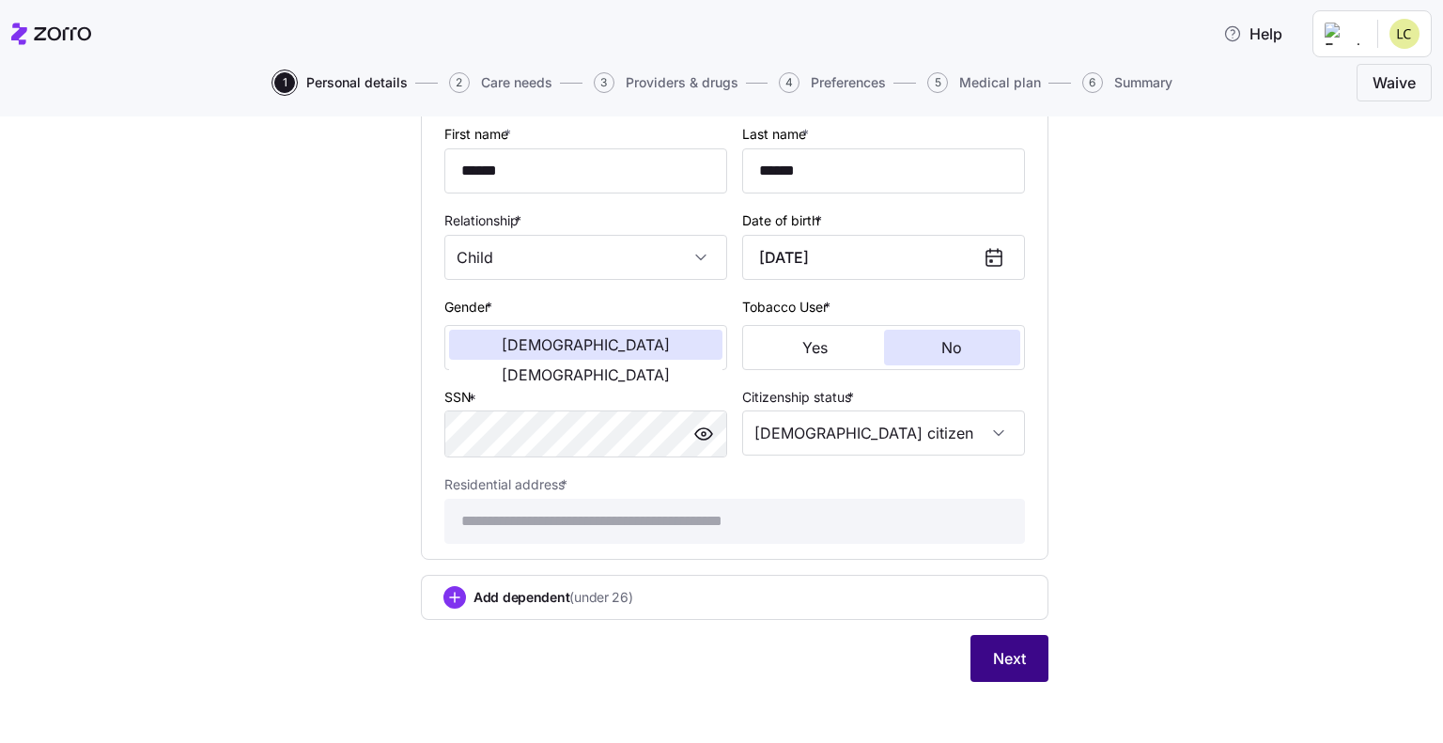
click at [996, 654] on span "Next" at bounding box center [1009, 658] width 33 height 23
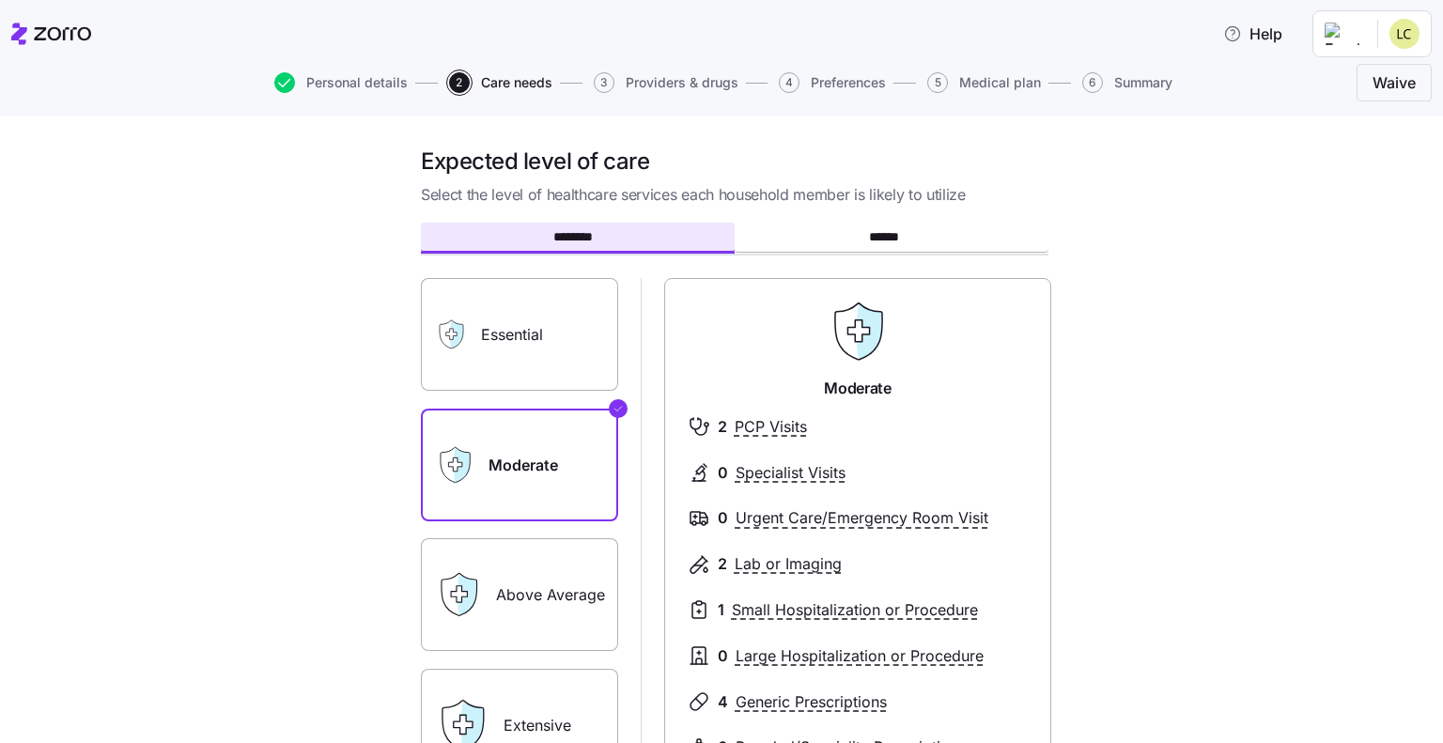
scroll to position [304, 0]
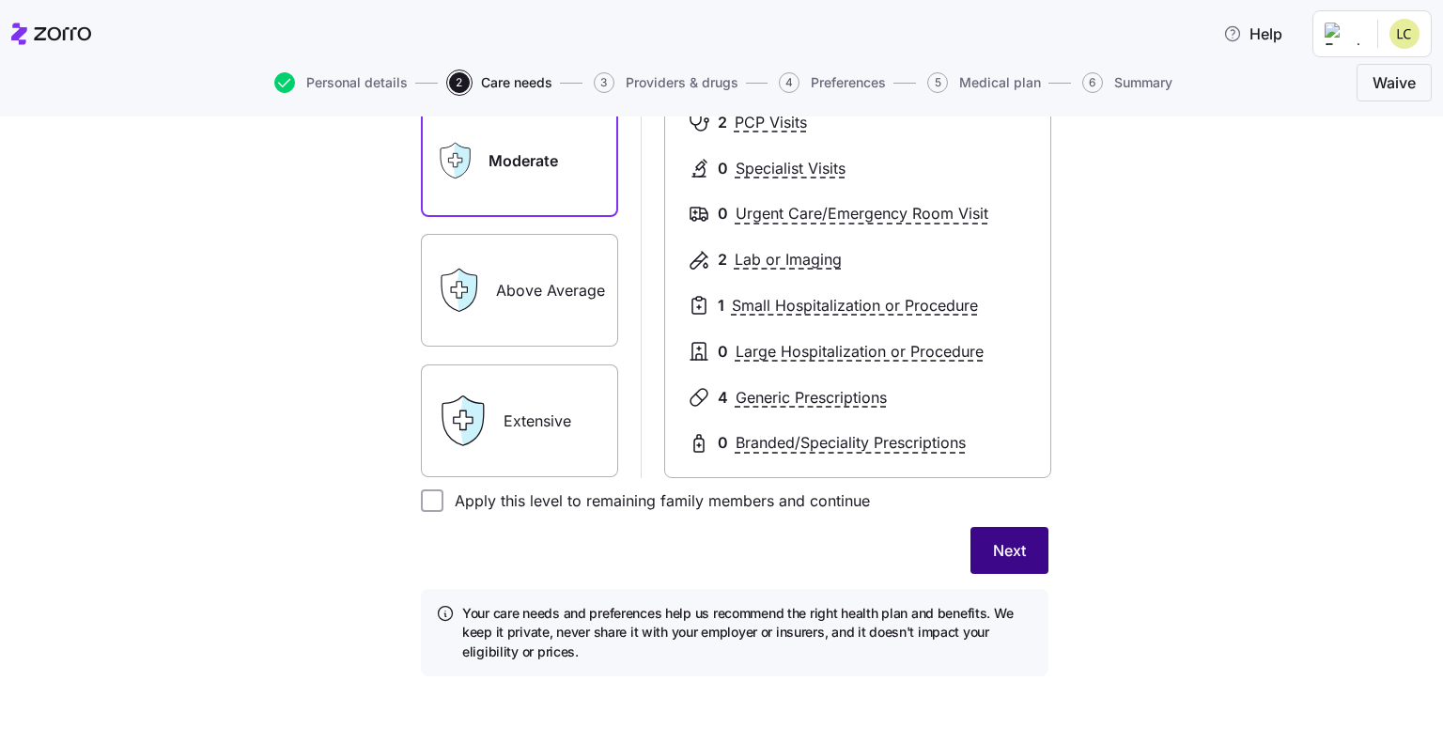
click at [993, 547] on span "Next" at bounding box center [1009, 550] width 33 height 23
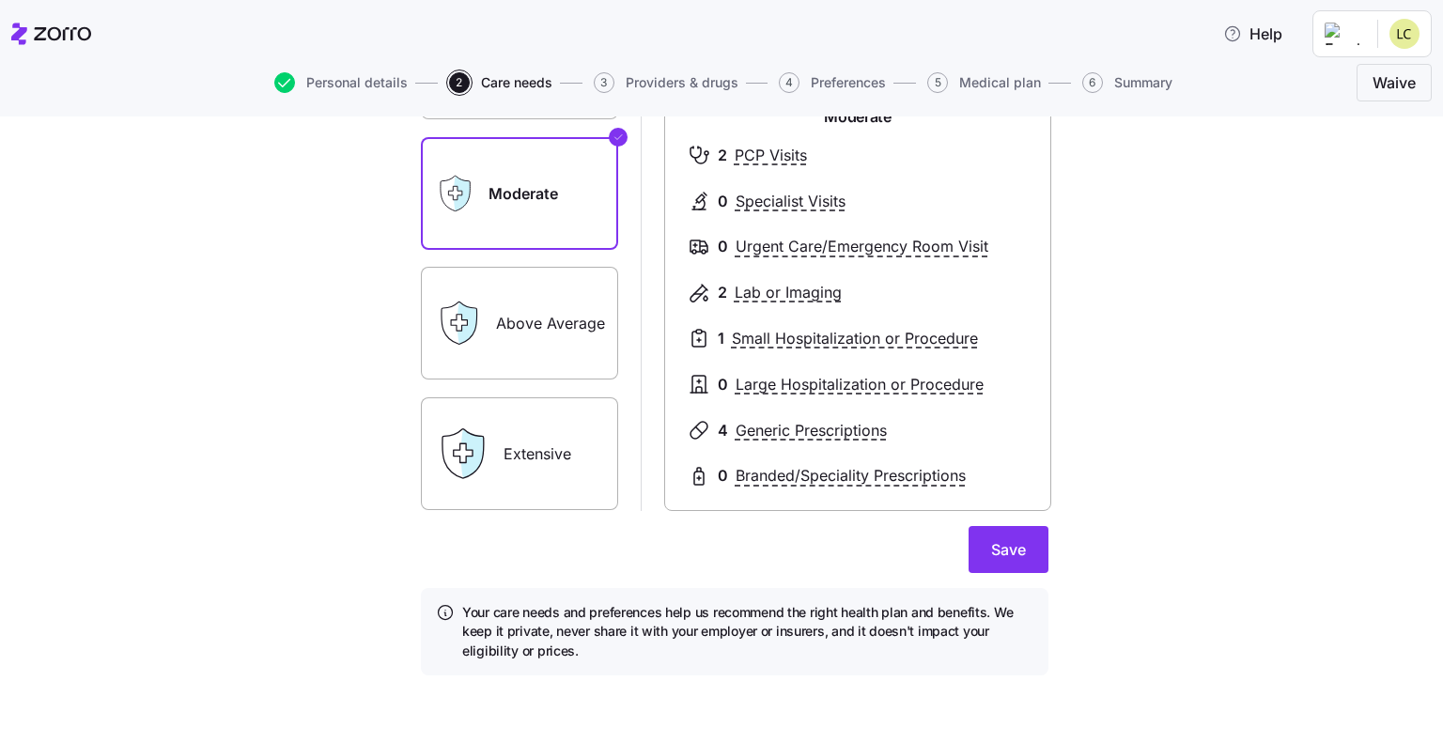
click at [991, 547] on span "Save" at bounding box center [1008, 549] width 35 height 23
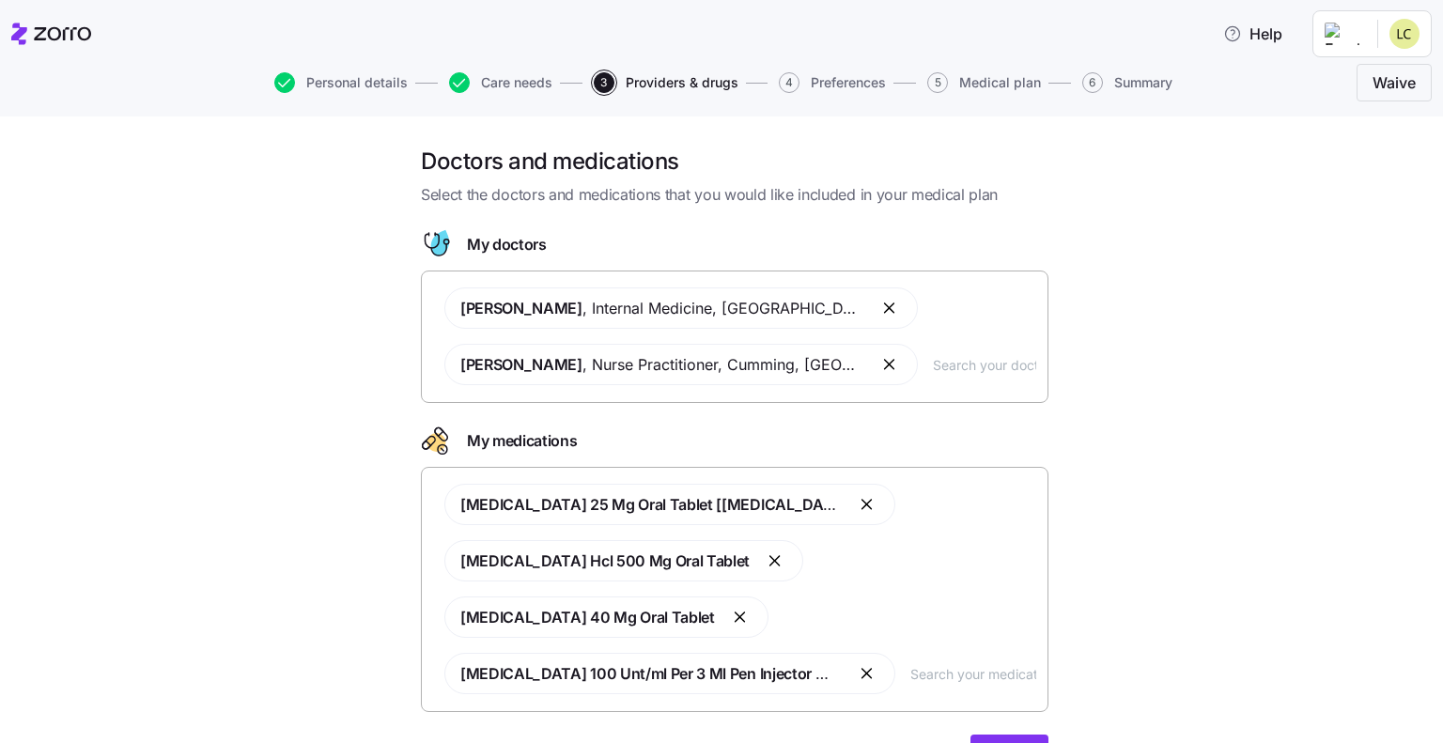
scroll to position [94, 0]
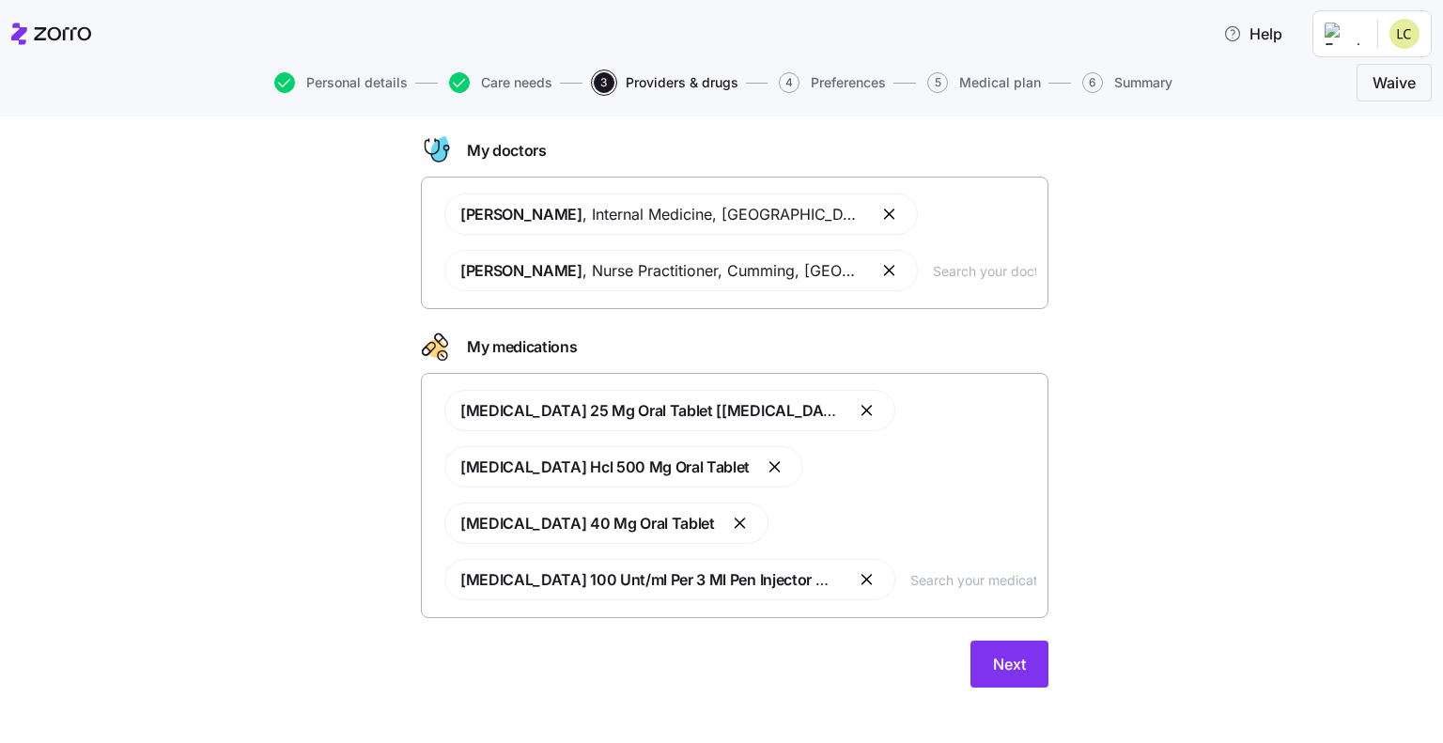
click at [857, 409] on button "button" at bounding box center [868, 410] width 23 height 23
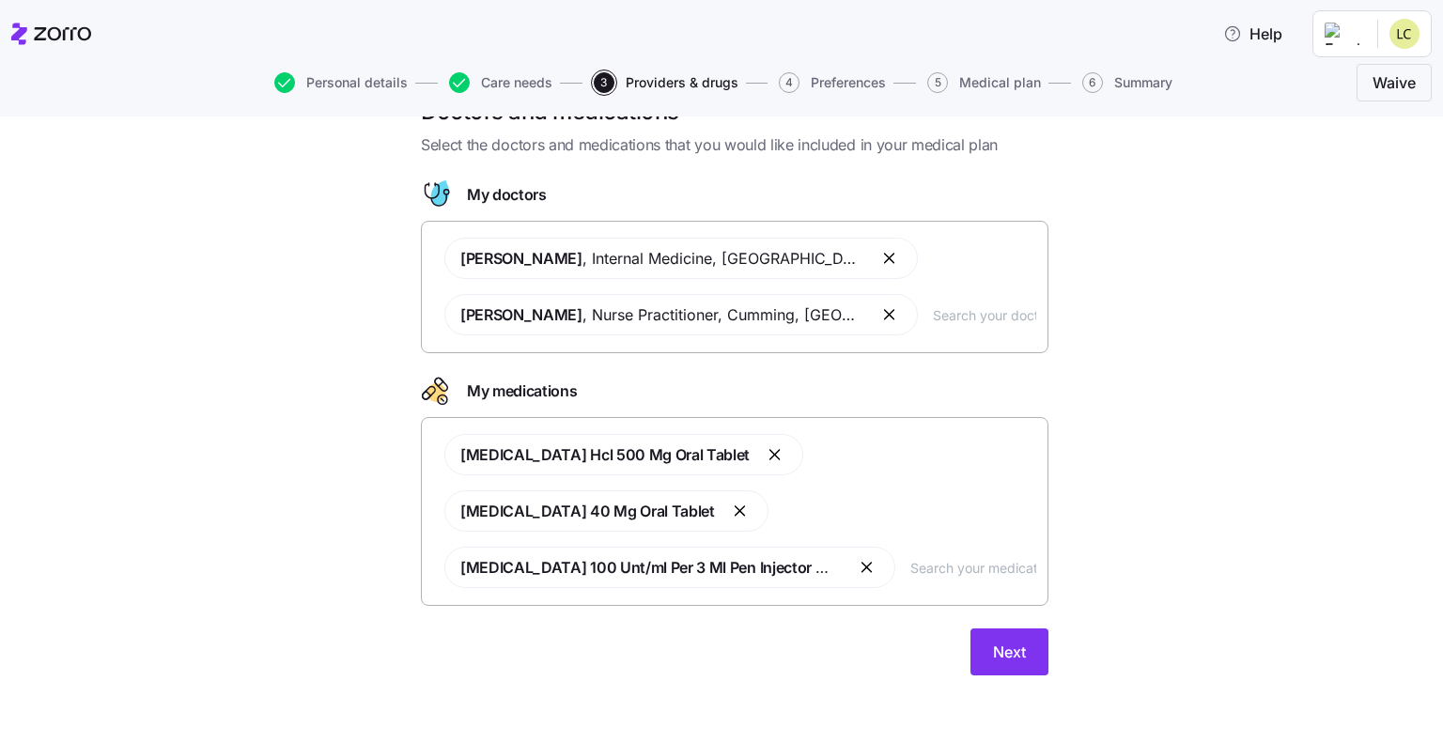
scroll to position [49, 0]
click at [764, 449] on button "button" at bounding box center [775, 455] width 23 height 23
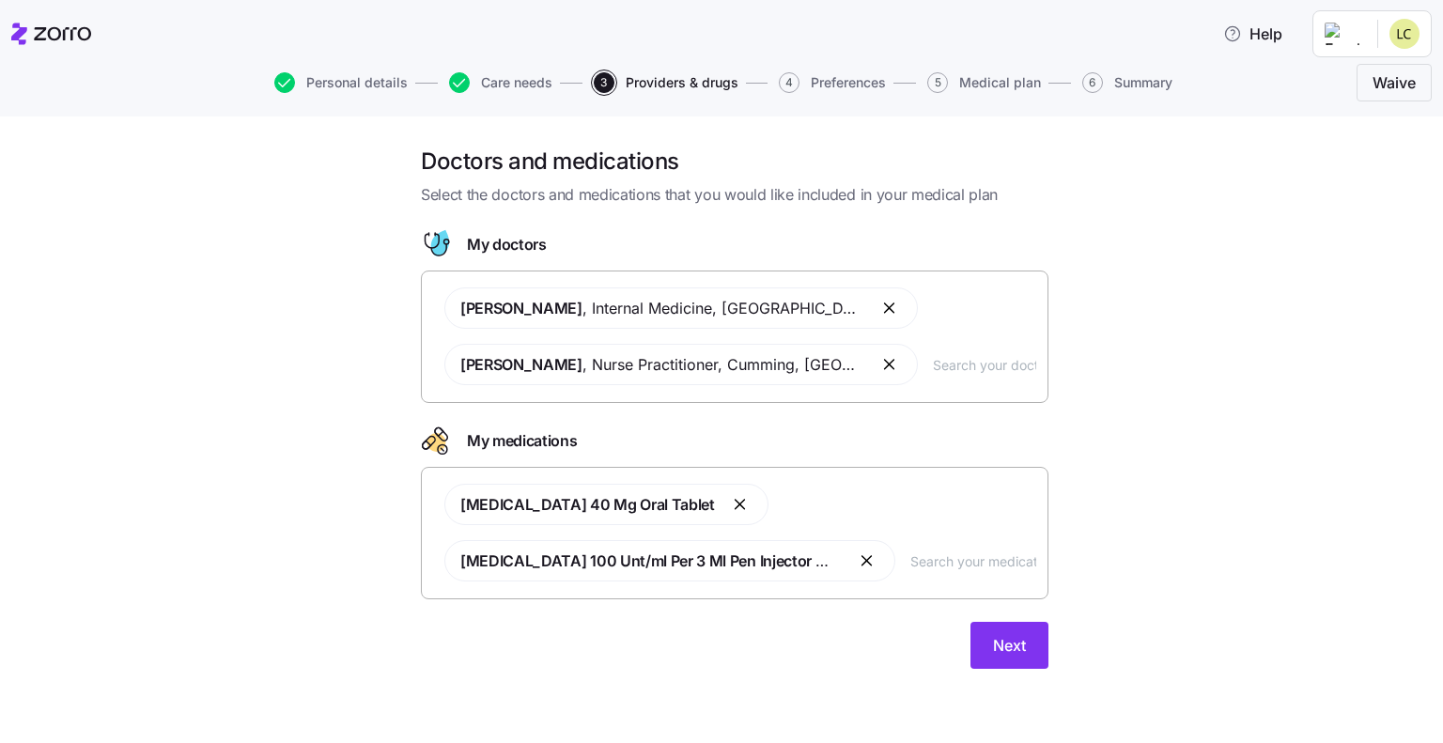
click at [730, 506] on button "button" at bounding box center [741, 504] width 23 height 23
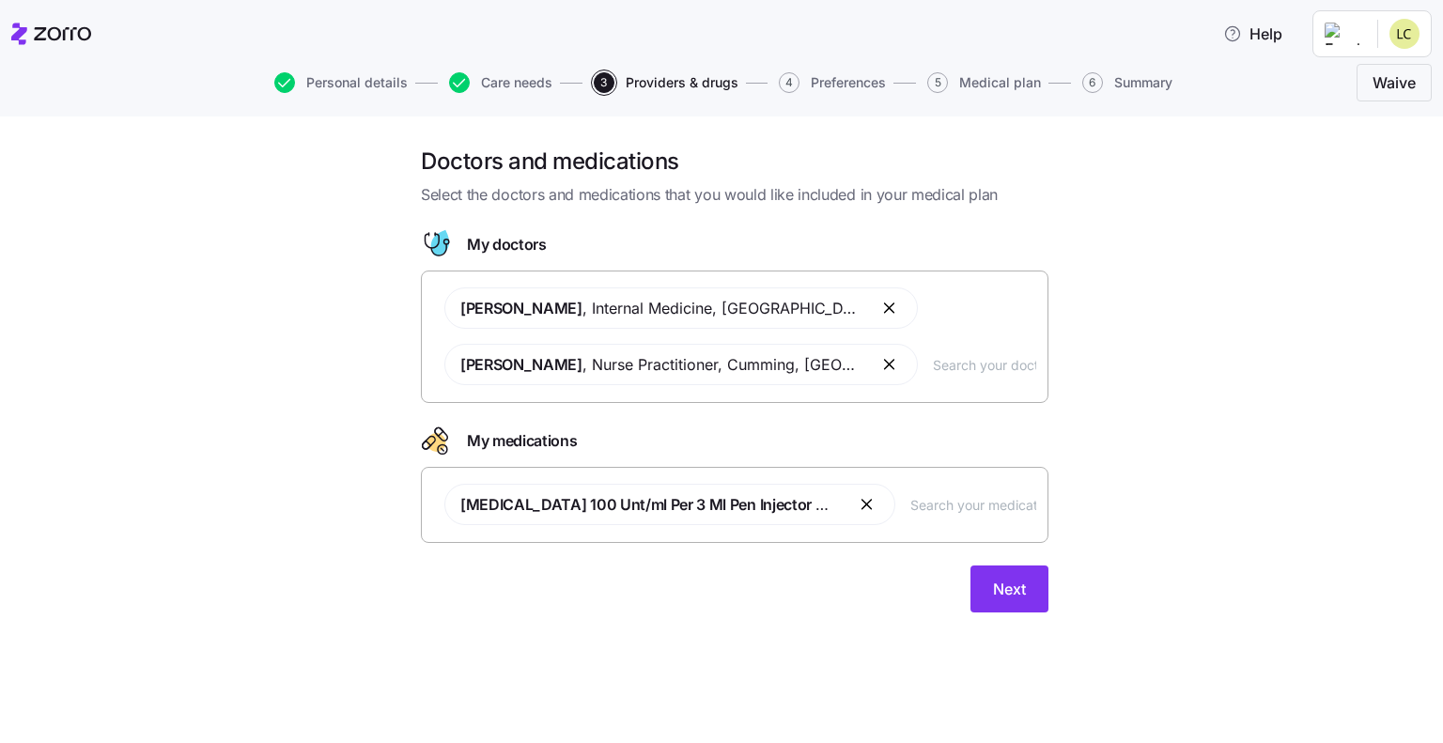
click at [863, 506] on button "button" at bounding box center [868, 504] width 23 height 23
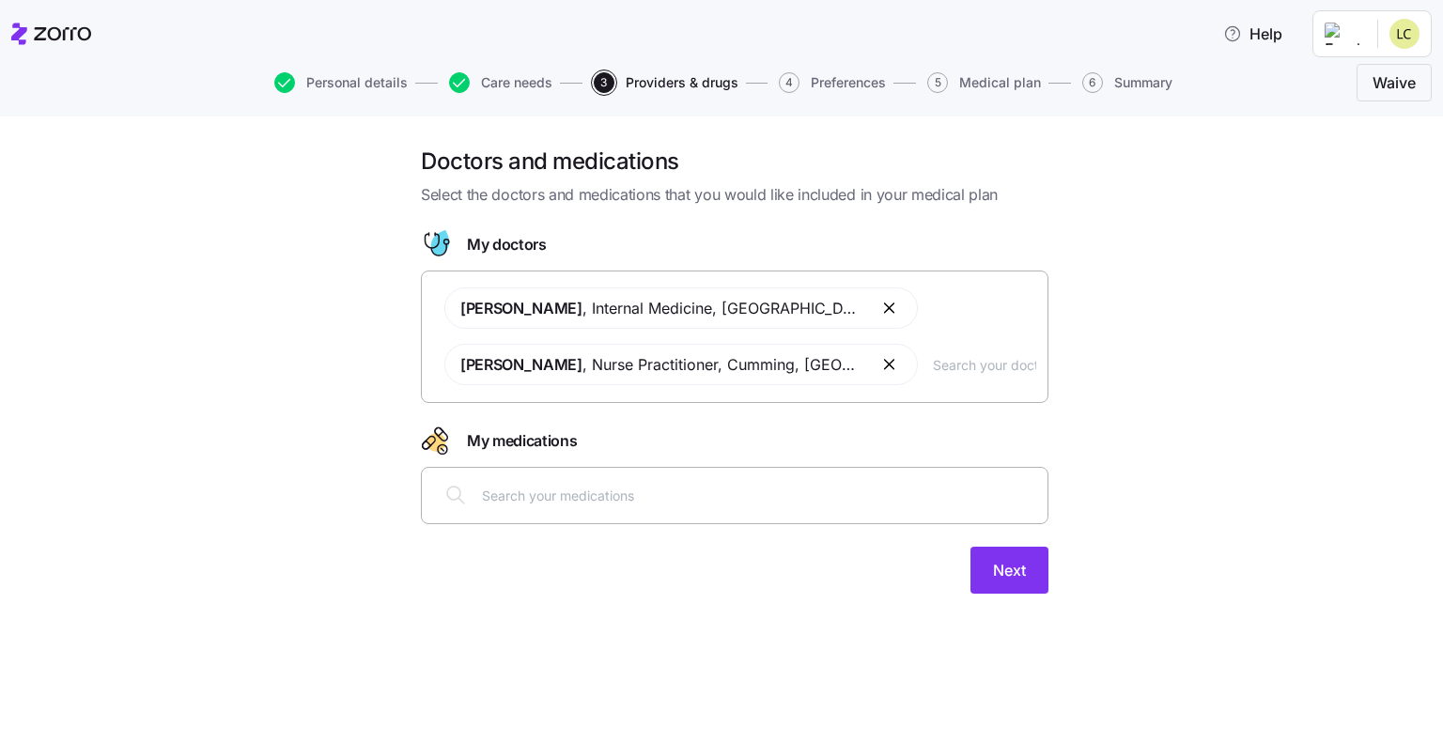
click at [953, 370] on input "text" at bounding box center [984, 364] width 103 height 21
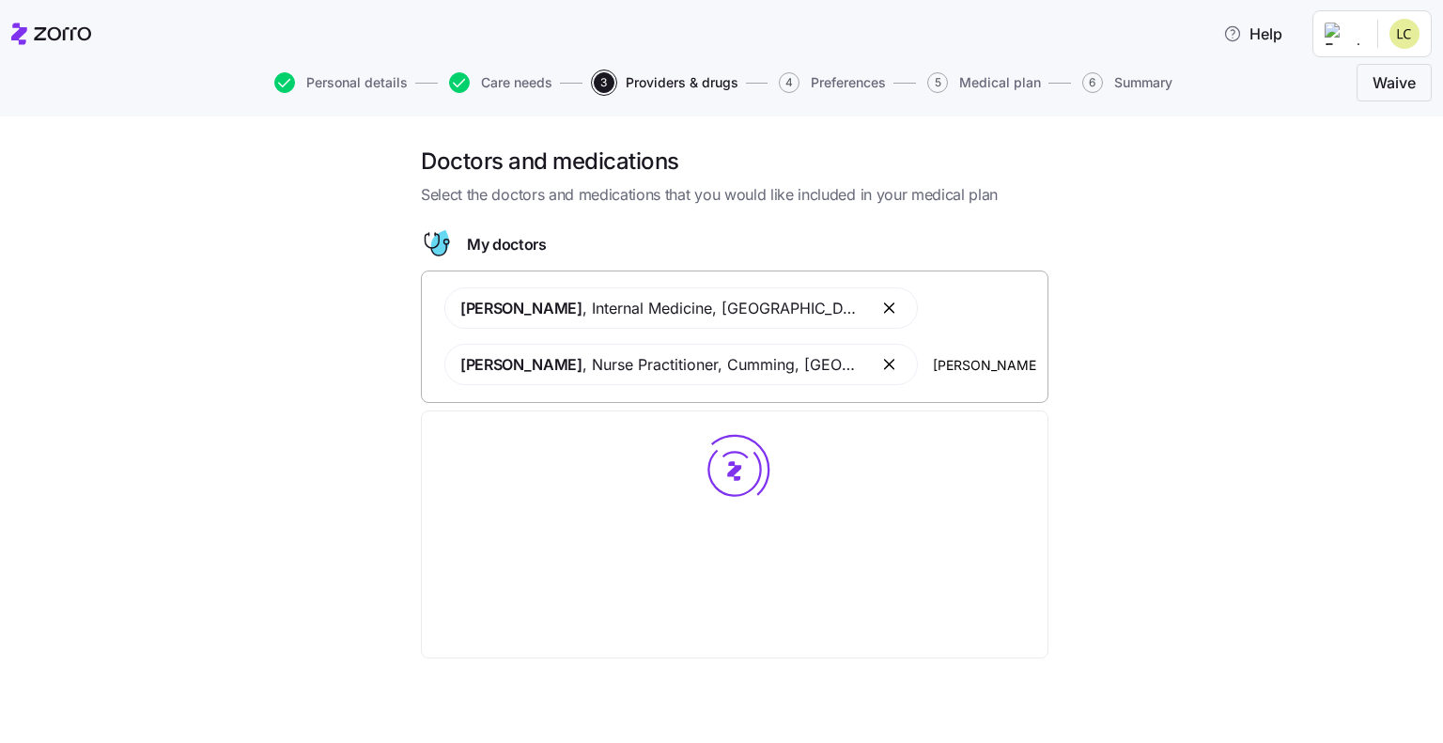
type input "[PERSON_NAME]"
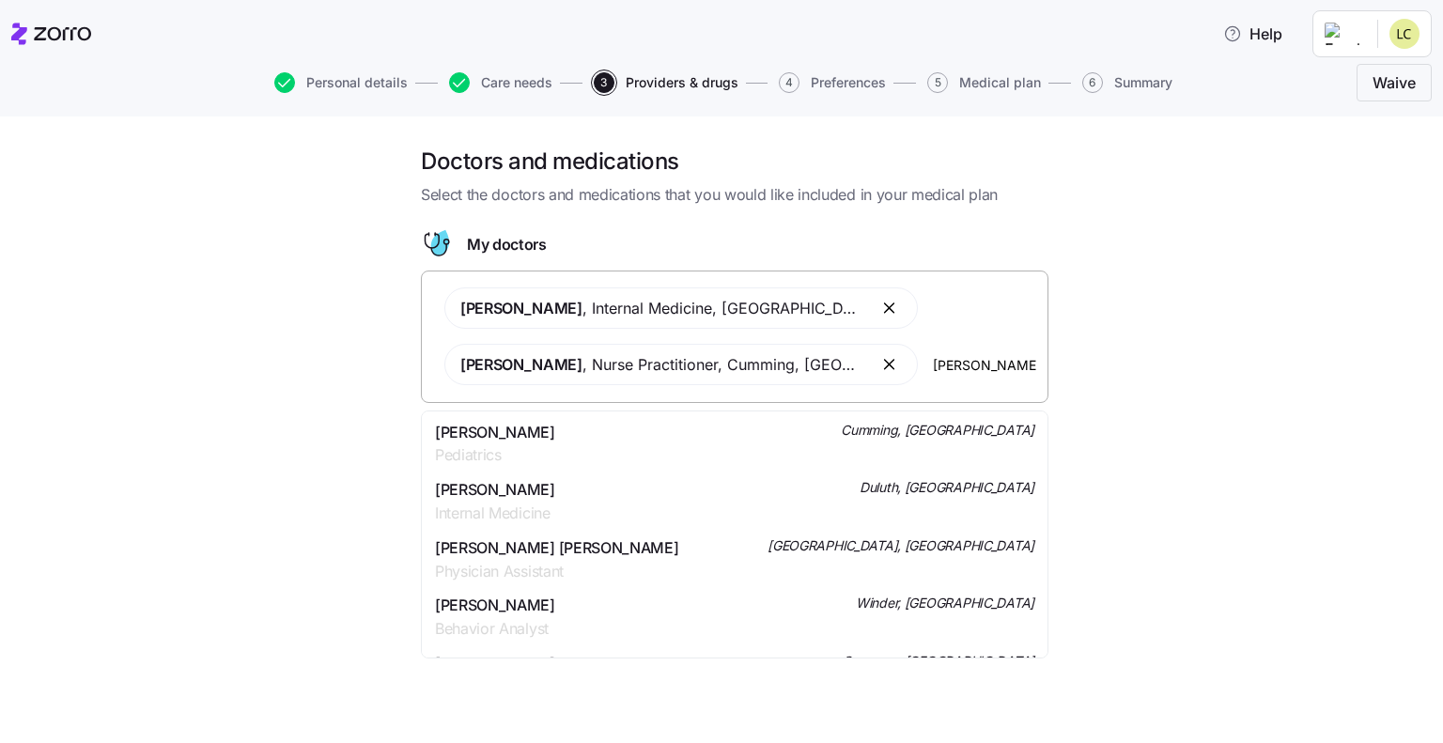
click at [549, 437] on span "[PERSON_NAME]" at bounding box center [495, 432] width 120 height 23
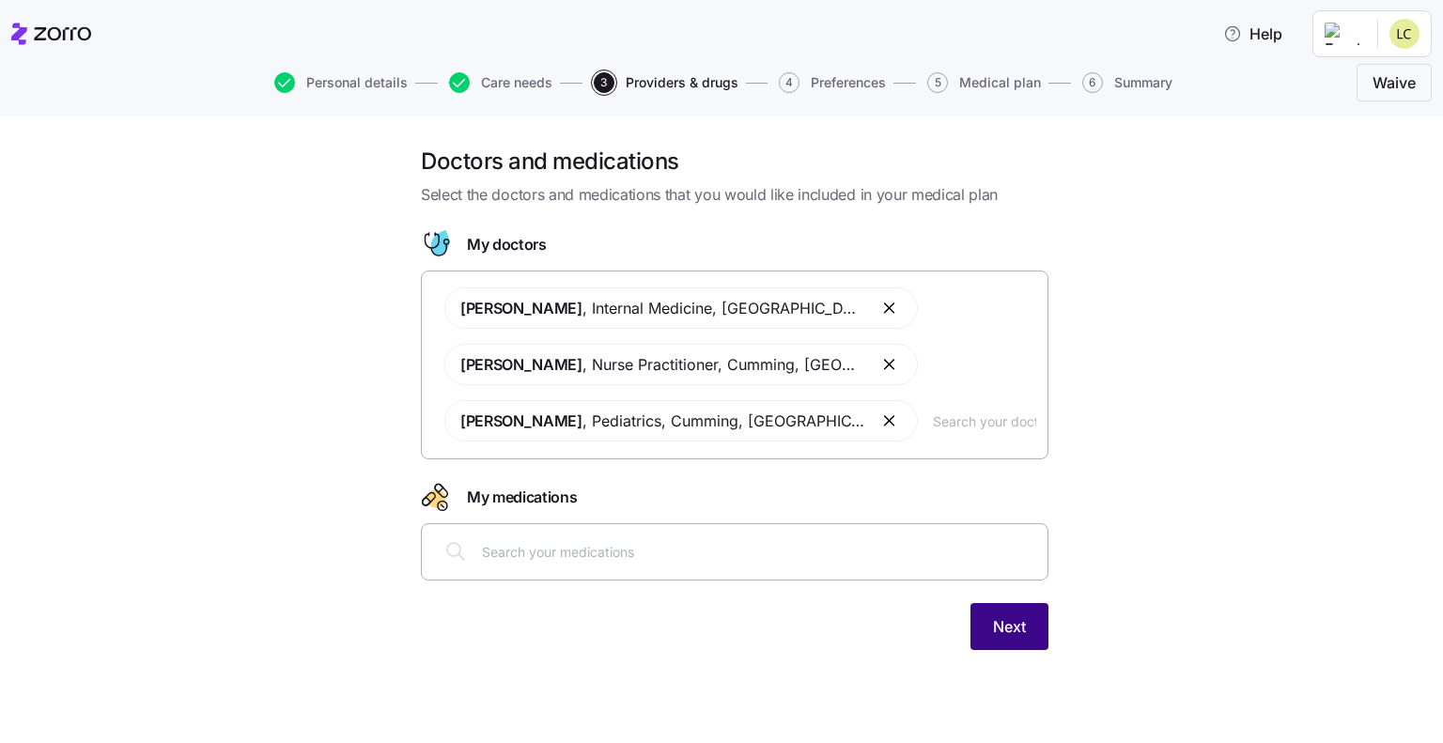
click at [999, 617] on span "Next" at bounding box center [1009, 626] width 33 height 23
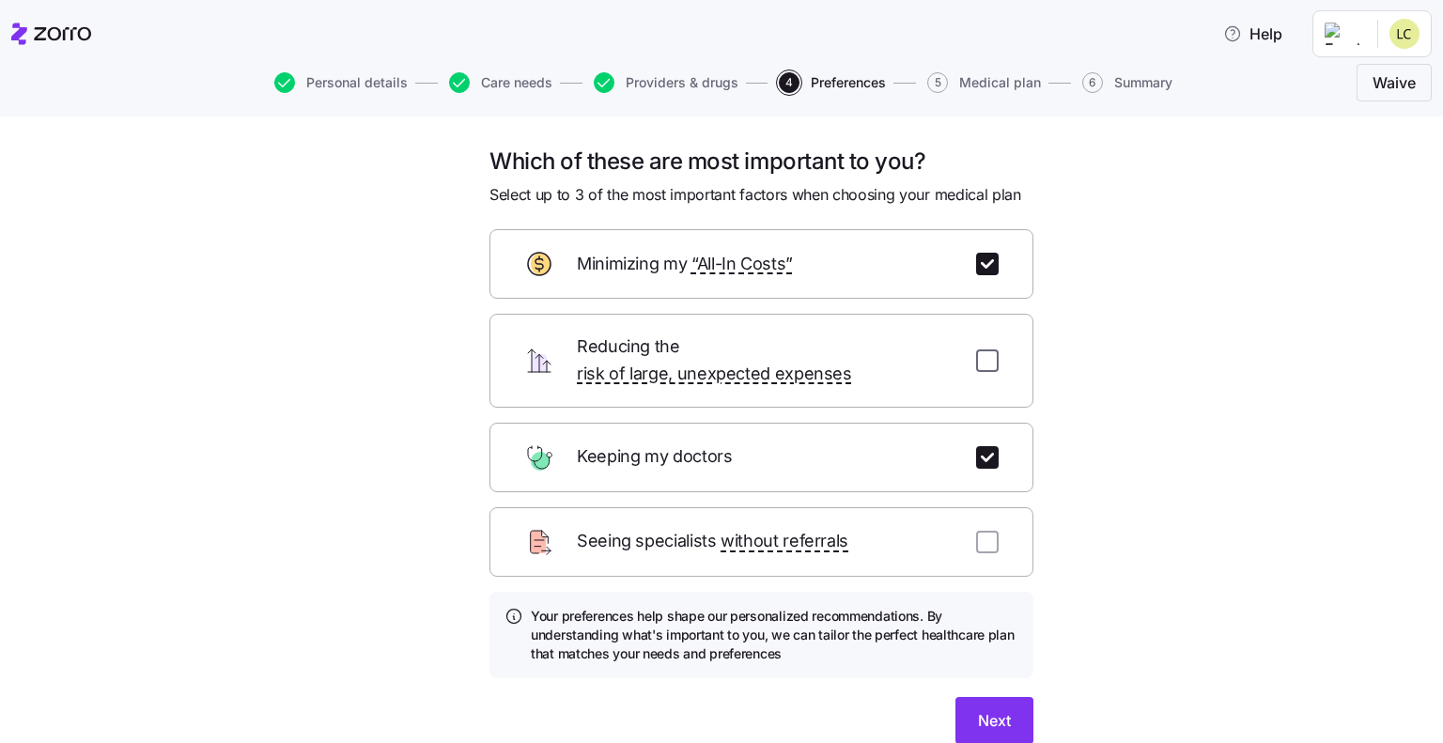
click at [979, 349] on input "checkbox" at bounding box center [987, 360] width 23 height 23
checkbox input "true"
click at [996, 709] on span "Next" at bounding box center [994, 720] width 33 height 23
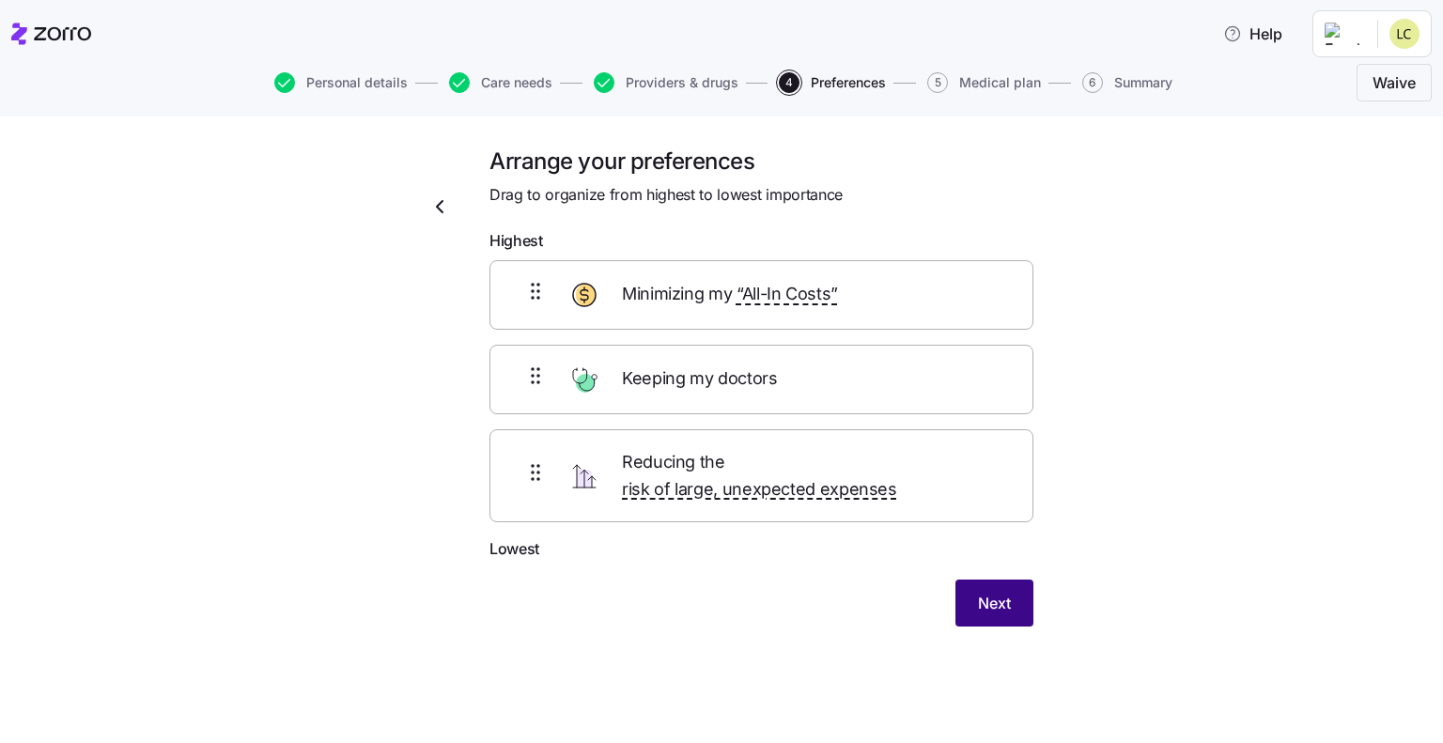
click at [988, 592] on span "Next" at bounding box center [994, 603] width 33 height 23
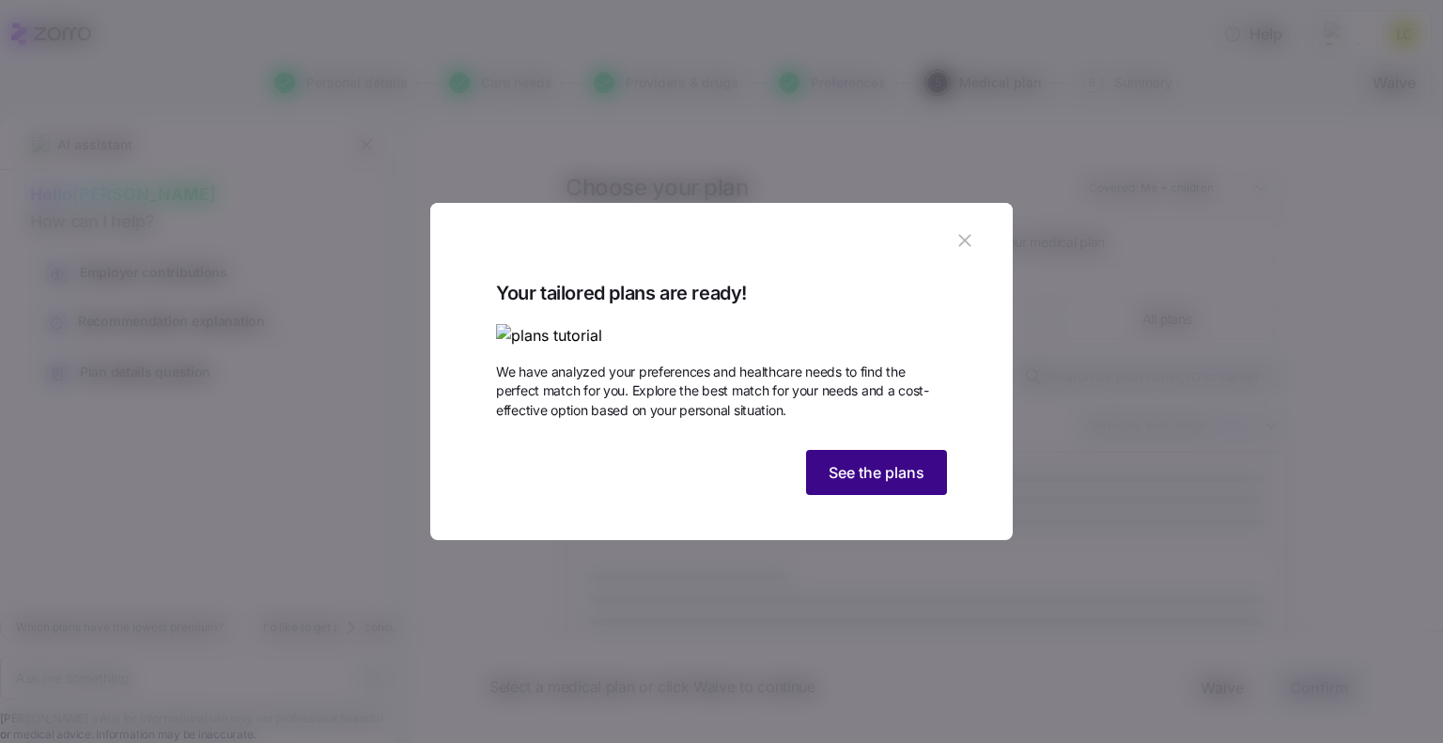
click at [879, 495] on button "See the plans" at bounding box center [876, 472] width 141 height 45
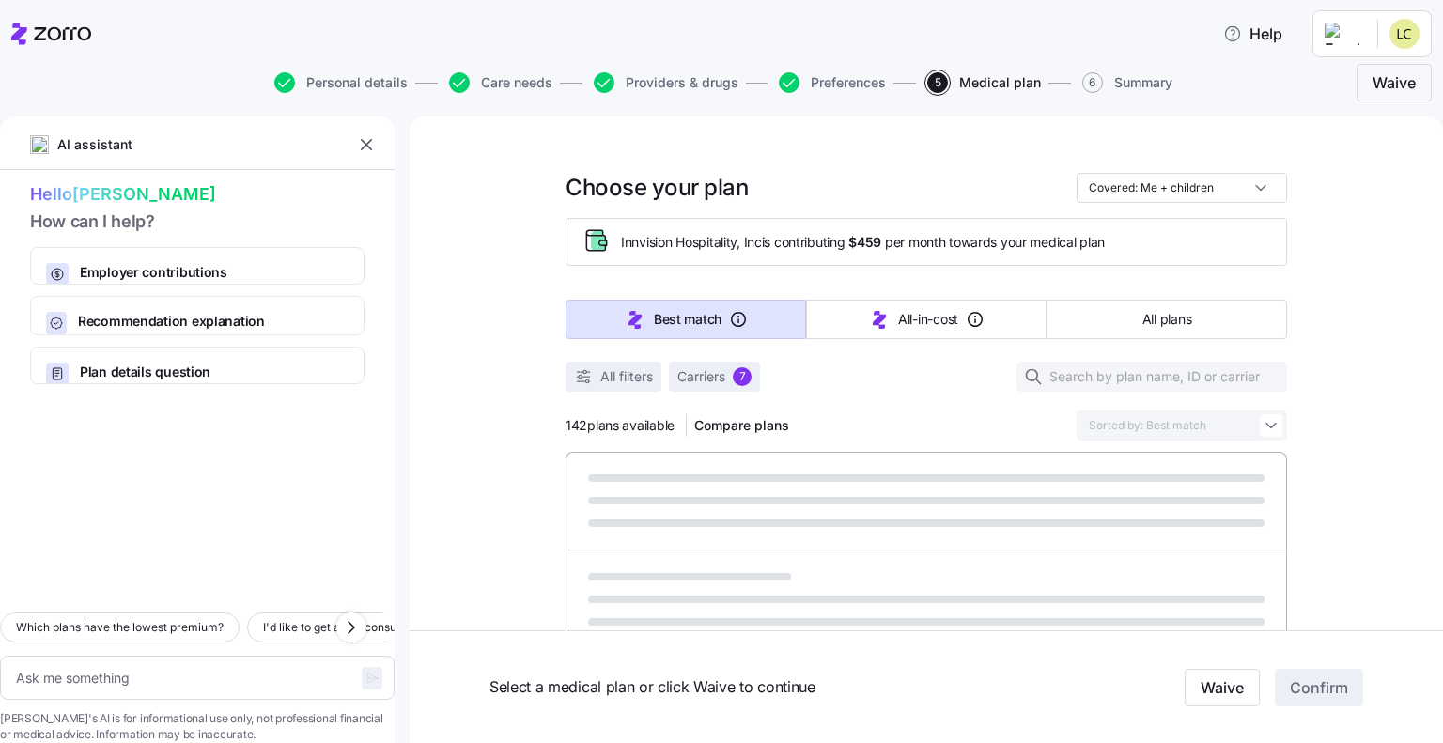
click at [363, 142] on icon "button" at bounding box center [366, 144] width 11 height 11
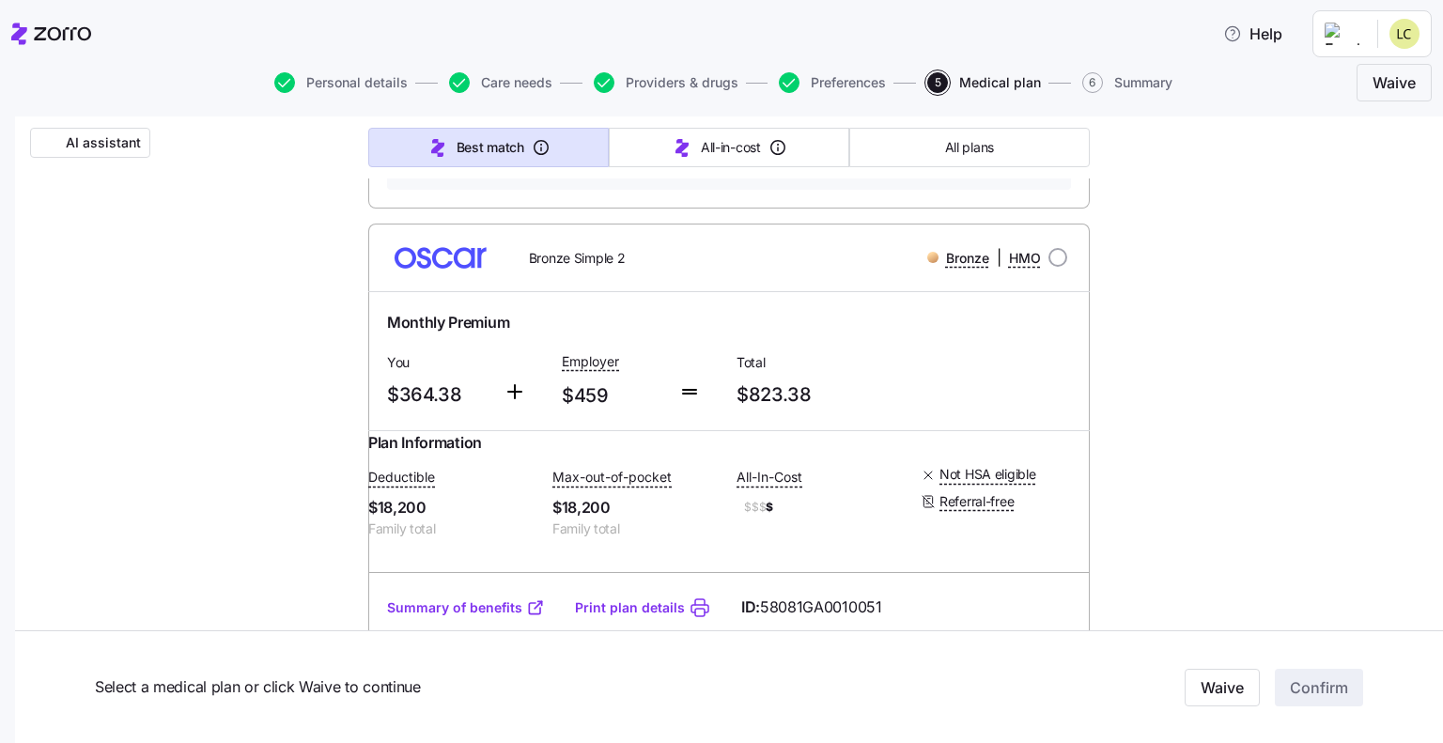
scroll to position [7607, 0]
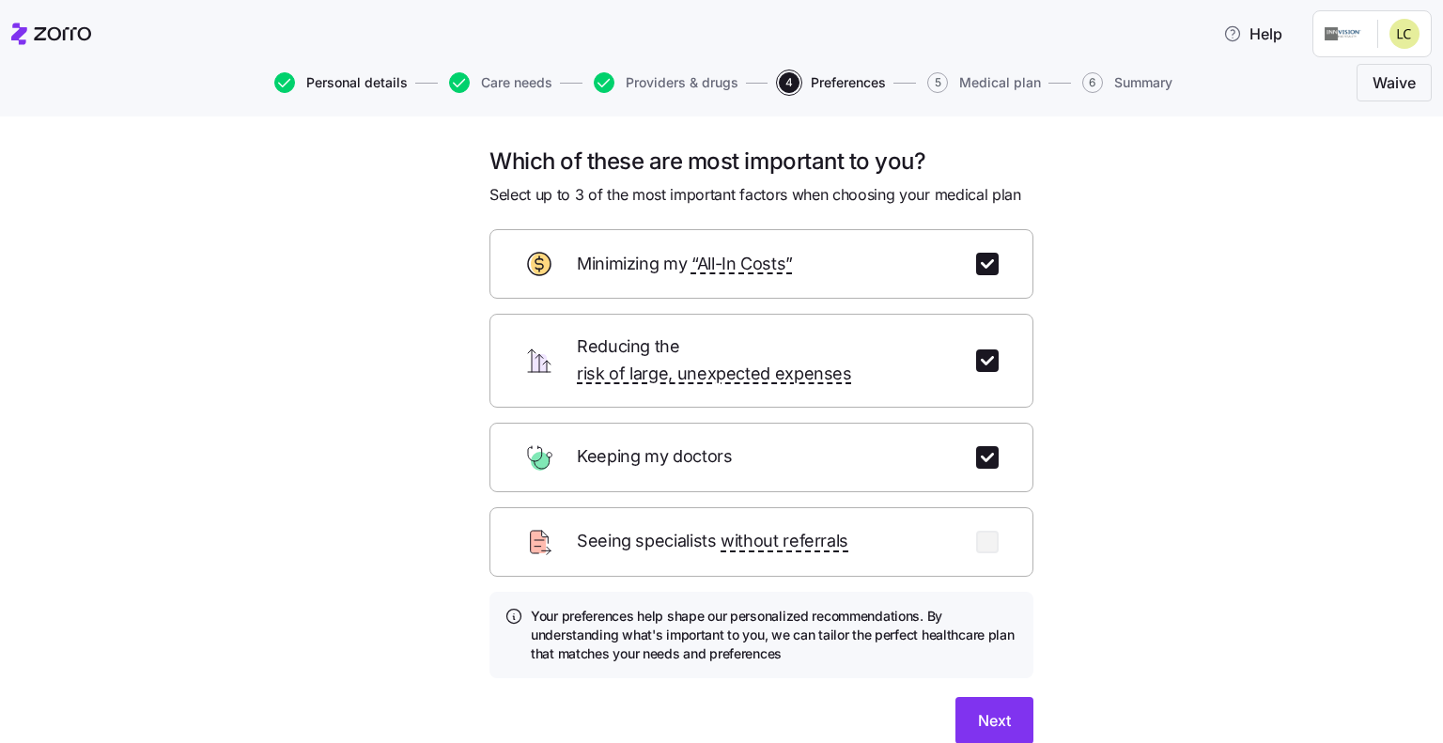
click at [362, 85] on span "Personal details" at bounding box center [356, 82] width 101 height 13
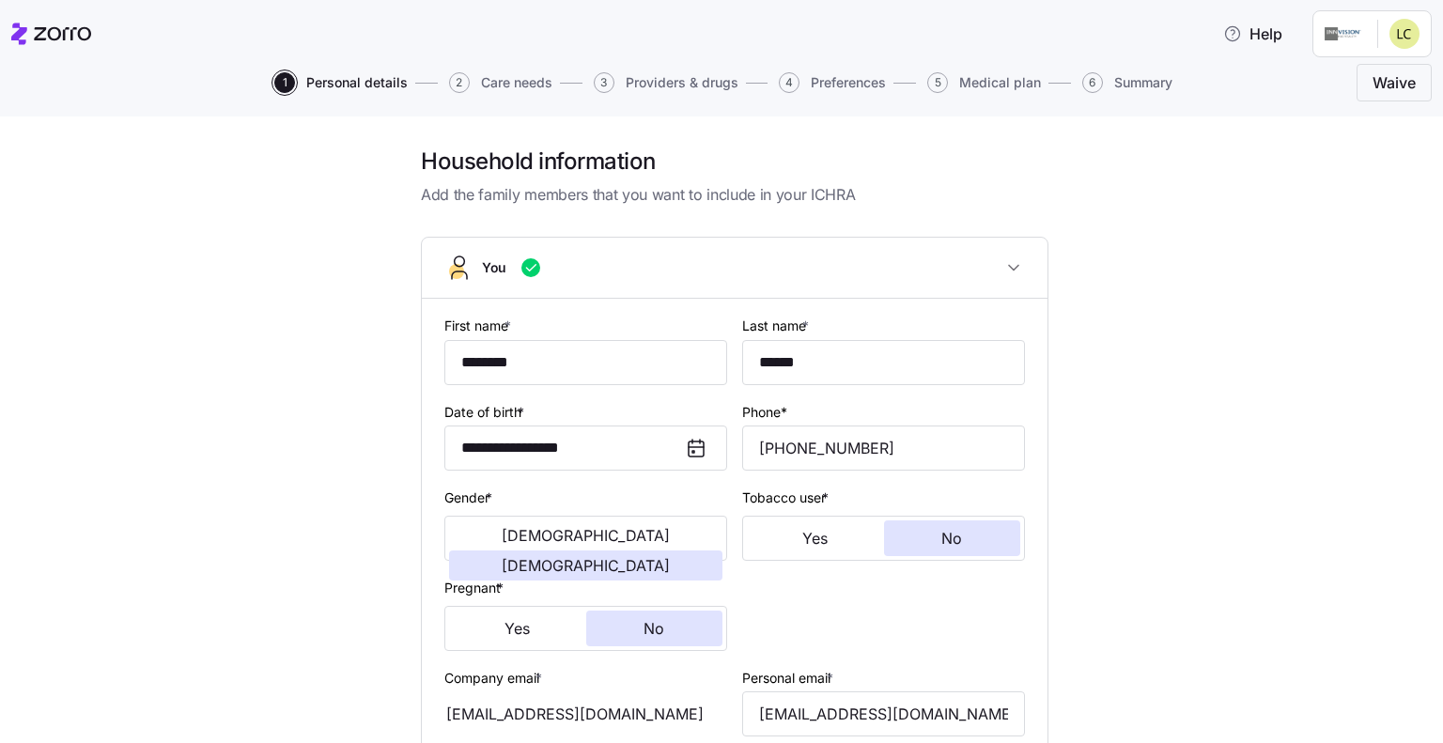
scroll to position [564, 0]
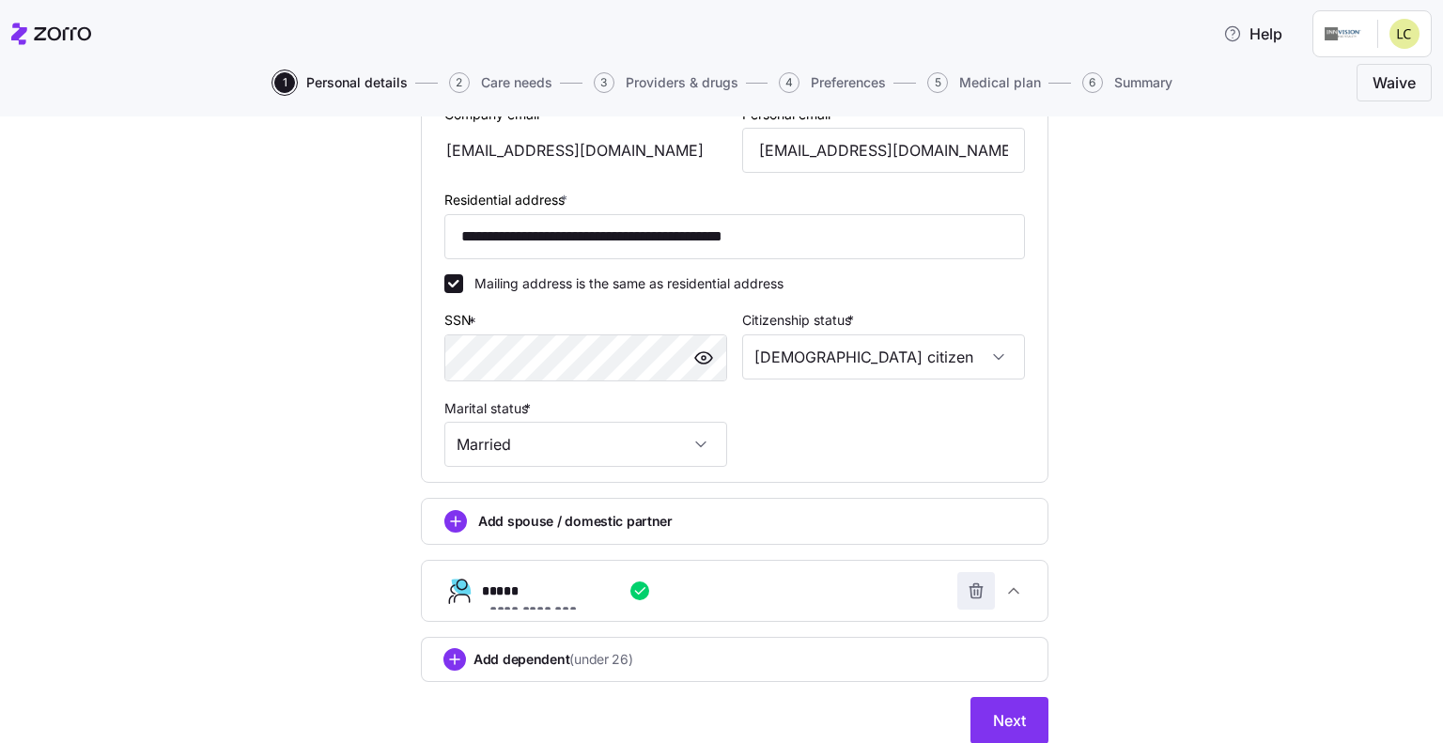
click at [970, 588] on icon "button" at bounding box center [975, 592] width 11 height 11
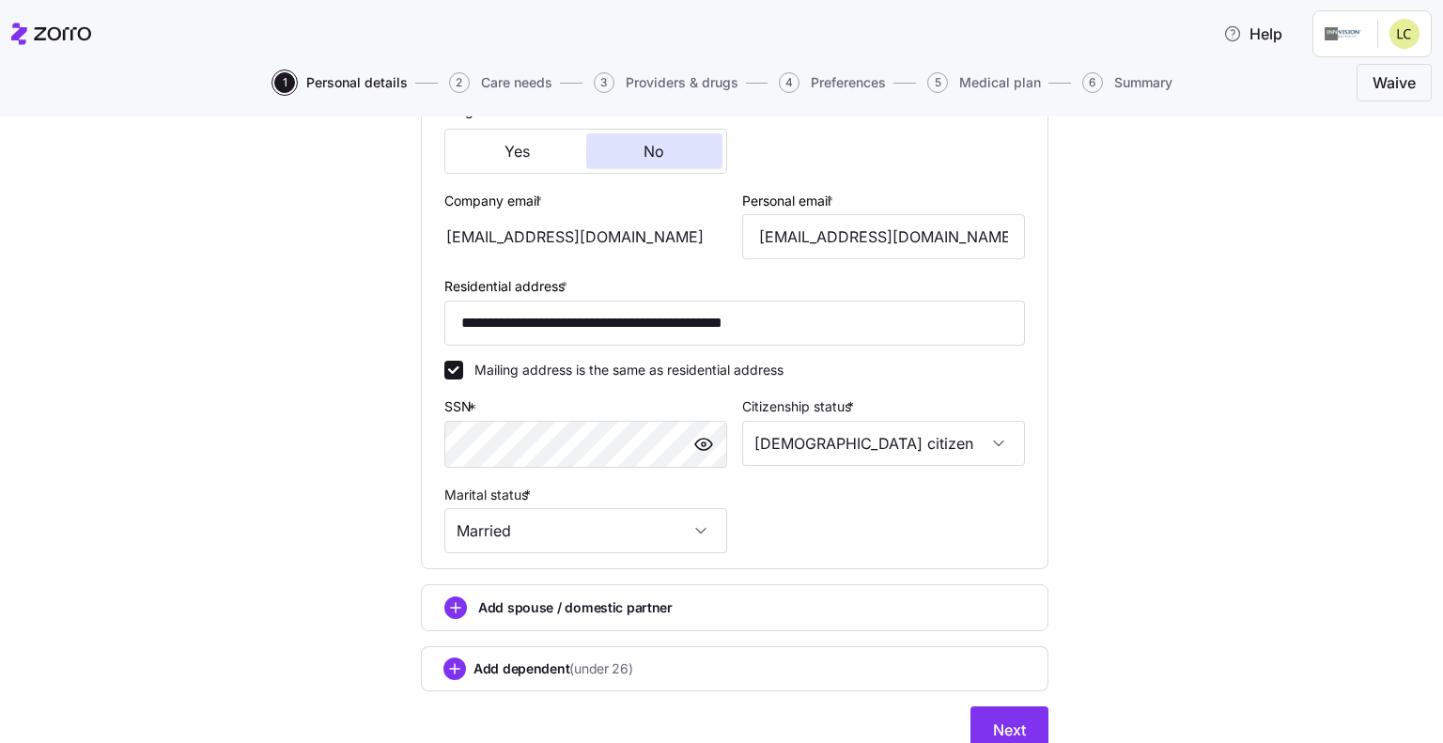
scroll to position [551, 0]
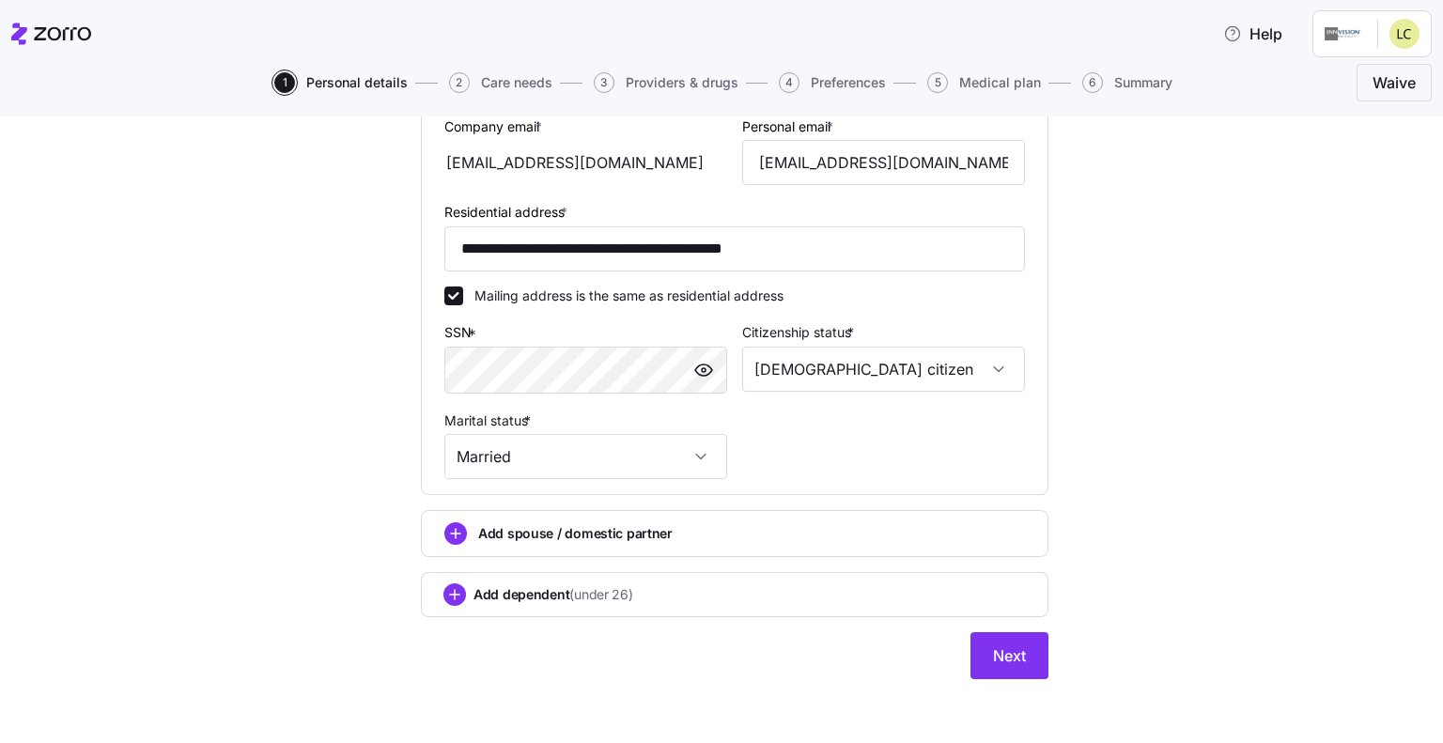
click at [995, 678] on div "**********" at bounding box center [734, 148] width 657 height 1106
click at [993, 646] on span "Next" at bounding box center [1009, 655] width 33 height 23
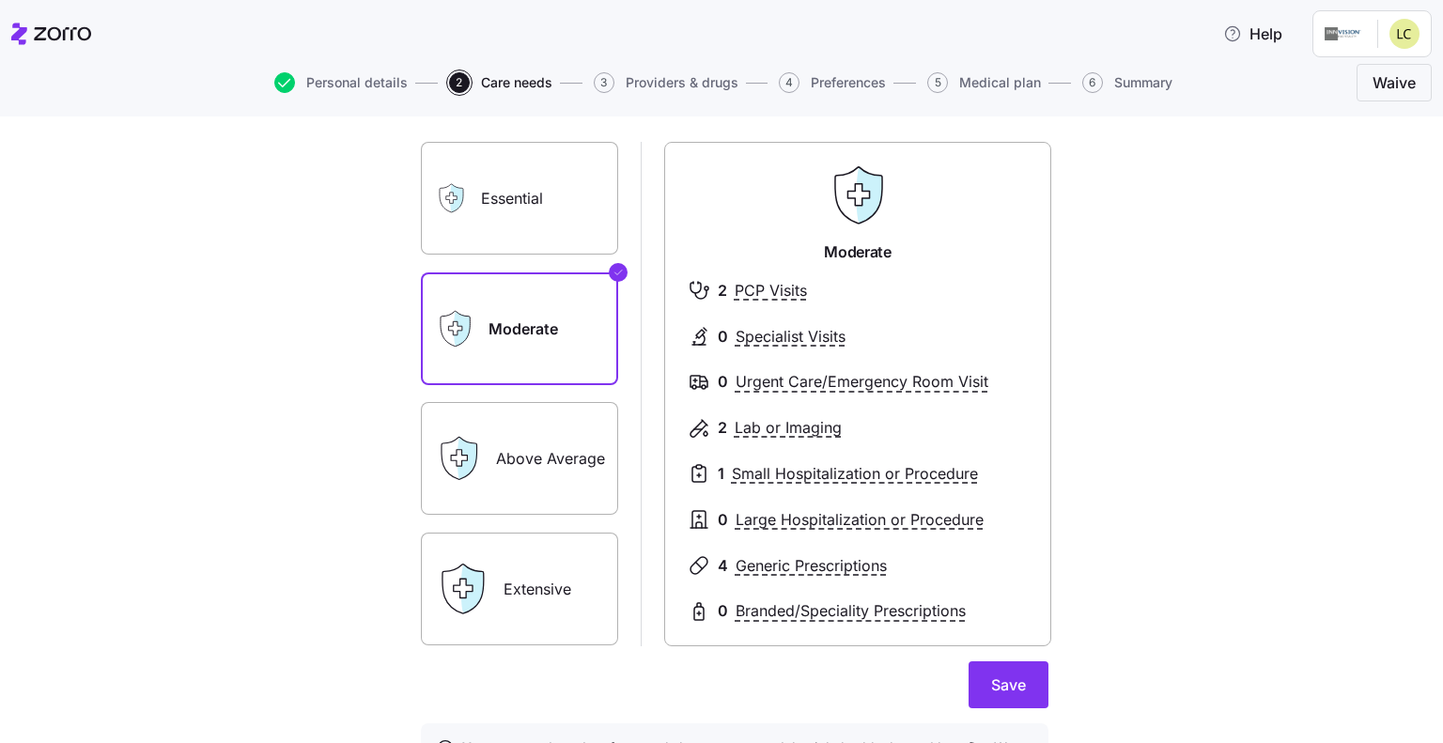
scroll to position [240, 0]
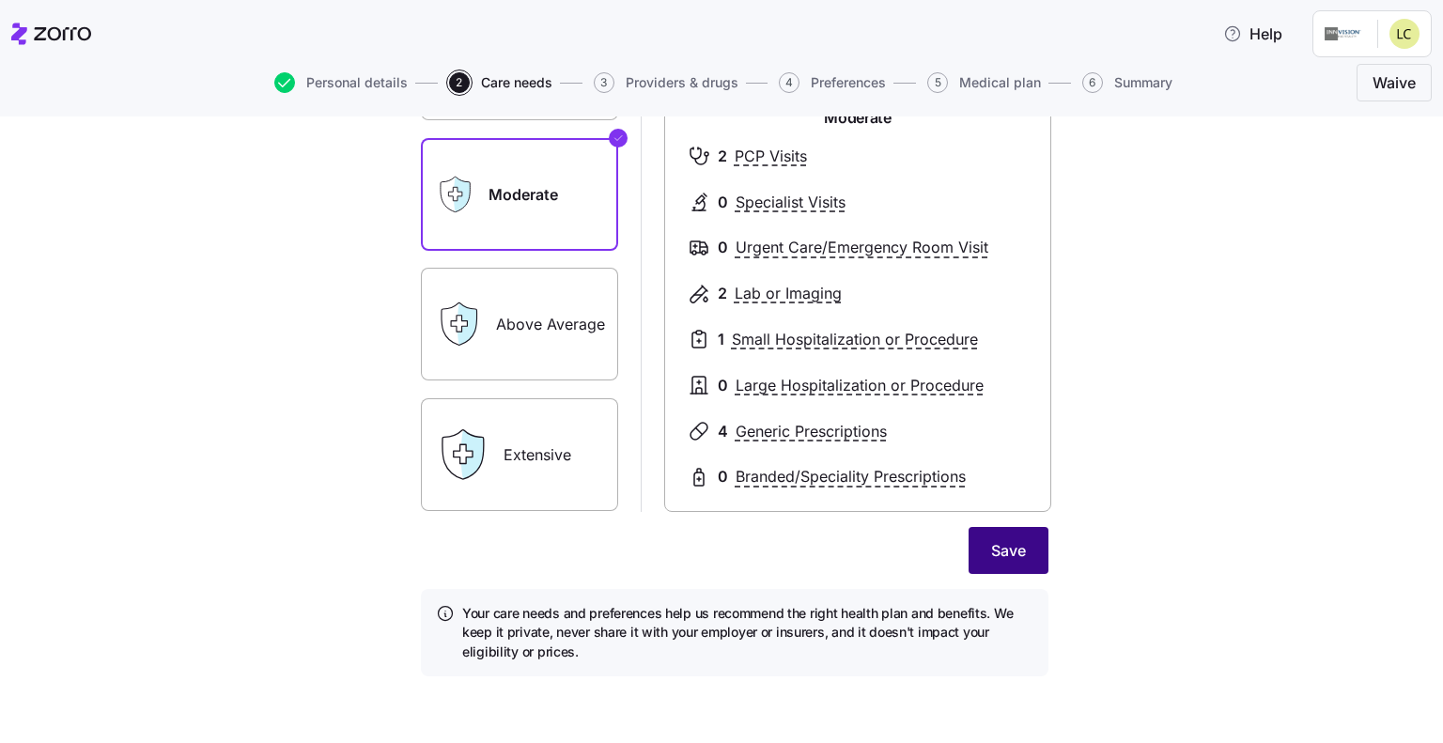
click at [991, 560] on span "Save" at bounding box center [1008, 550] width 35 height 23
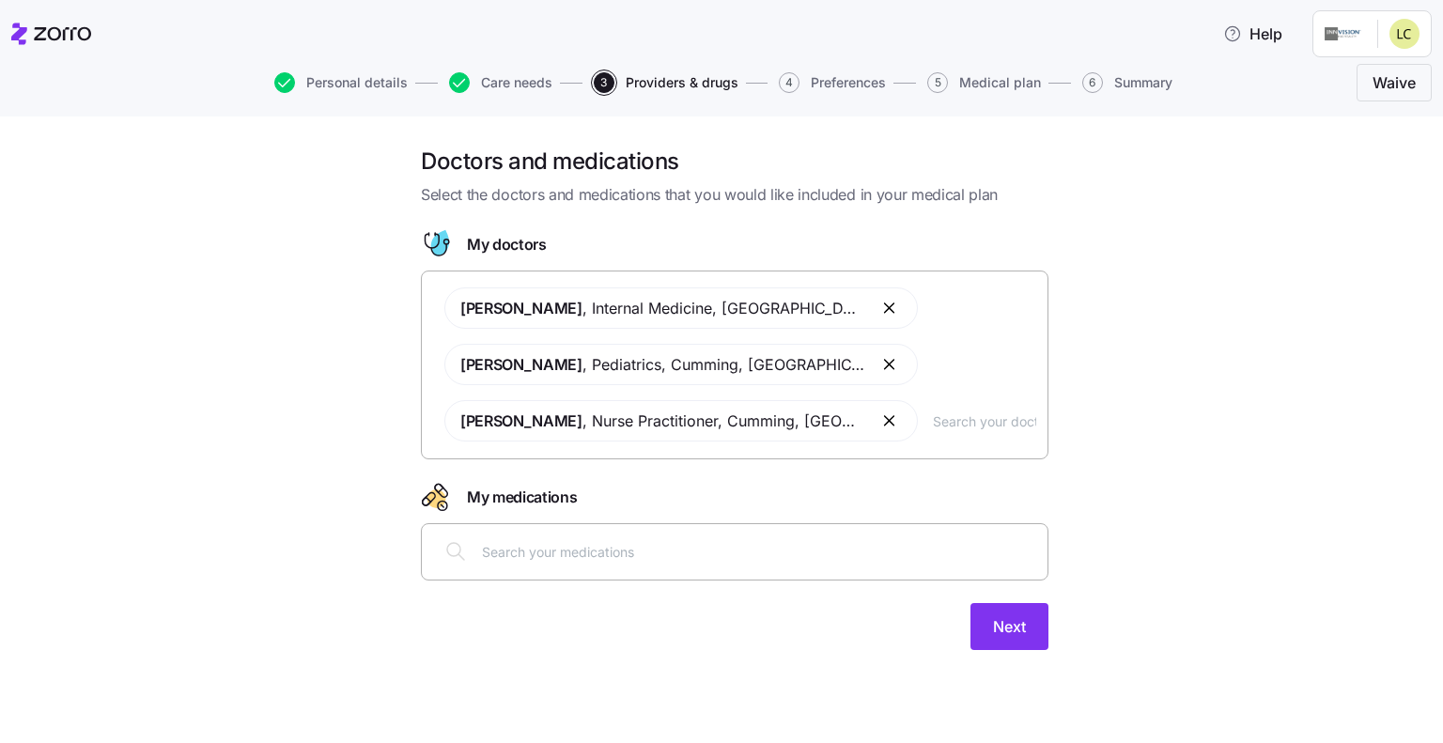
click at [879, 362] on button "button" at bounding box center [890, 364] width 23 height 23
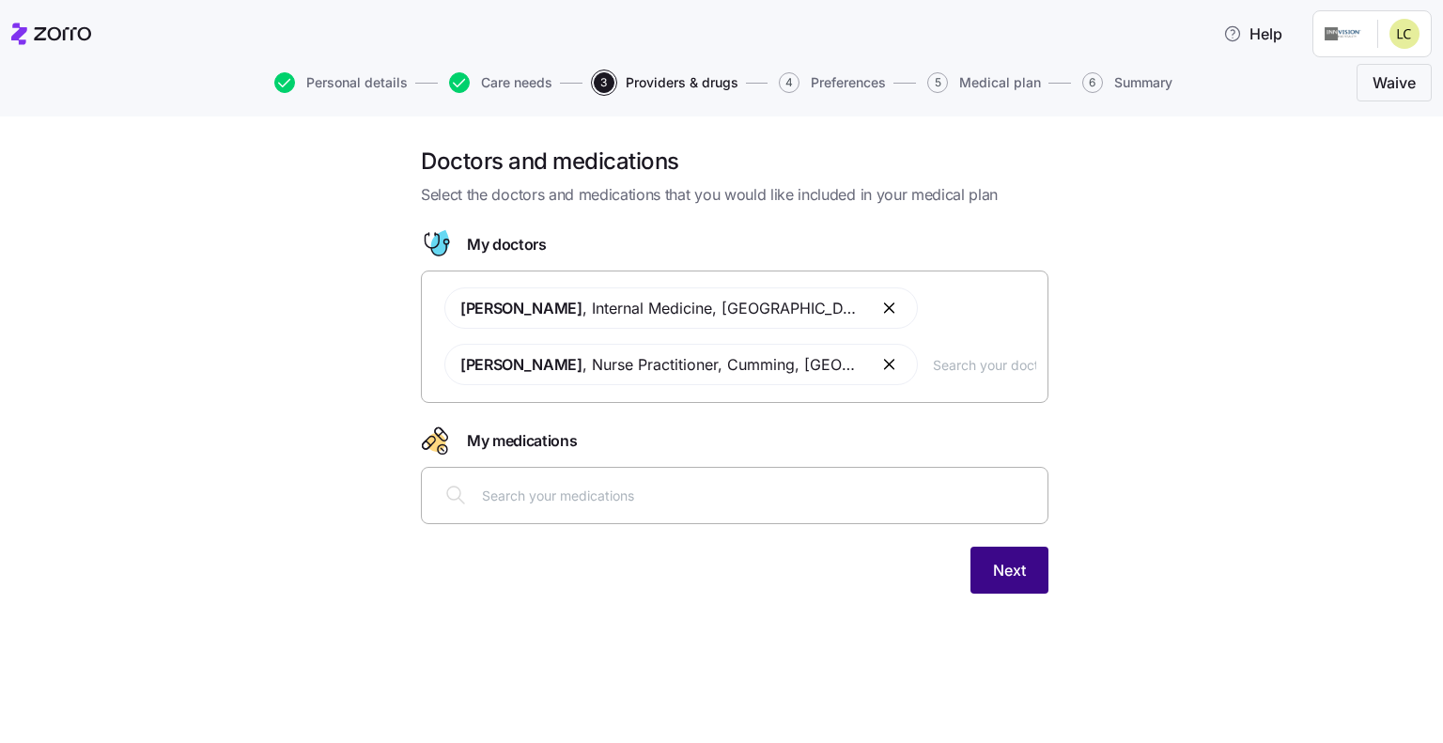
click at [996, 588] on button "Next" at bounding box center [1009, 570] width 78 height 47
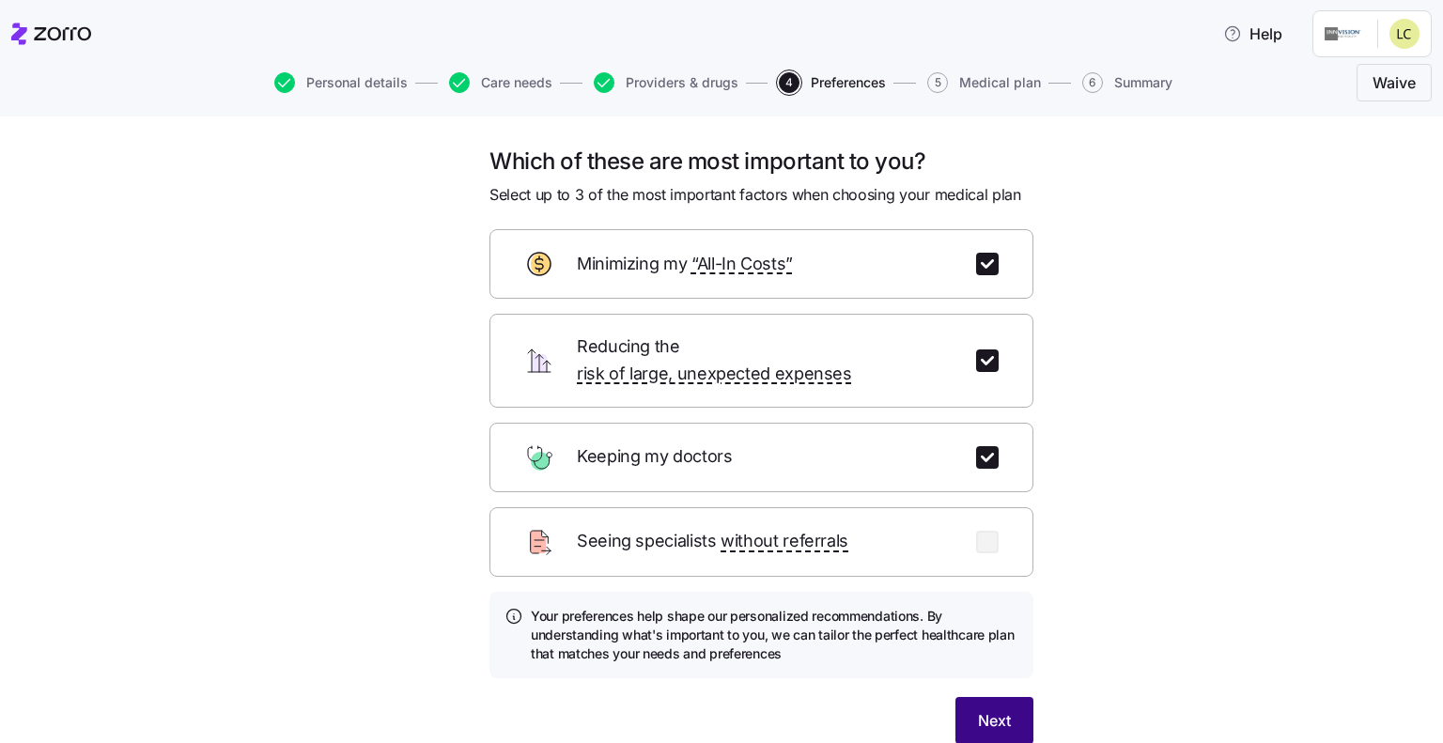
click at [978, 709] on span "Next" at bounding box center [994, 720] width 33 height 23
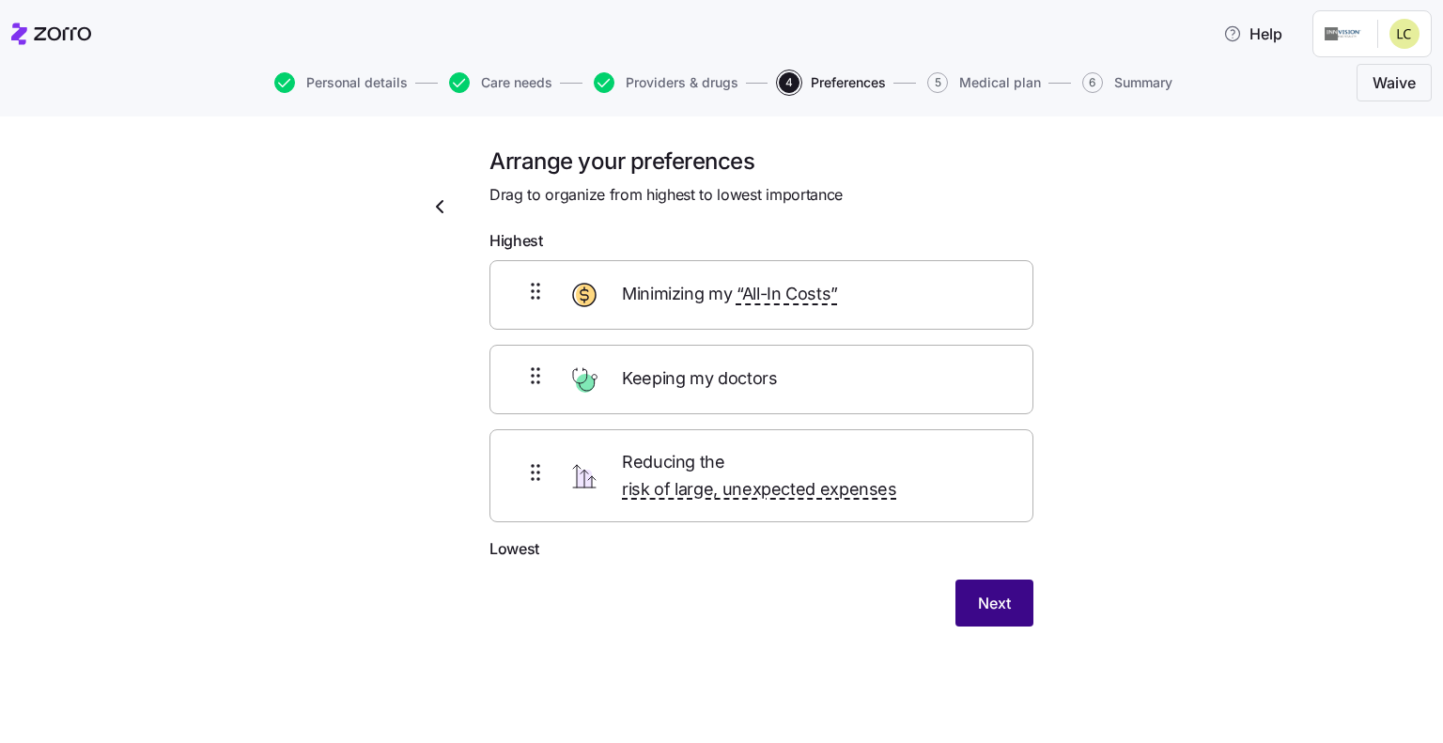
click at [990, 592] on span "Next" at bounding box center [994, 603] width 33 height 23
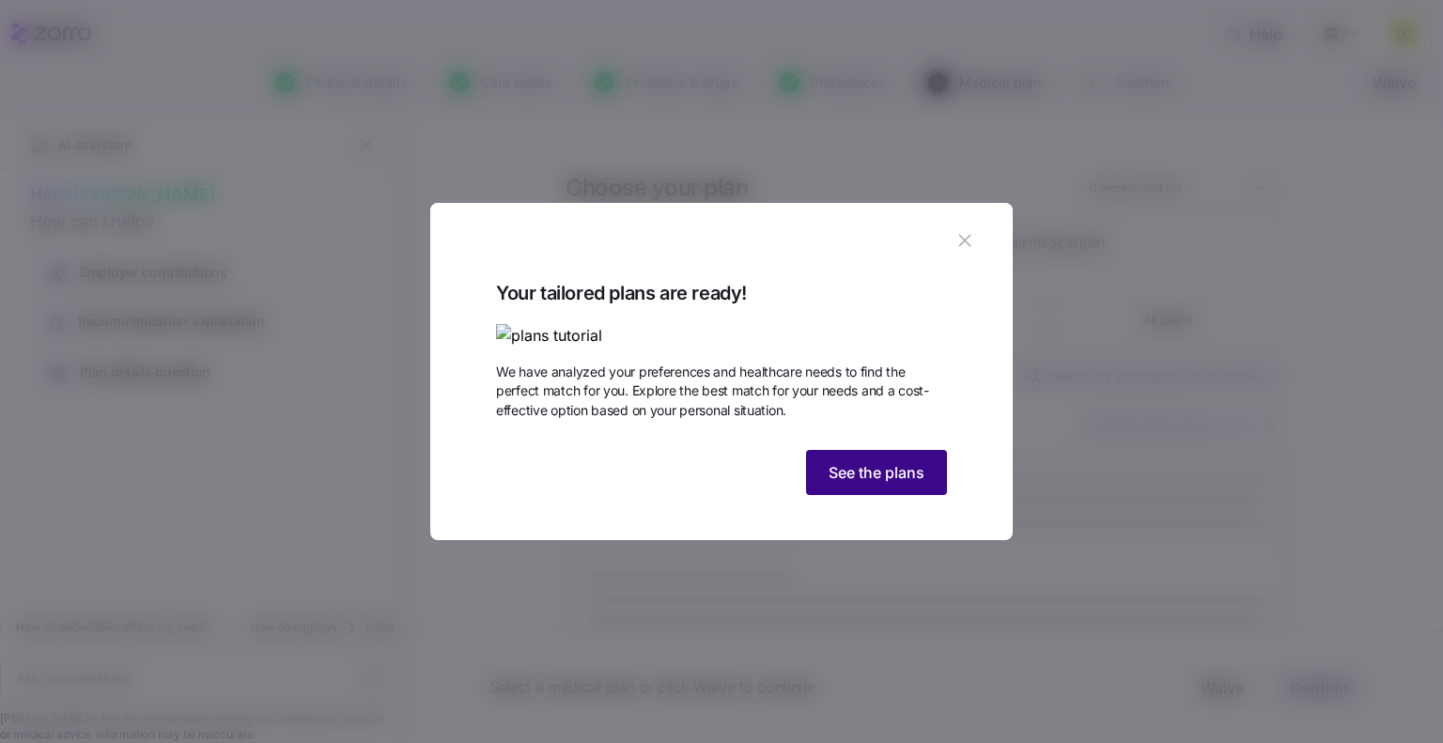
click at [825, 495] on button "See the plans" at bounding box center [876, 472] width 141 height 45
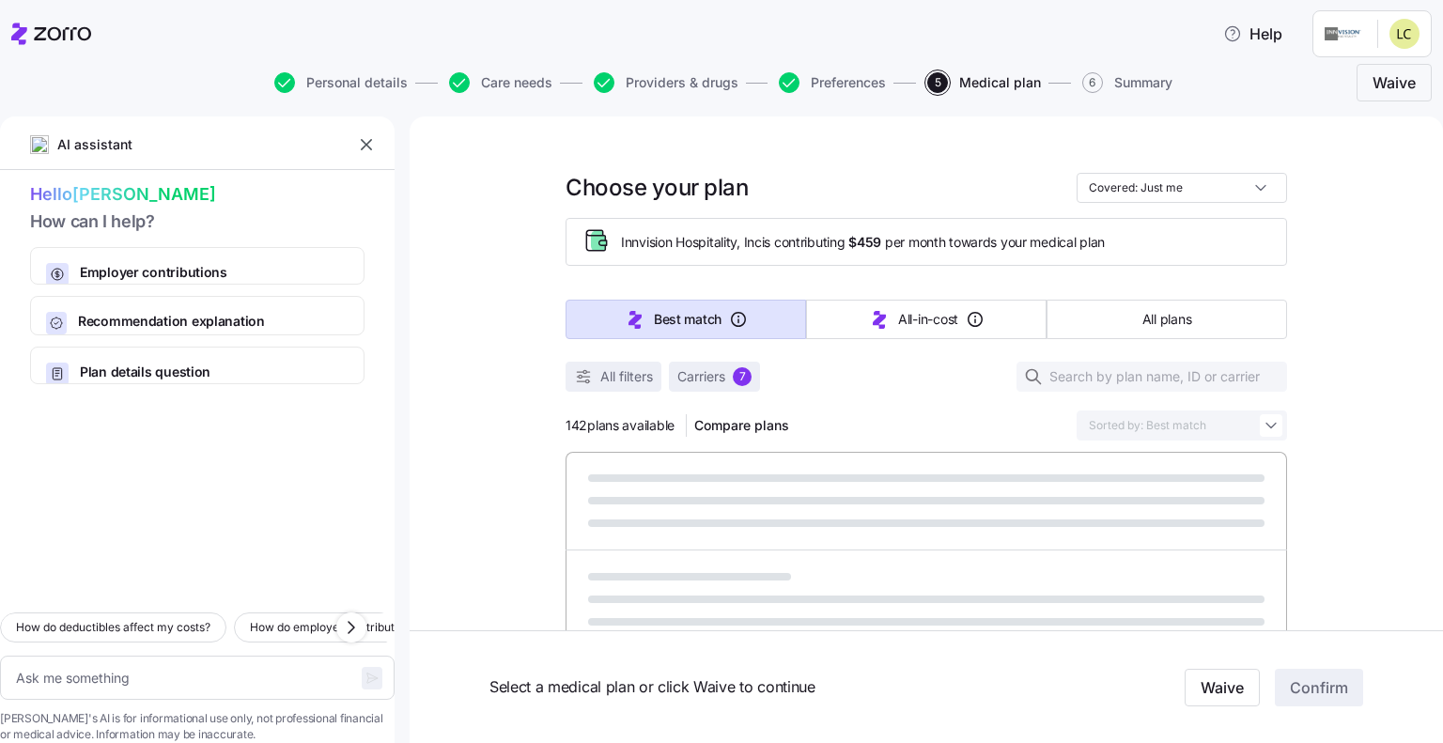
type textarea "x"
